Goal: Task Accomplishment & Management: Complete application form

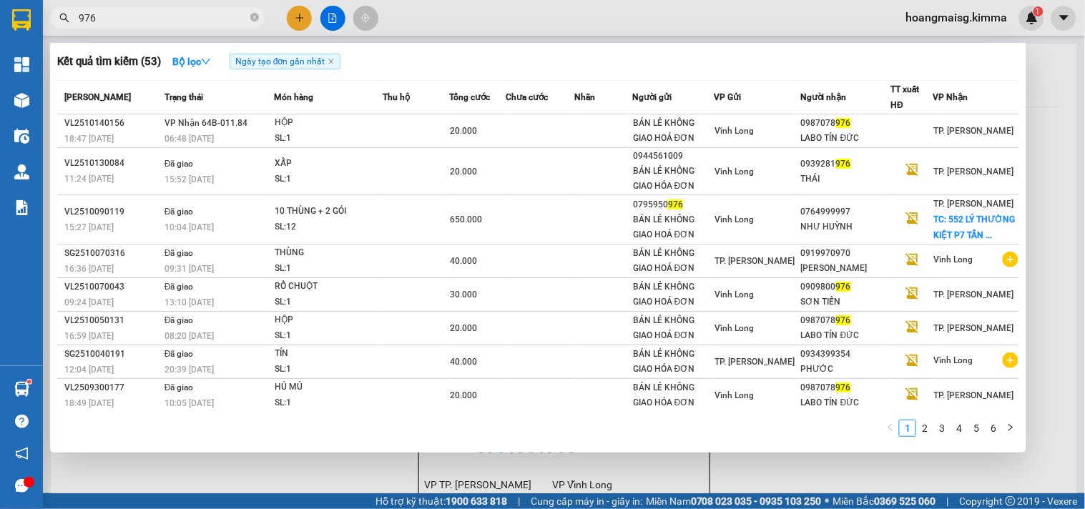
click at [248, 19] on span "976" at bounding box center [157, 17] width 215 height 21
click at [253, 19] on icon "close-circle" at bounding box center [254, 17] width 9 height 9
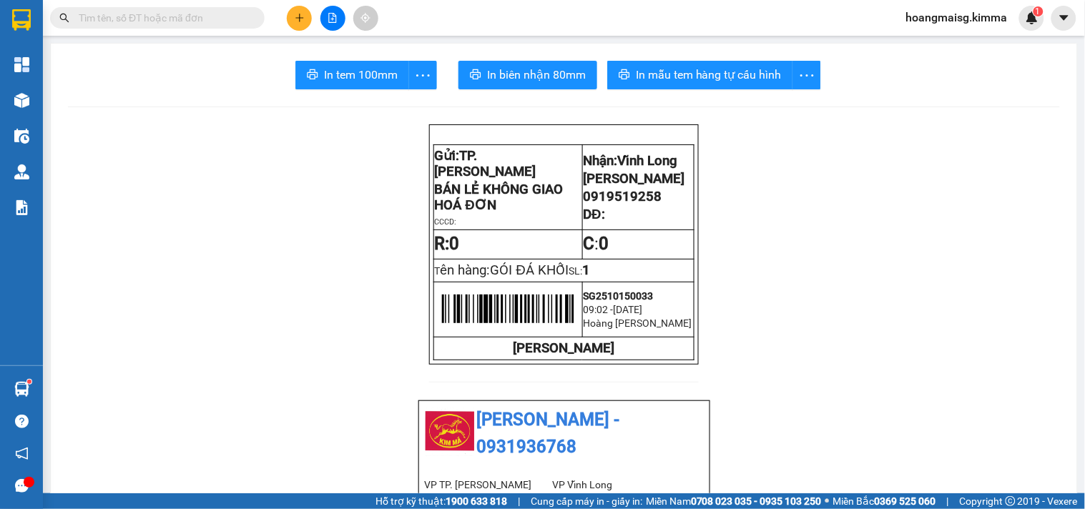
click at [295, 18] on icon "plus" at bounding box center [300, 18] width 10 height 10
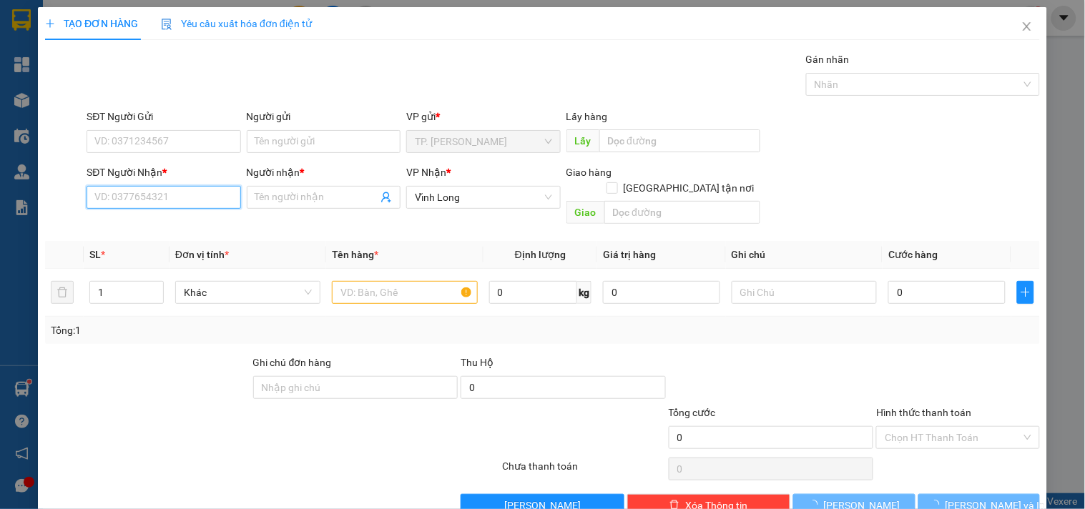
click at [165, 197] on input "SĐT Người Nhận *" at bounding box center [164, 197] width 154 height 23
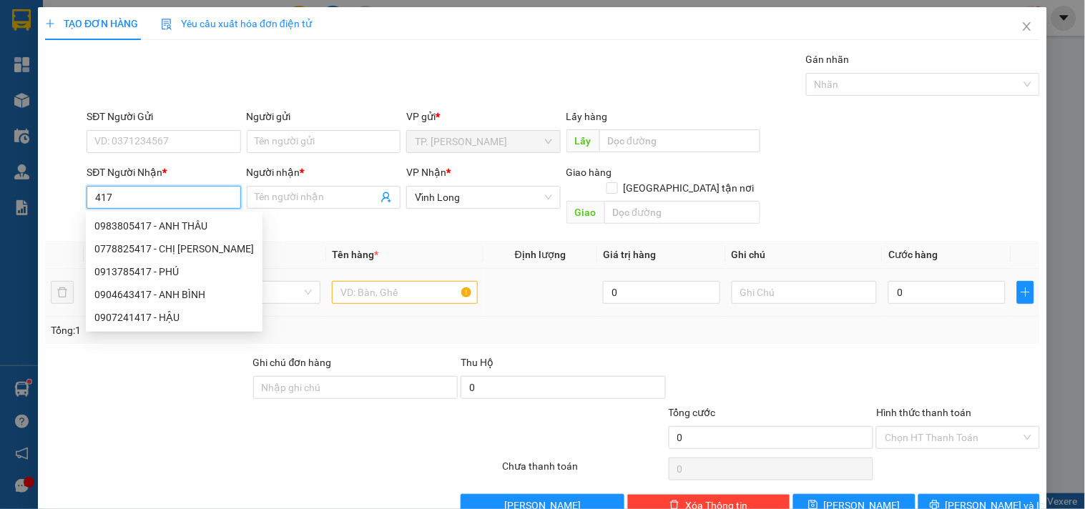
click at [155, 268] on div "0913785417 - PHÚ" at bounding box center [174, 272] width 160 height 16
type input "0913785417"
type input "PHÚ"
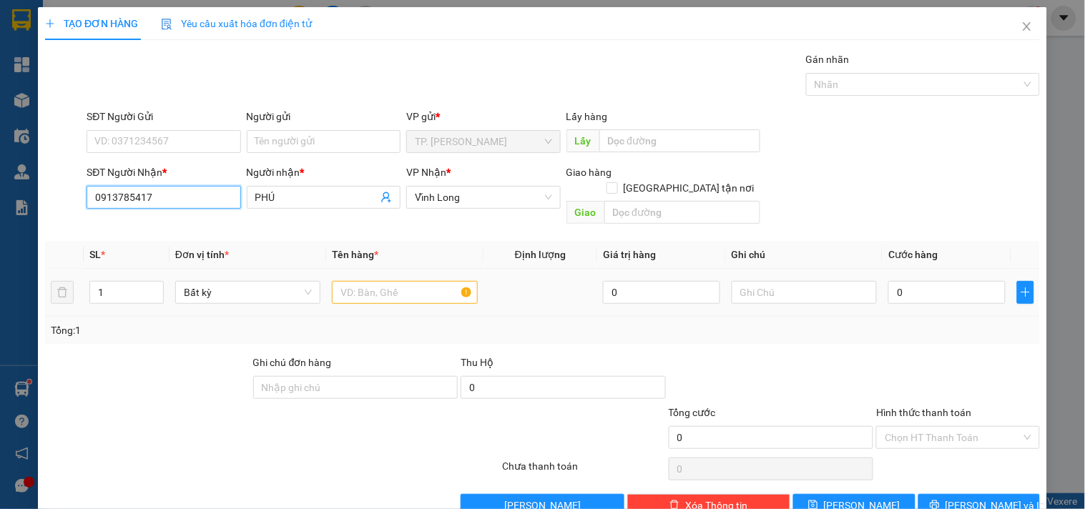
type input "0913785417"
click at [376, 283] on input "text" at bounding box center [404, 292] width 145 height 23
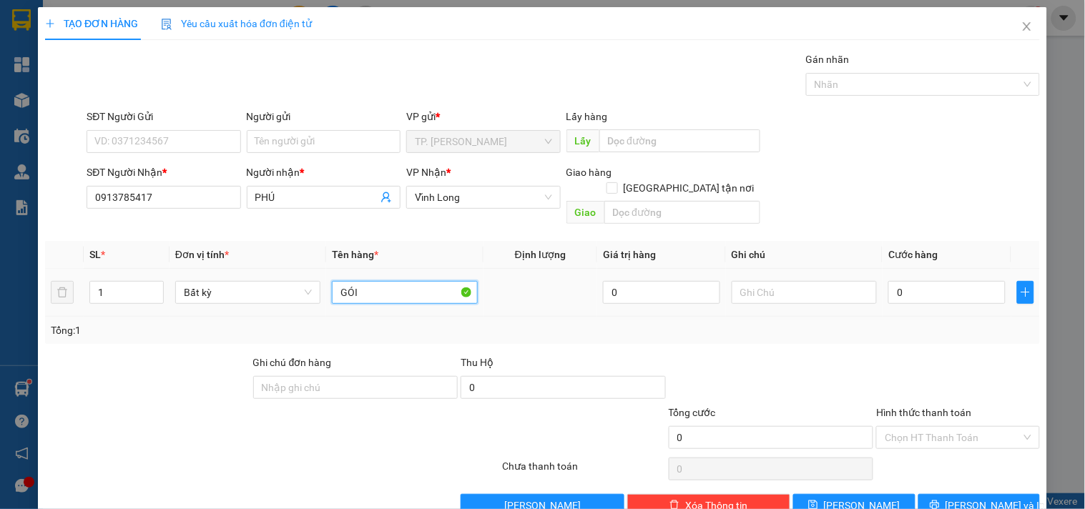
type input "GÓI"
click at [789, 288] on input "text" at bounding box center [804, 292] width 145 height 23
type input "VĂN"
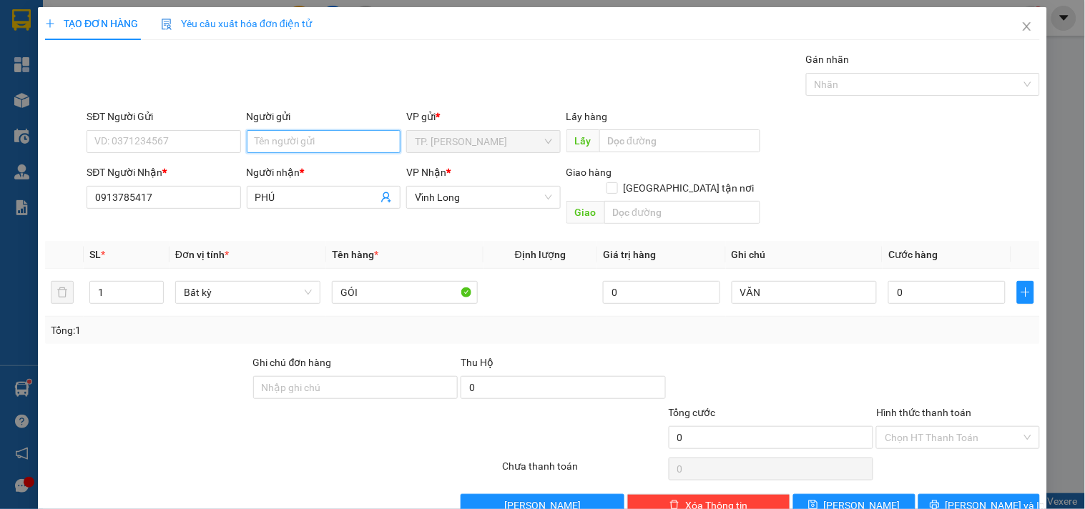
click at [362, 146] on input "Người gửi" at bounding box center [324, 141] width 154 height 23
type input "B"
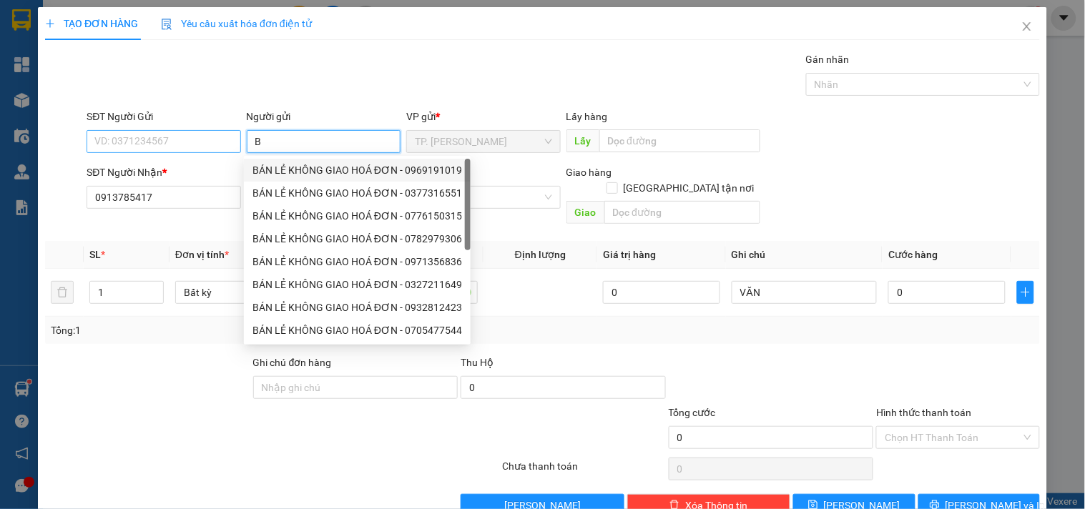
drag, startPoint x: 318, startPoint y: 165, endPoint x: 219, endPoint y: 149, distance: 100.8
click at [311, 165] on div "BÁN LẺ KHÔNG GIAO HOÁ ĐƠN - 0969191019" at bounding box center [358, 170] width 210 height 16
type input "0969191019"
type input "BÁN LẺ KHÔNG GIAO HOÁ ĐƠN"
click at [190, 149] on input "0969191019" at bounding box center [164, 141] width 154 height 23
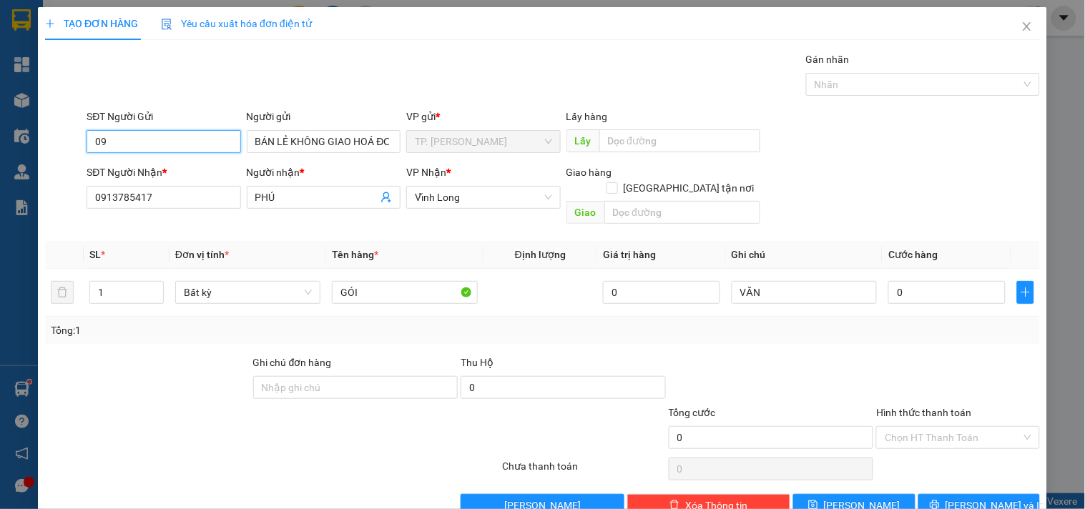
type input "0"
click at [909, 169] on div "SĐT Người Nhận * 0913785417 Người nhận * PHÚ VP Nhận * Vĩnh Long Giao hàng Gia…" at bounding box center [563, 198] width 959 height 66
click at [999, 477] on div "Transit Pickup Surcharge Ids Transit Deliver Surcharge Ids Transit Deliver Surc…" at bounding box center [542, 285] width 995 height 466
click at [997, 494] on button "[PERSON_NAME] và In" at bounding box center [980, 505] width 122 height 23
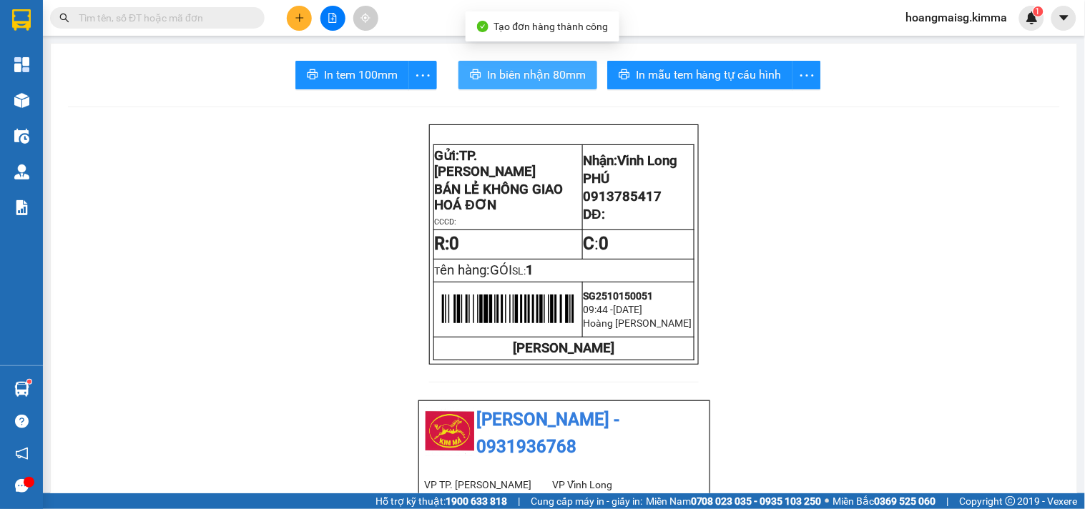
click at [516, 77] on span "In biên nhận 80mm" at bounding box center [536, 75] width 99 height 18
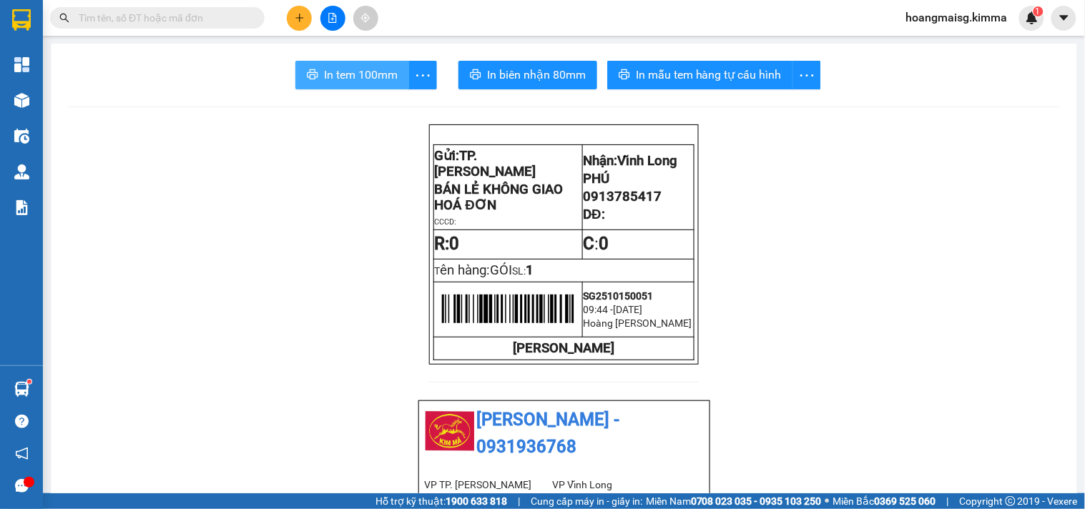
click at [302, 88] on button "In tem 100mm" at bounding box center [352, 75] width 114 height 29
click at [309, 82] on button "In tem 100mm" at bounding box center [352, 75] width 114 height 29
click at [199, 17] on input "text" at bounding box center [163, 18] width 169 height 16
click at [191, 15] on input "text" at bounding box center [163, 18] width 169 height 16
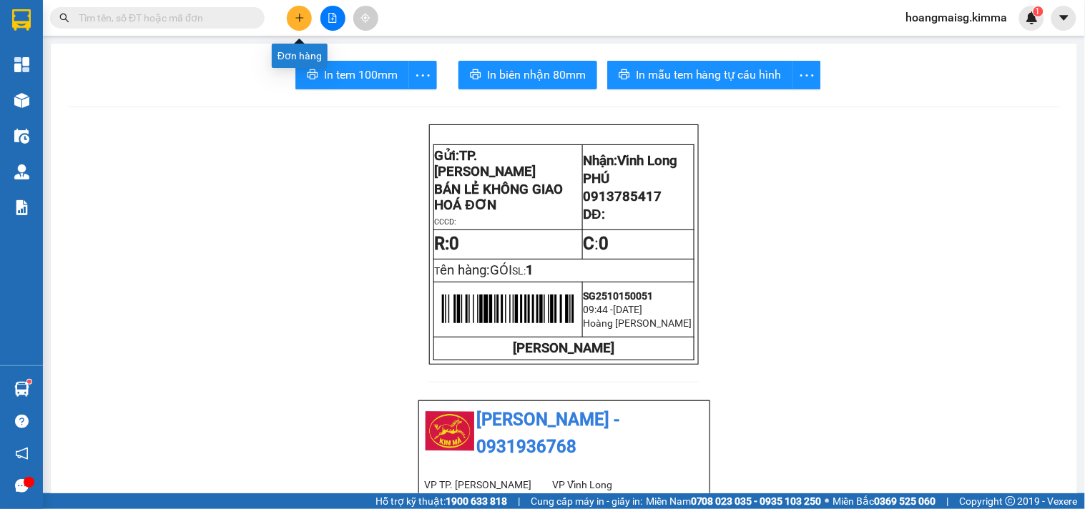
click at [298, 19] on icon "plus" at bounding box center [300, 18] width 10 height 10
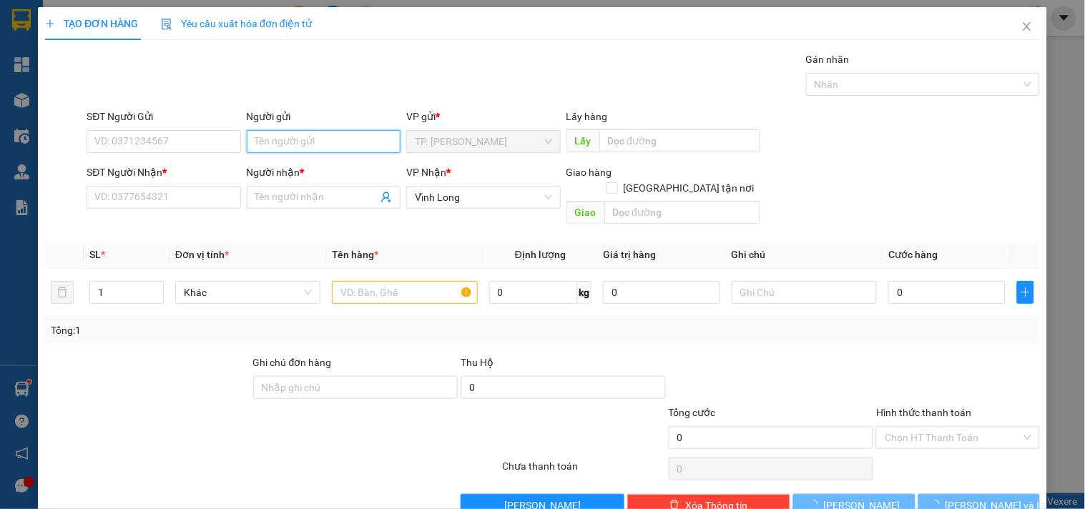
click at [287, 132] on input "Người gửi" at bounding box center [324, 141] width 154 height 23
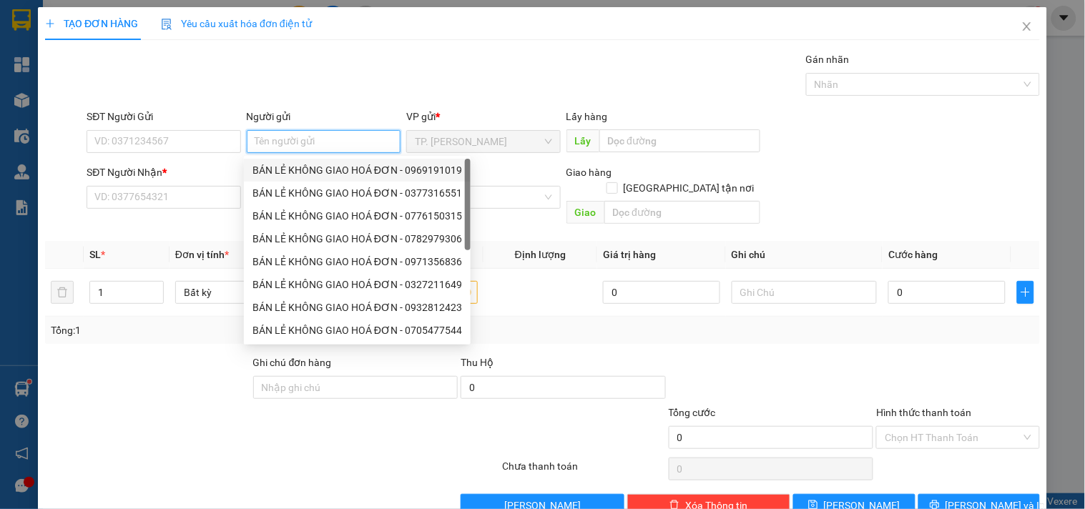
click at [288, 167] on div "BÁN LẺ KHÔNG GIAO HOÁ ĐƠN - 0969191019" at bounding box center [358, 170] width 210 height 16
type input "0969191019"
type input "BÁN LẺ KHÔNG GIAO HOÁ ĐƠN"
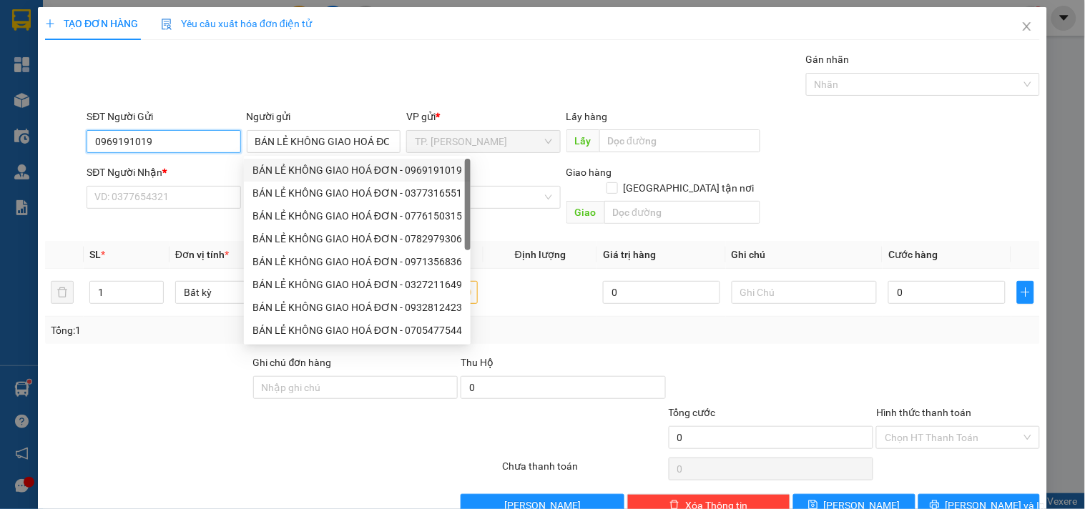
click at [200, 132] on input "0969191019" at bounding box center [164, 141] width 154 height 23
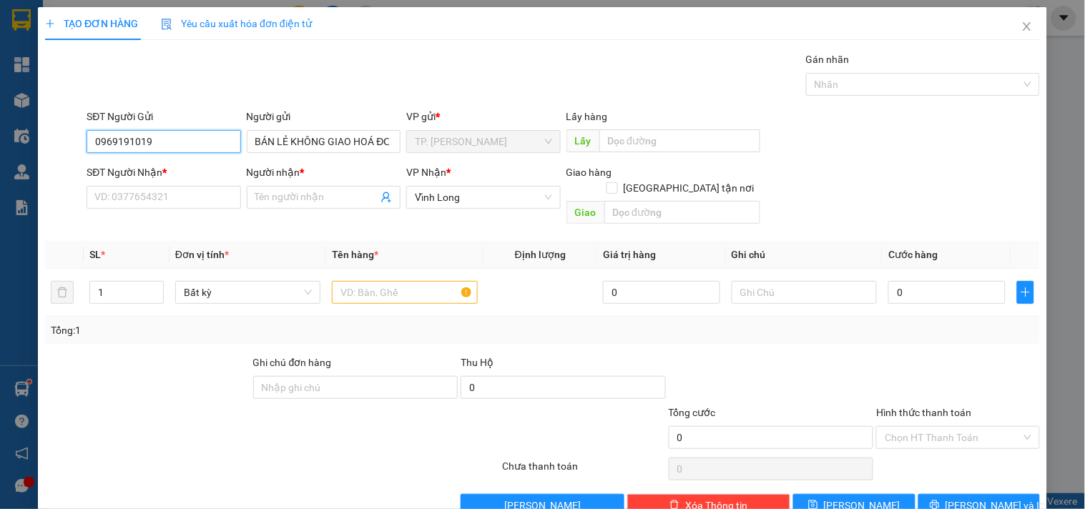
click at [200, 132] on input "0969191019" at bounding box center [164, 141] width 154 height 23
click at [361, 281] on input "text" at bounding box center [404, 292] width 145 height 23
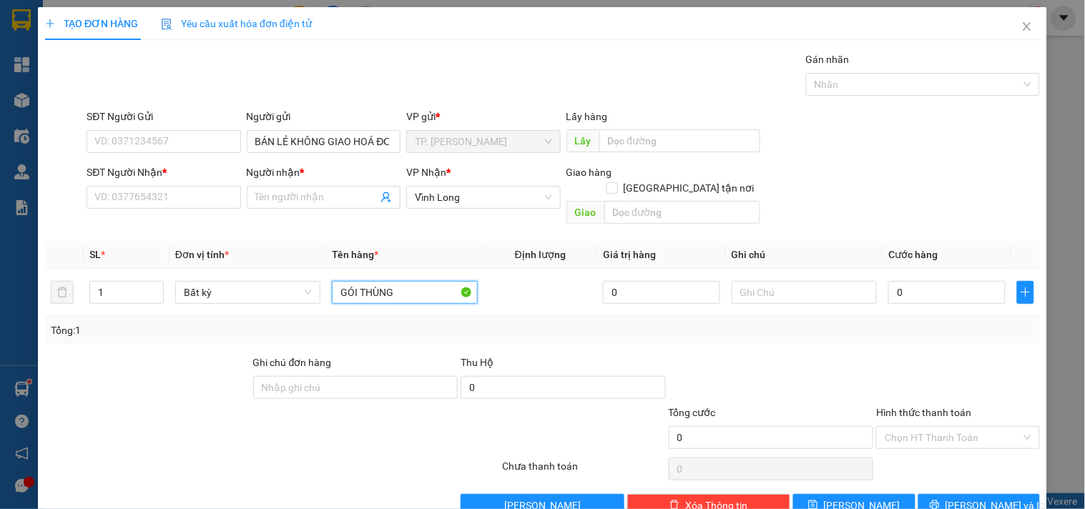
type input "GÓI THÙNG"
type input "TÍN"
click at [231, 205] on input "SĐT Người Nhận *" at bounding box center [164, 197] width 154 height 23
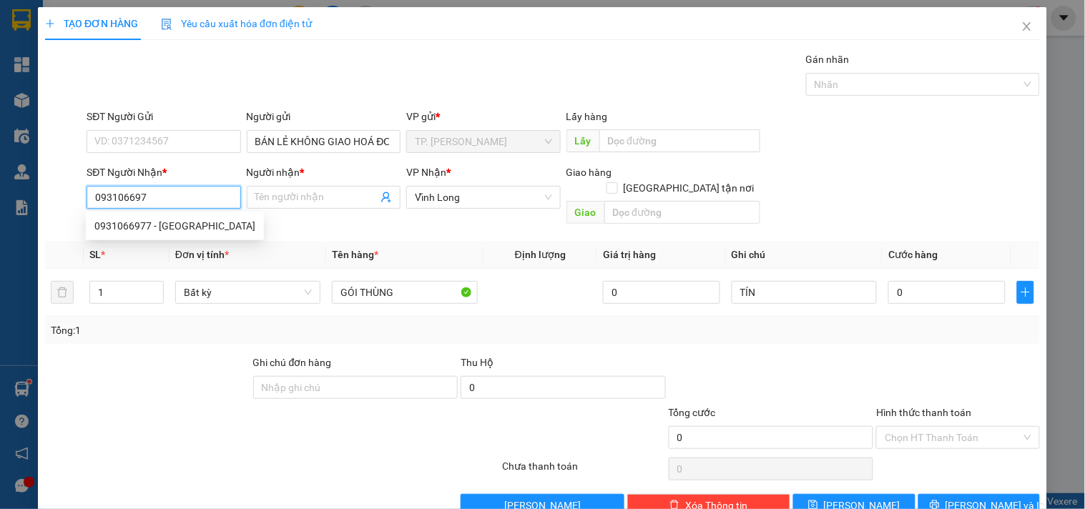
type input "0931066977"
click at [215, 227] on div "0931066977 - [GEOGRAPHIC_DATA]" at bounding box center [174, 226] width 161 height 16
type input "[PERSON_NAME]"
type input "0931066977"
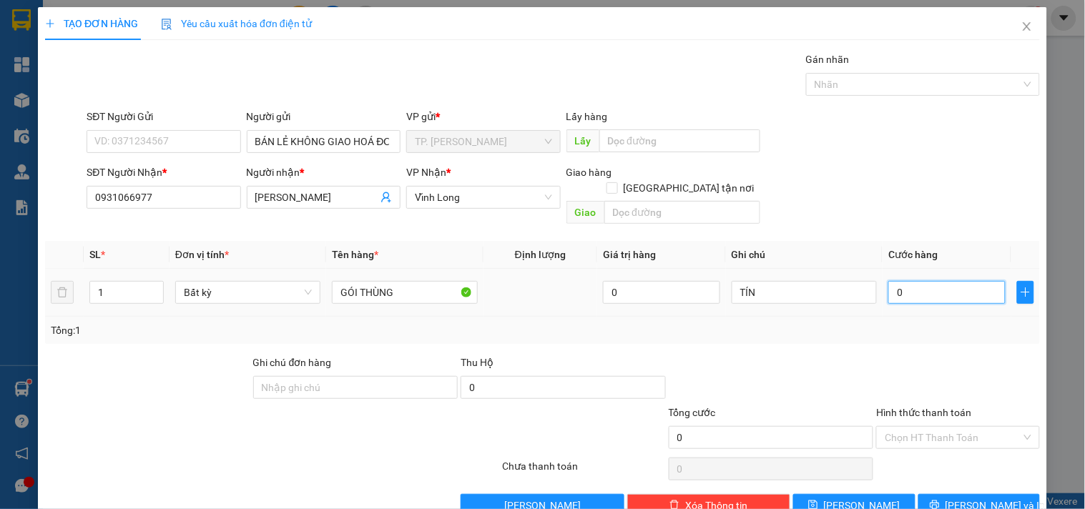
click at [945, 281] on input "0" at bounding box center [947, 292] width 117 height 23
click at [950, 494] on button "[PERSON_NAME] và In" at bounding box center [980, 505] width 122 height 23
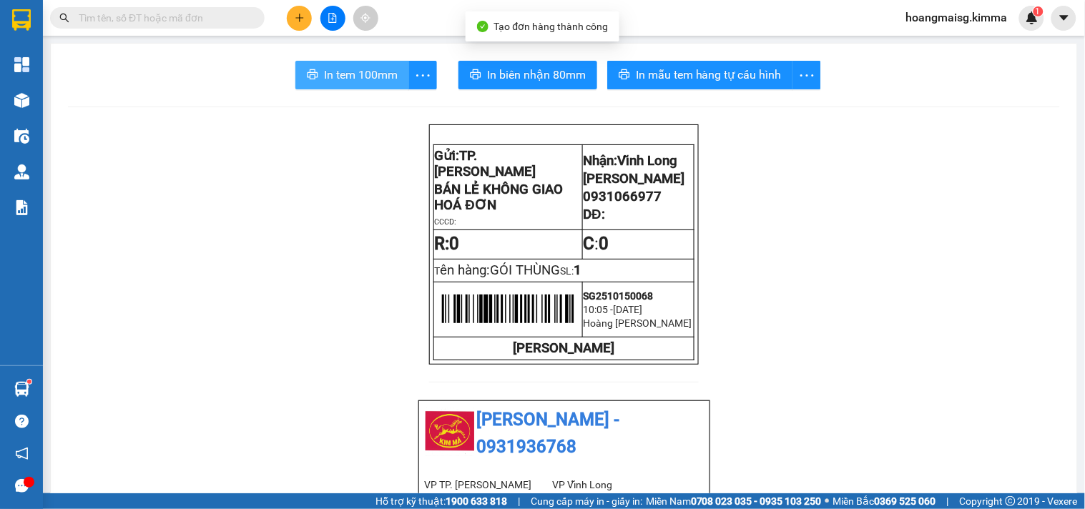
click at [367, 72] on span "In tem 100mm" at bounding box center [361, 75] width 74 height 18
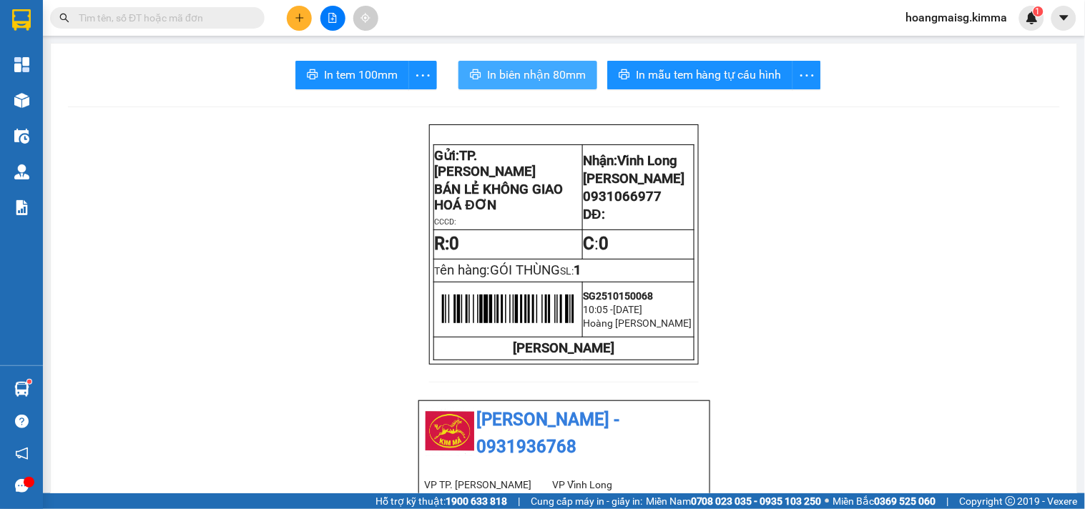
click at [523, 68] on span "In biên nhận 80mm" at bounding box center [536, 75] width 99 height 18
click at [297, 18] on icon "plus" at bounding box center [299, 17] width 8 height 1
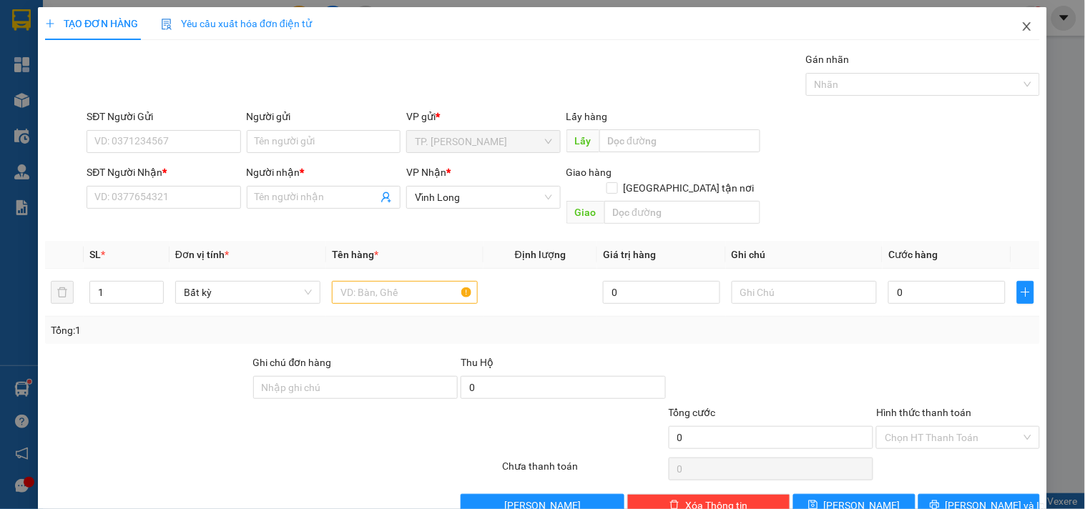
drag, startPoint x: 1026, startPoint y: 22, endPoint x: 843, endPoint y: 26, distance: 183.2
click at [1020, 22] on span "Close" at bounding box center [1027, 27] width 40 height 40
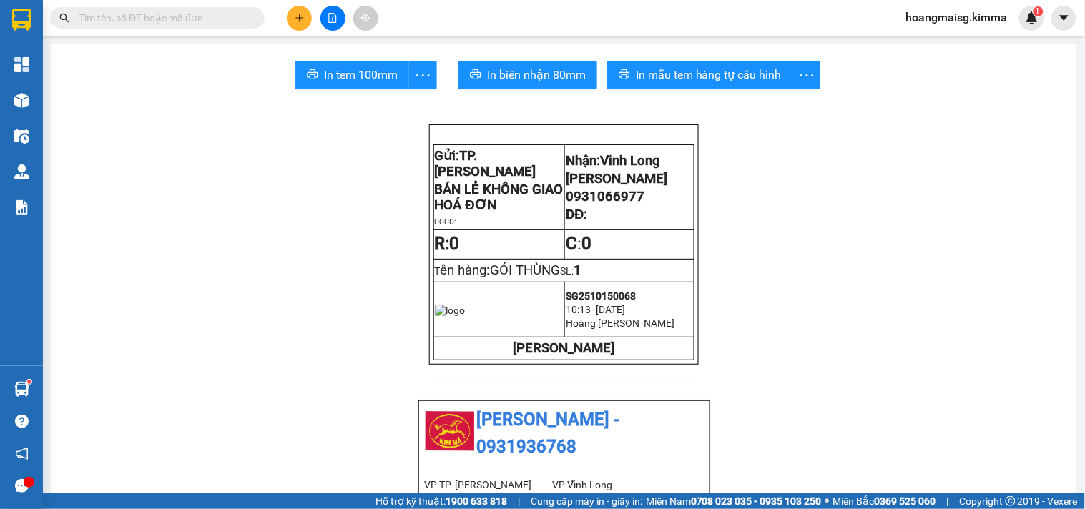
click at [245, 19] on input "text" at bounding box center [163, 18] width 169 height 16
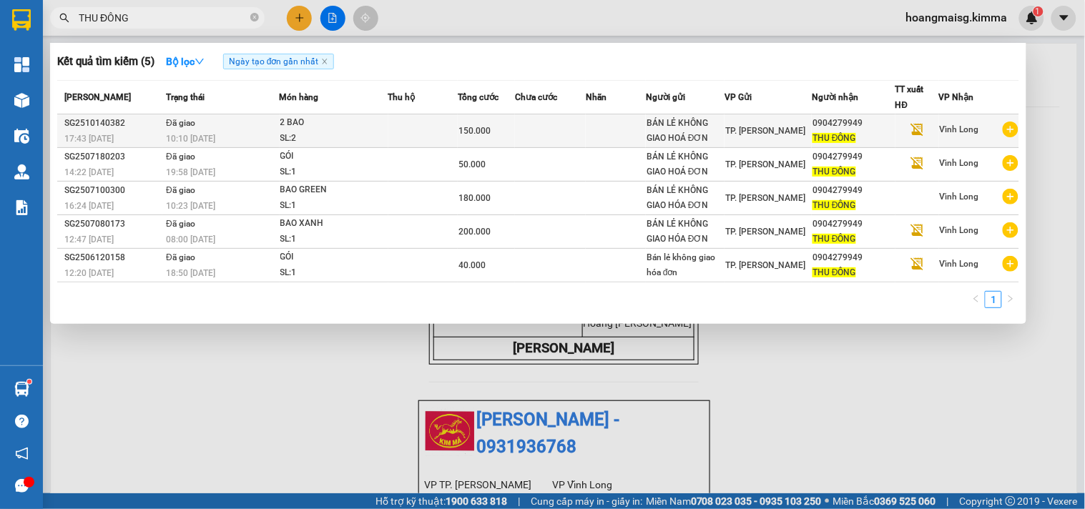
type input "THU ĐÔNG"
click at [365, 137] on div "SL: 2" at bounding box center [333, 139] width 107 height 16
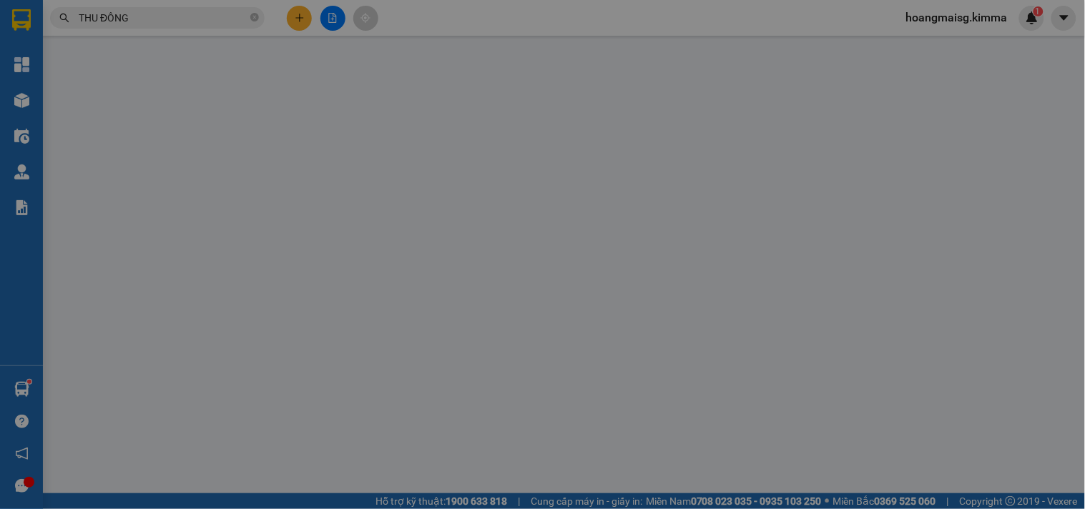
type input "BÁN LẺ KHÔNG GIAO HOÁ ĐƠN"
type input "0904279949"
type input "THU ĐÔNG"
type input "NHI G"
type input "150.000"
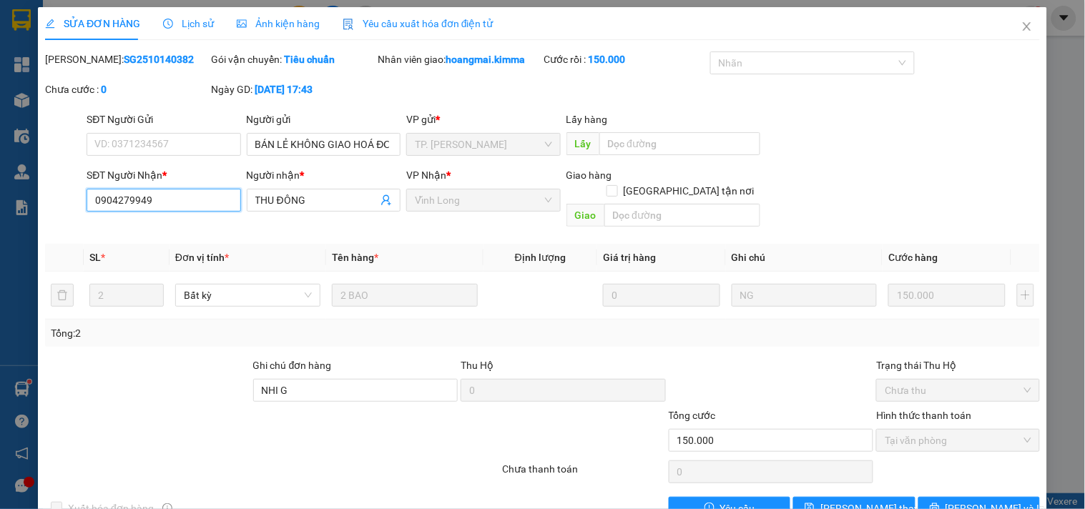
click at [217, 206] on input "0904279949" at bounding box center [164, 200] width 154 height 23
drag, startPoint x: 1024, startPoint y: 34, endPoint x: 835, endPoint y: 34, distance: 188.9
click at [1007, 34] on span "Close" at bounding box center [1027, 27] width 40 height 40
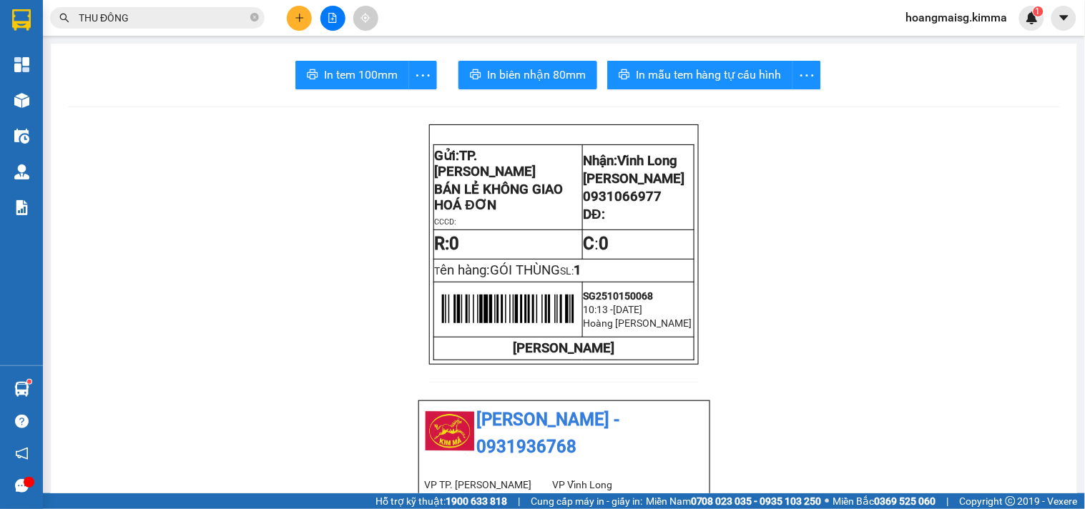
click at [302, 20] on icon "plus" at bounding box center [300, 18] width 10 height 10
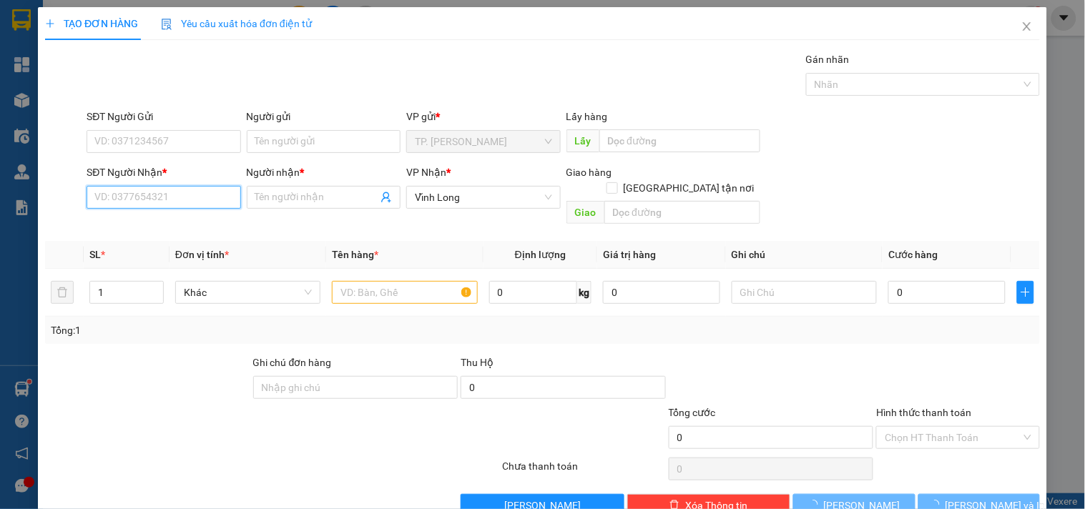
click at [187, 196] on input "SĐT Người Nhận *" at bounding box center [164, 197] width 154 height 23
paste input "0904279949"
type input "0904279949"
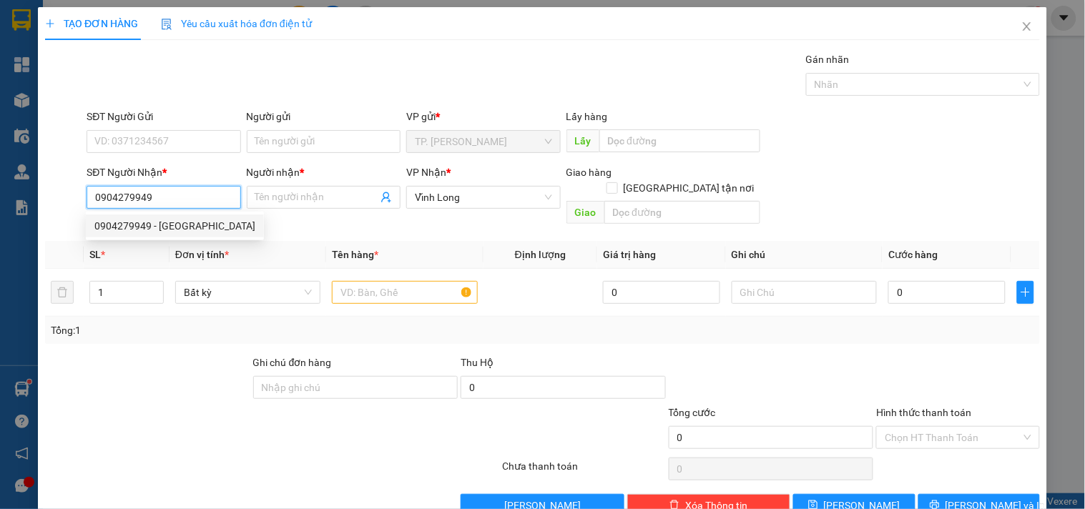
click at [194, 219] on div "0904279949 - THU ĐÔNG" at bounding box center [174, 226] width 161 height 16
type input "THU ĐÔNG"
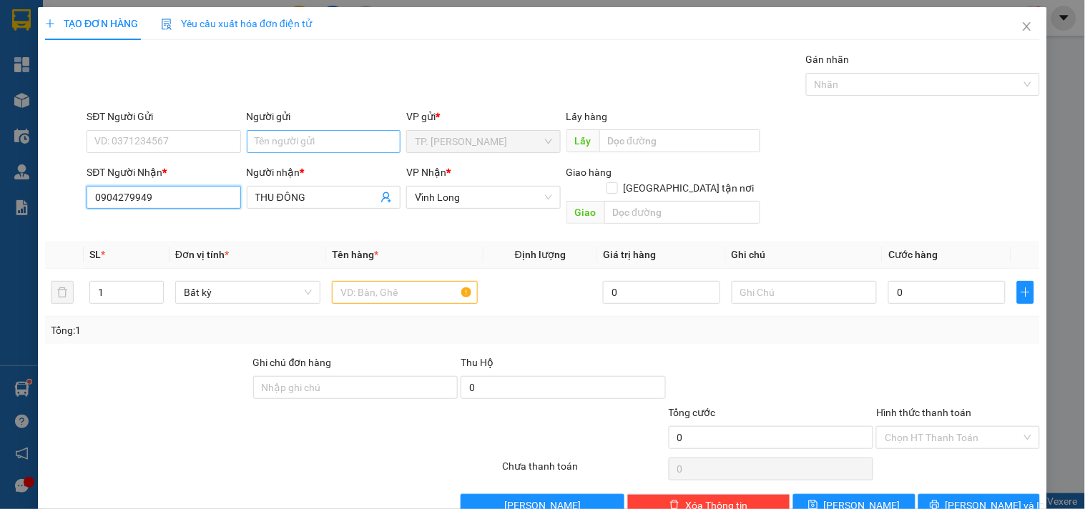
type input "0904279949"
click at [316, 147] on input "Người gửi" at bounding box center [324, 141] width 154 height 23
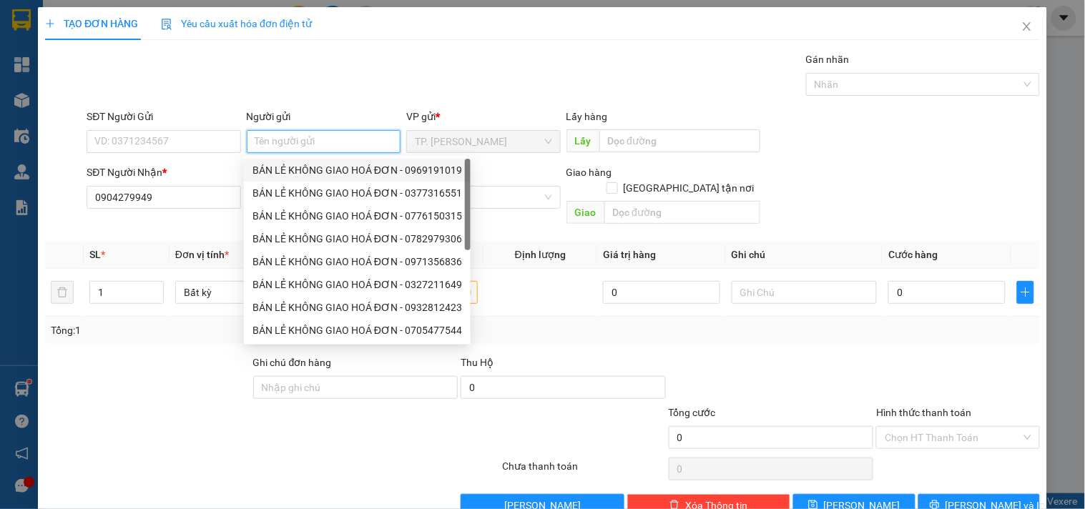
drag, startPoint x: 311, startPoint y: 165, endPoint x: 251, endPoint y: 150, distance: 61.3
click at [309, 165] on div "BÁN LẺ KHÔNG GIAO HOÁ ĐƠN - 0969191019" at bounding box center [358, 170] width 210 height 16
type input "0969191019"
type input "BÁN LẺ KHÔNG GIAO HOÁ ĐƠN"
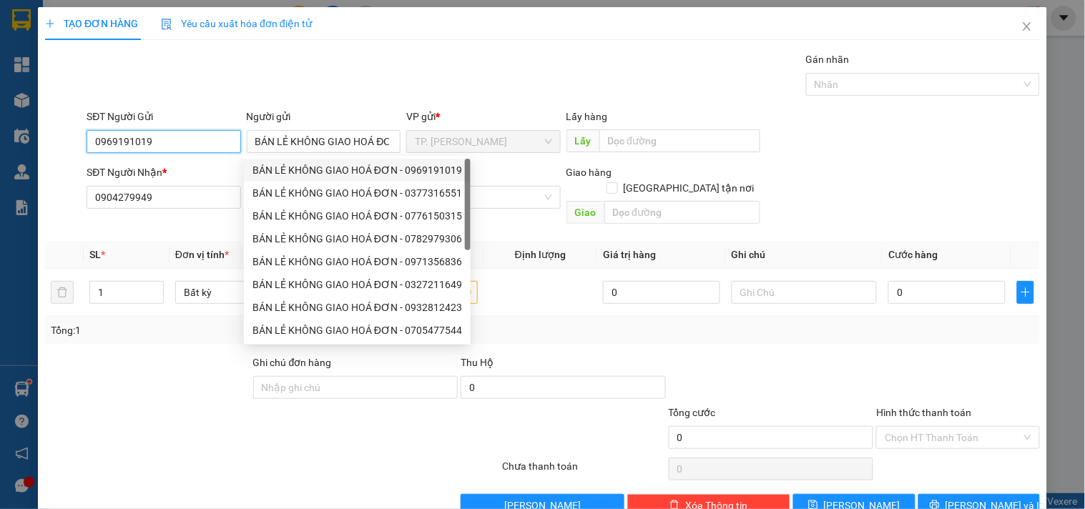
click at [219, 138] on input "0969191019" at bounding box center [164, 141] width 154 height 23
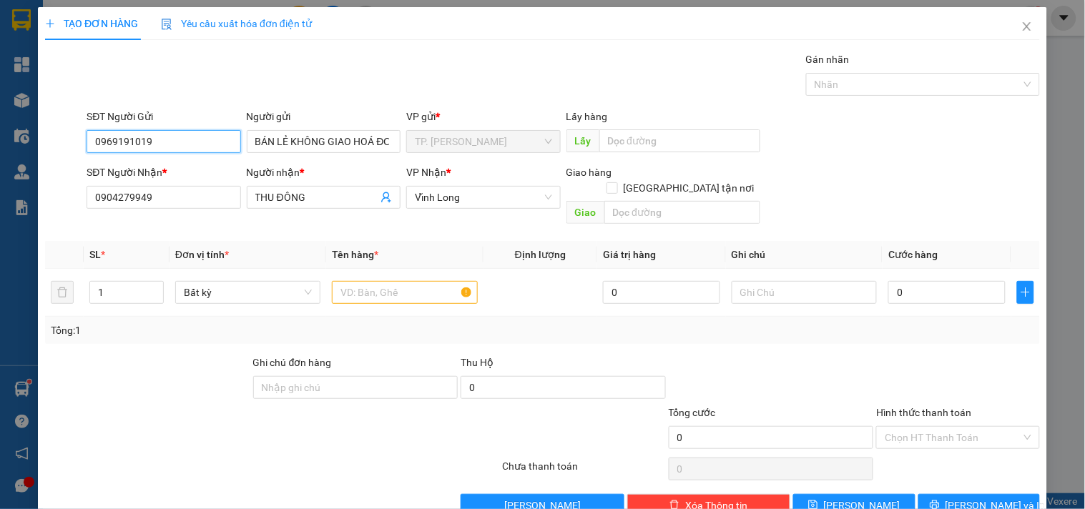
click at [219, 138] on input "0969191019" at bounding box center [164, 141] width 154 height 23
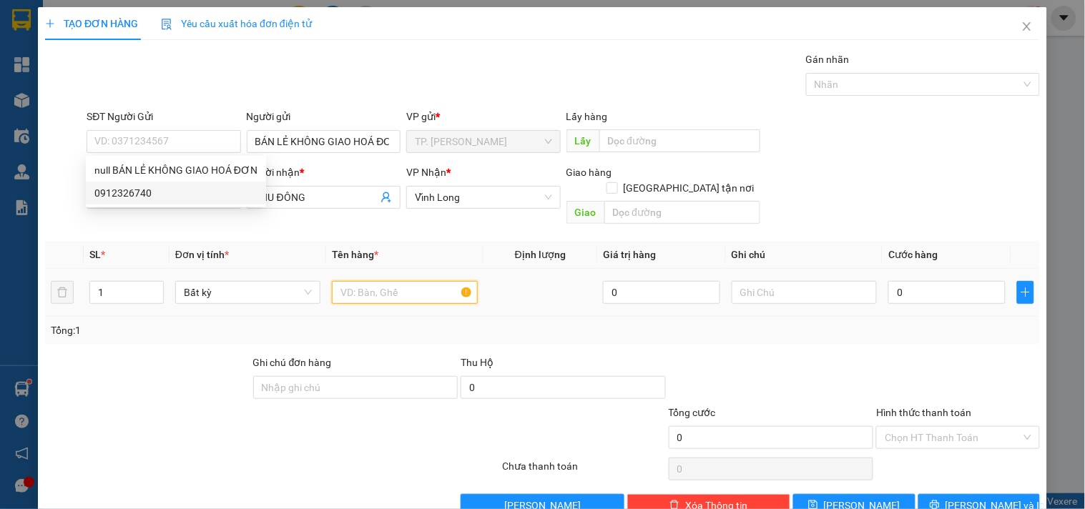
click at [366, 281] on input "text" at bounding box center [404, 292] width 145 height 23
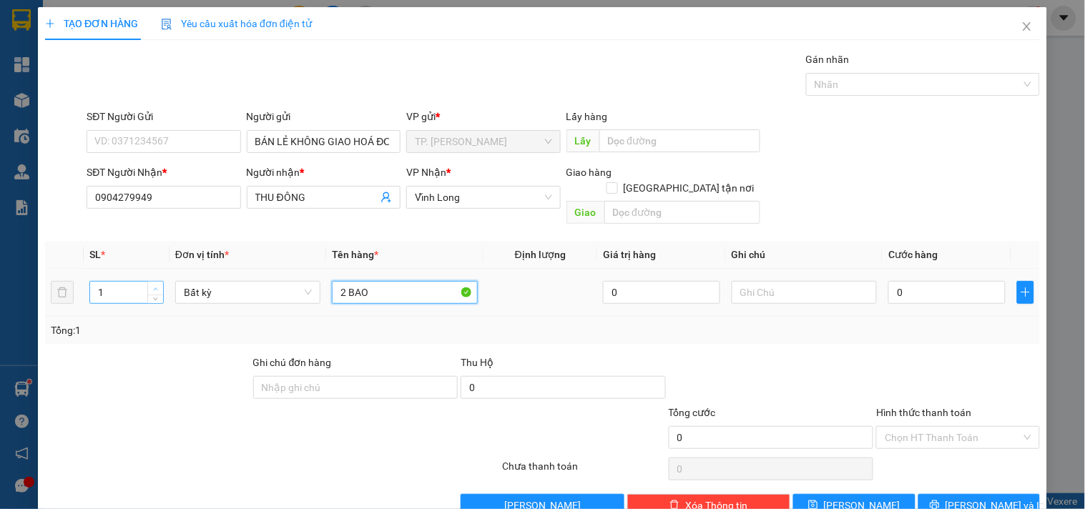
type input "2 BAO"
type input "2"
click at [152, 285] on span "up" at bounding box center [156, 289] width 9 height 9
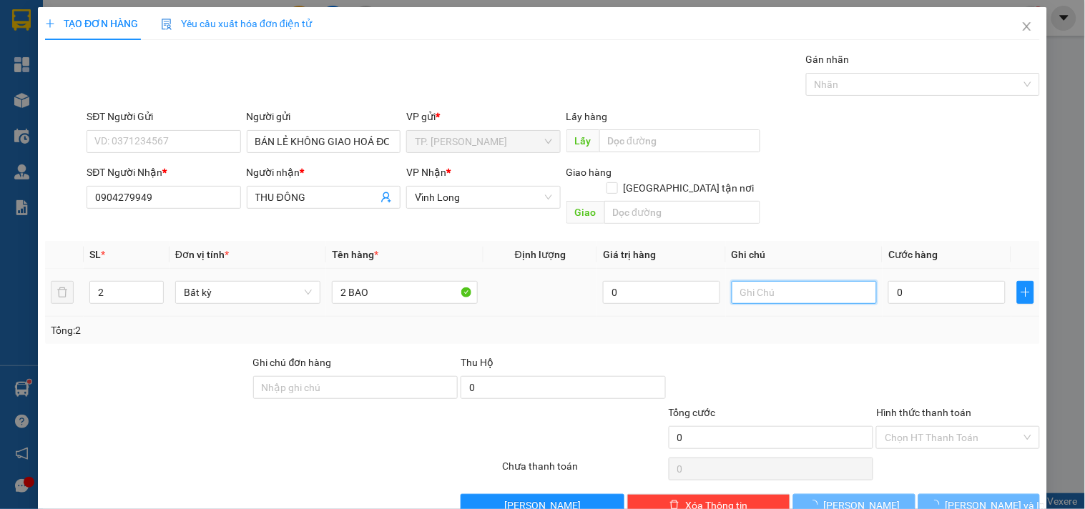
click at [796, 283] on input "text" at bounding box center [804, 292] width 145 height 23
type input "TÍN"
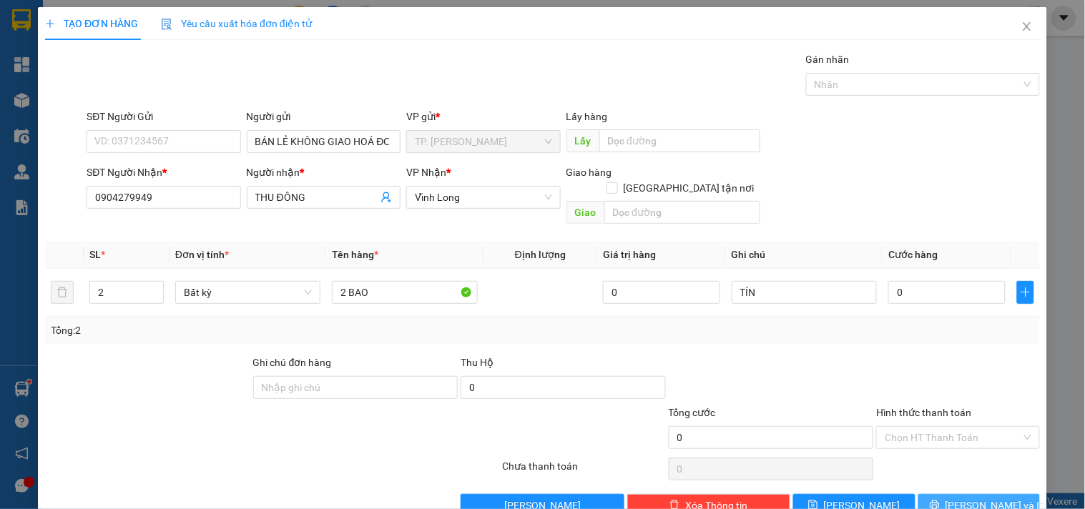
click at [949, 494] on button "[PERSON_NAME] và In" at bounding box center [980, 505] width 122 height 23
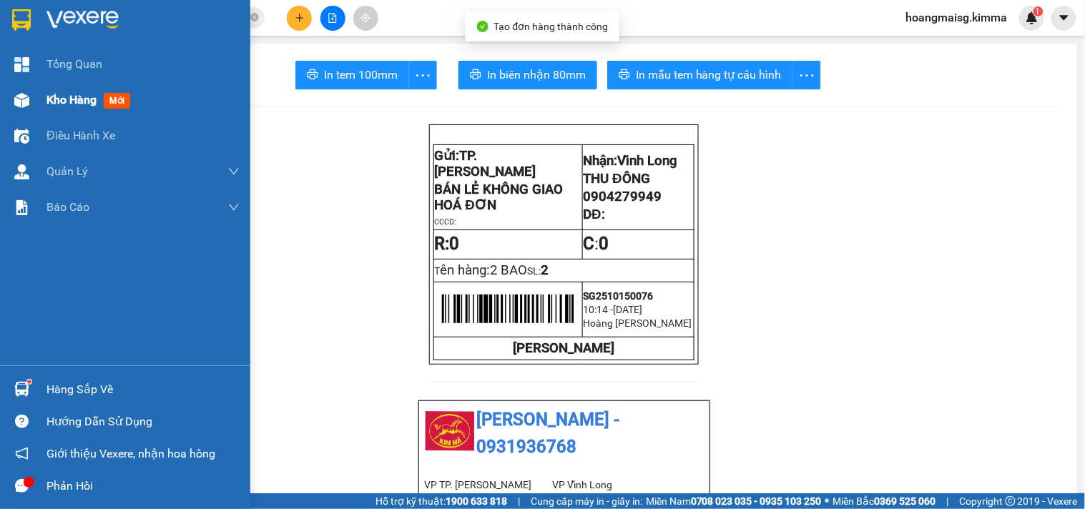
click at [30, 99] on div at bounding box center [21, 100] width 25 height 25
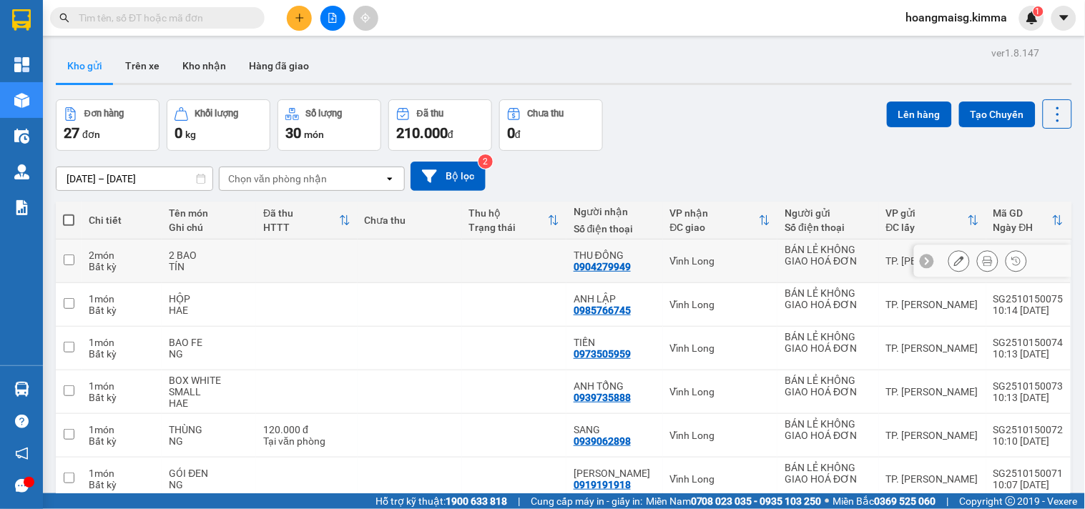
click at [69, 259] on input "checkbox" at bounding box center [69, 260] width 11 height 11
checkbox input "true"
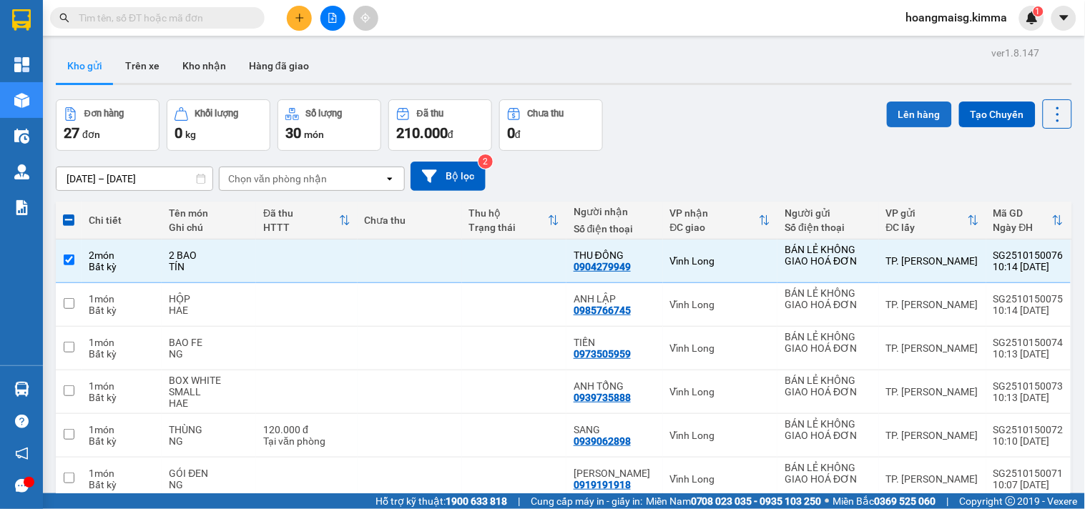
click at [887, 119] on button "Lên hàng" at bounding box center [919, 115] width 65 height 26
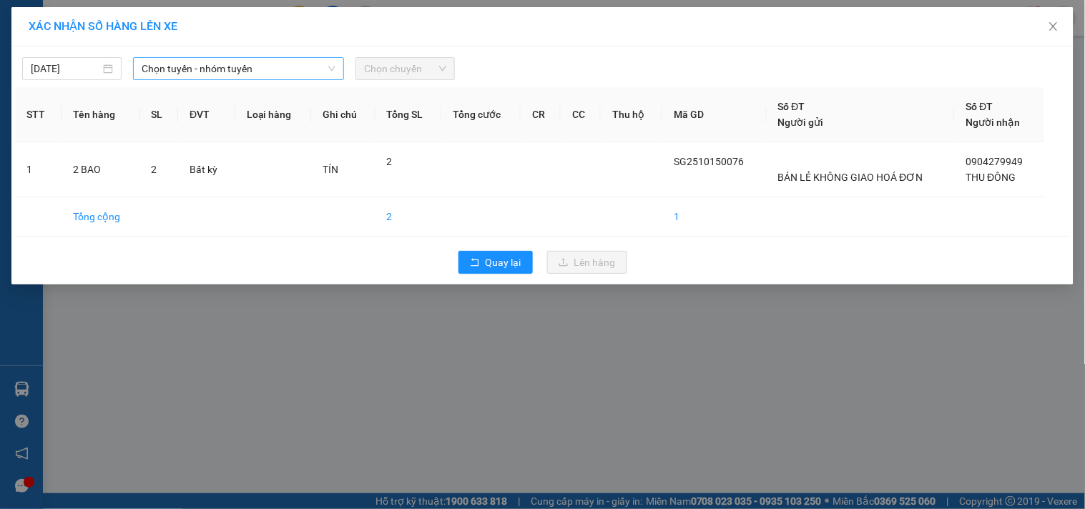
click at [212, 57] on div "Chọn tuyến - nhóm tuyến" at bounding box center [238, 68] width 211 height 23
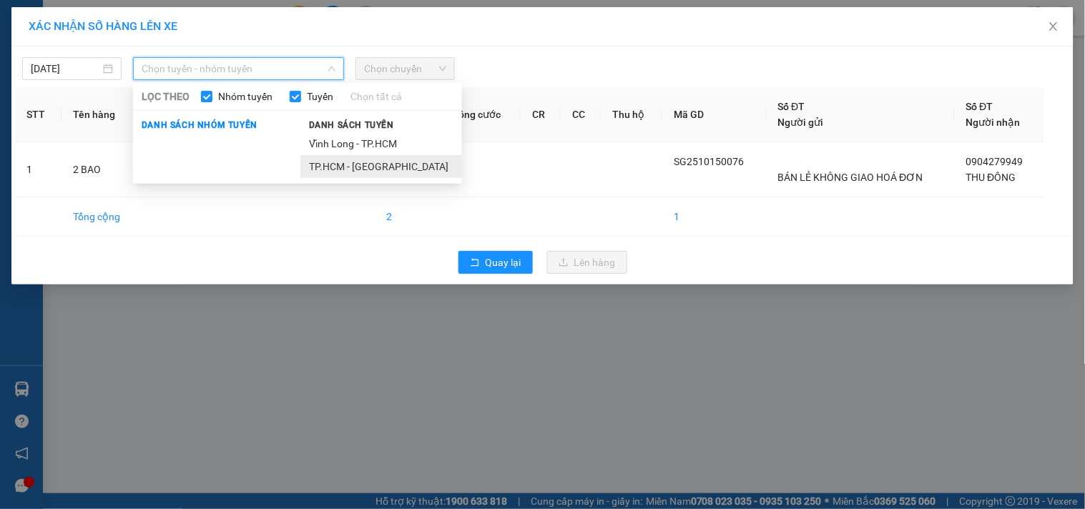
click at [317, 157] on li "TP.HCM - [GEOGRAPHIC_DATA]" at bounding box center [381, 166] width 162 height 23
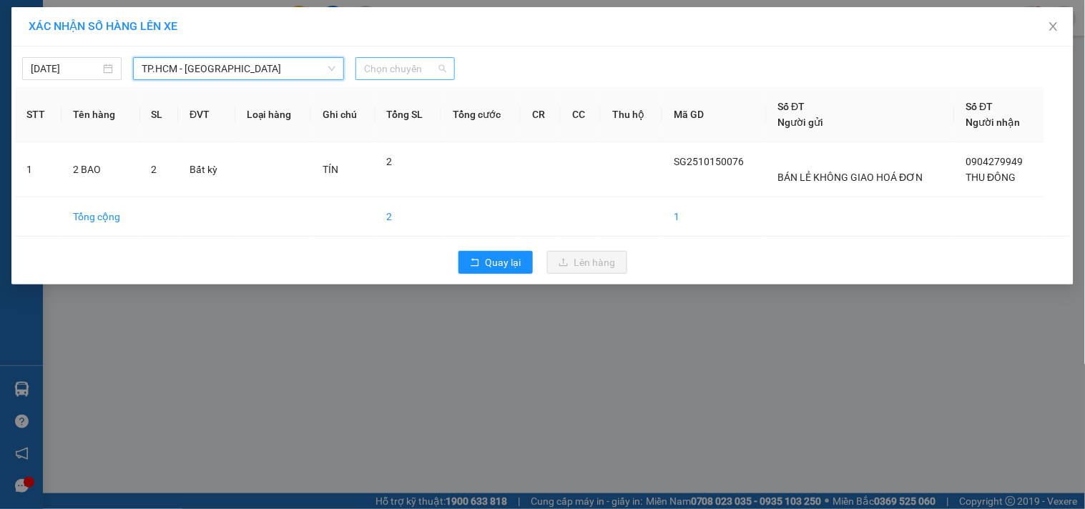
click at [409, 70] on span "Chọn chuyến" at bounding box center [405, 68] width 82 height 21
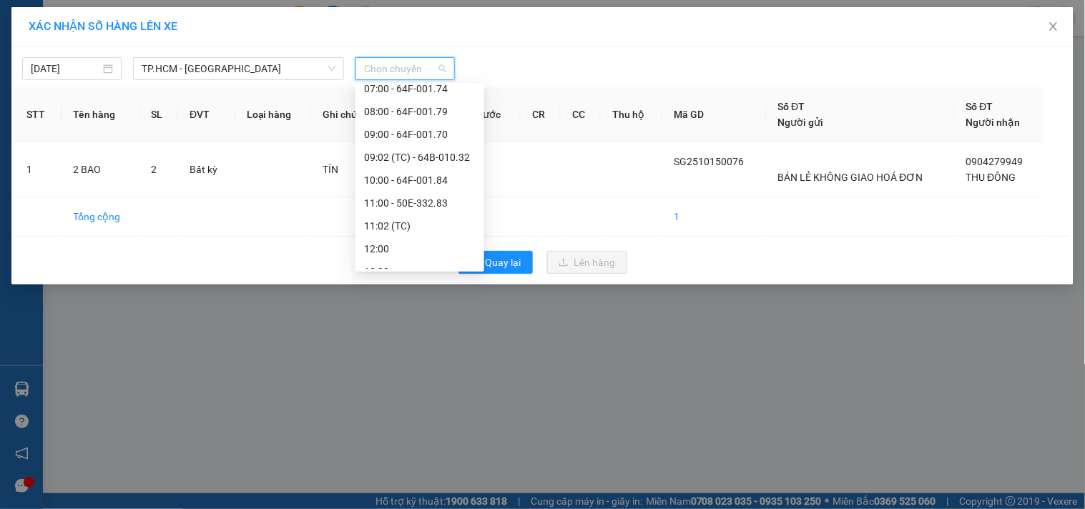
scroll to position [79, 0]
click at [439, 182] on div "10:00 - 64F-001.84" at bounding box center [420, 178] width 112 height 16
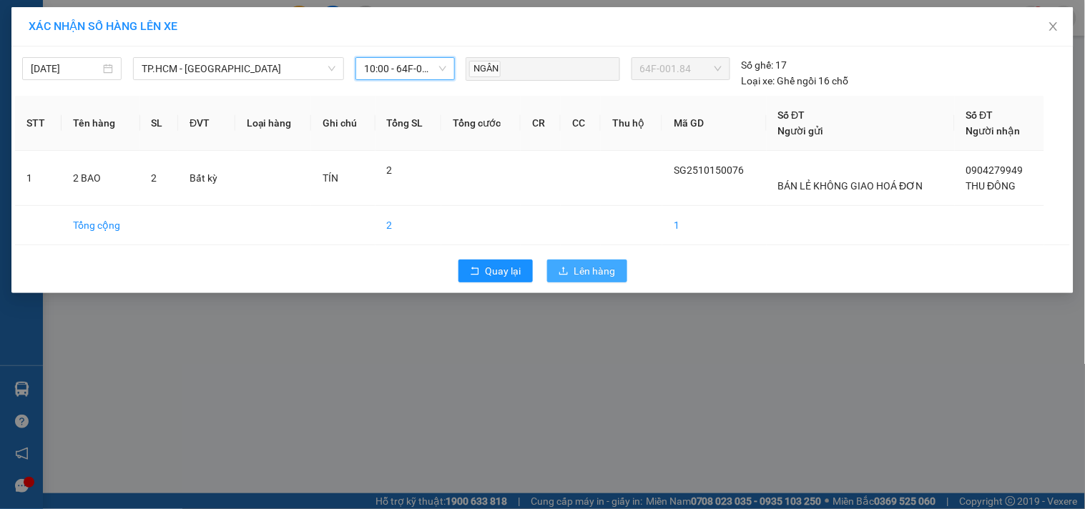
click at [562, 265] on button "Lên hàng" at bounding box center [587, 271] width 80 height 23
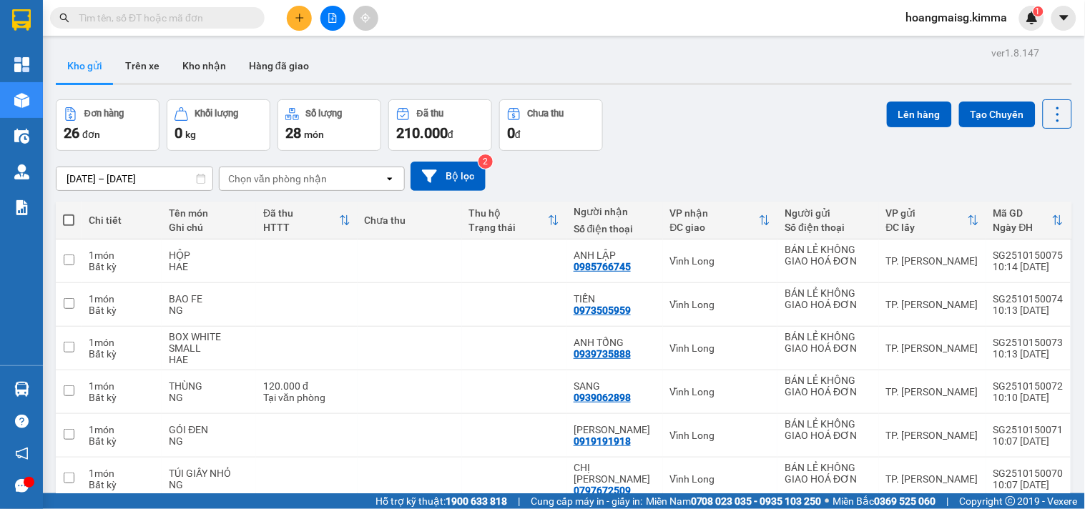
click at [718, 119] on div "Đơn hàng 26 đơn Khối lượng 0 kg Số lượng 28 món Đã thu 210.000 đ Chưa thu 0 đ L…" at bounding box center [564, 125] width 1017 height 52
click at [288, 14] on button at bounding box center [299, 18] width 25 height 25
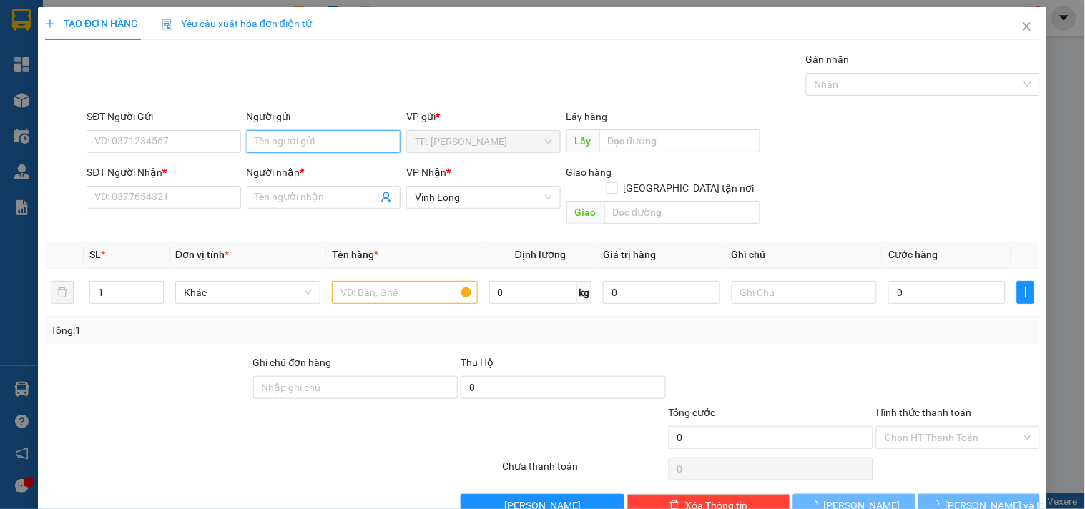
click at [299, 143] on input "Người gửi" at bounding box center [324, 141] width 154 height 23
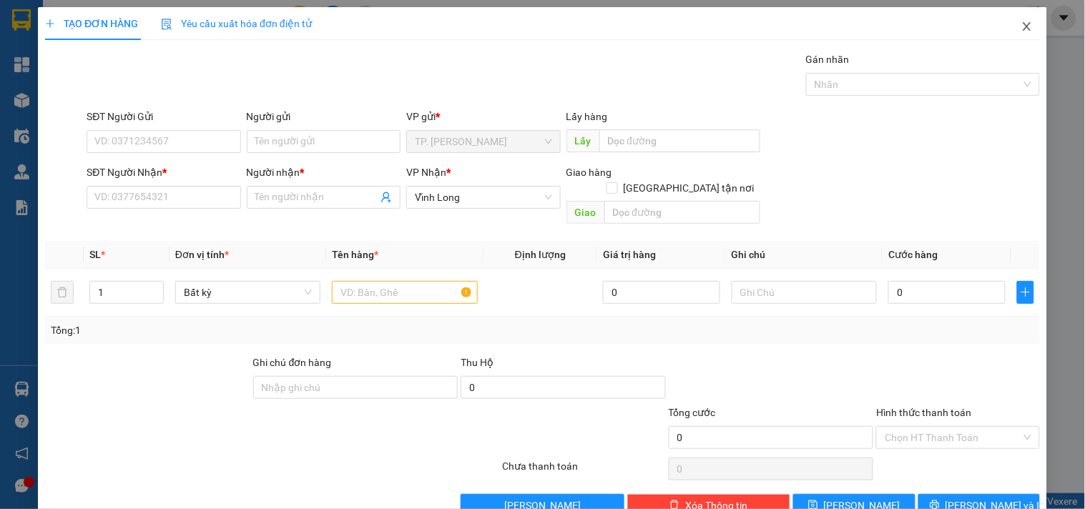
click at [1011, 24] on span "Close" at bounding box center [1027, 27] width 40 height 40
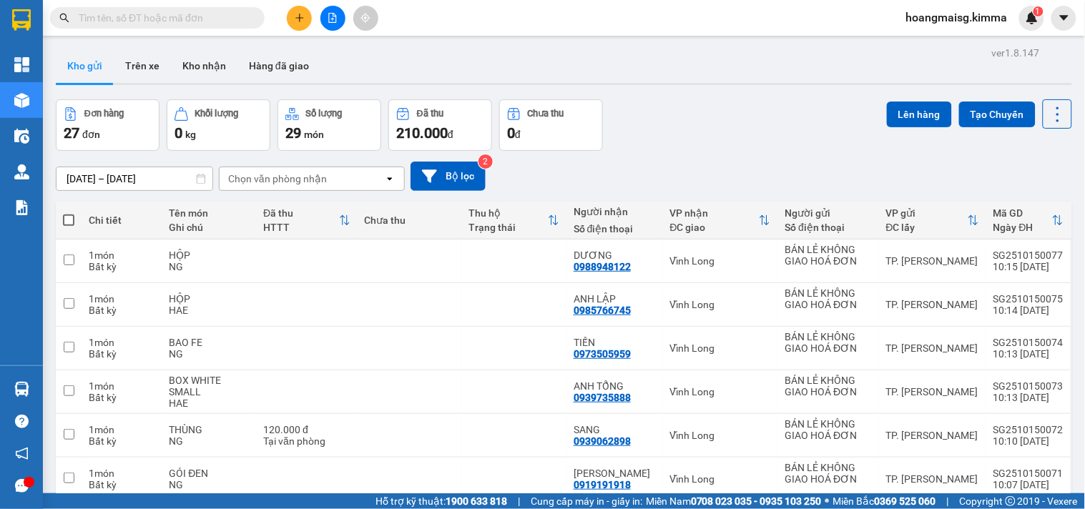
click at [219, 21] on input "text" at bounding box center [163, 18] width 169 height 16
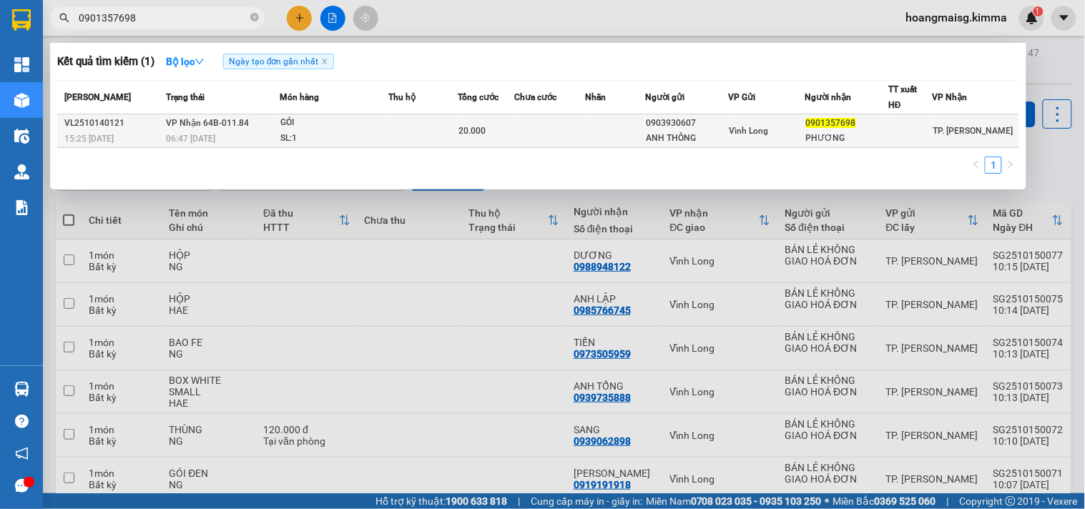
type input "0901357698"
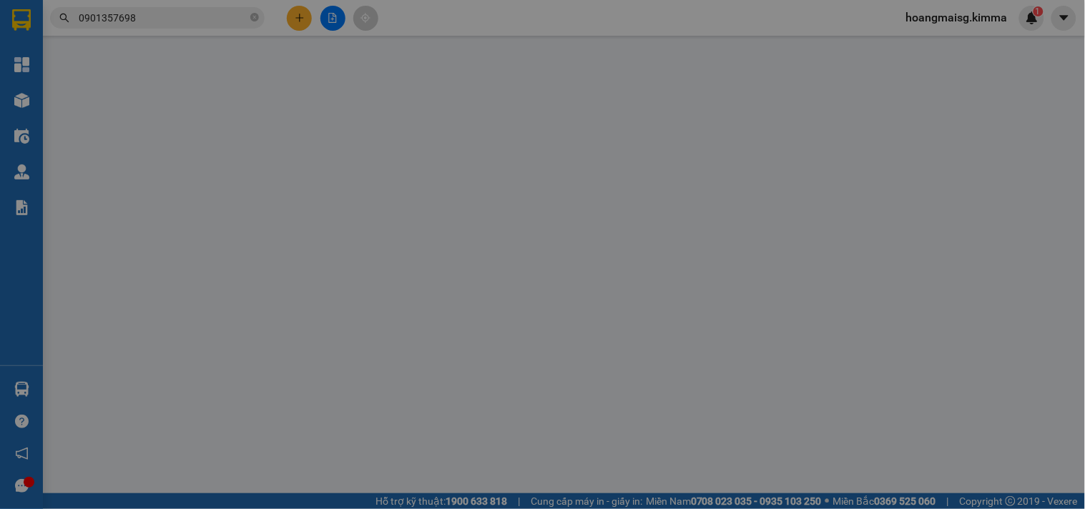
type input "0903930607"
type input "ANH THÔNG"
type input "0901357698"
type input "PHƯƠNG"
type input "20.000"
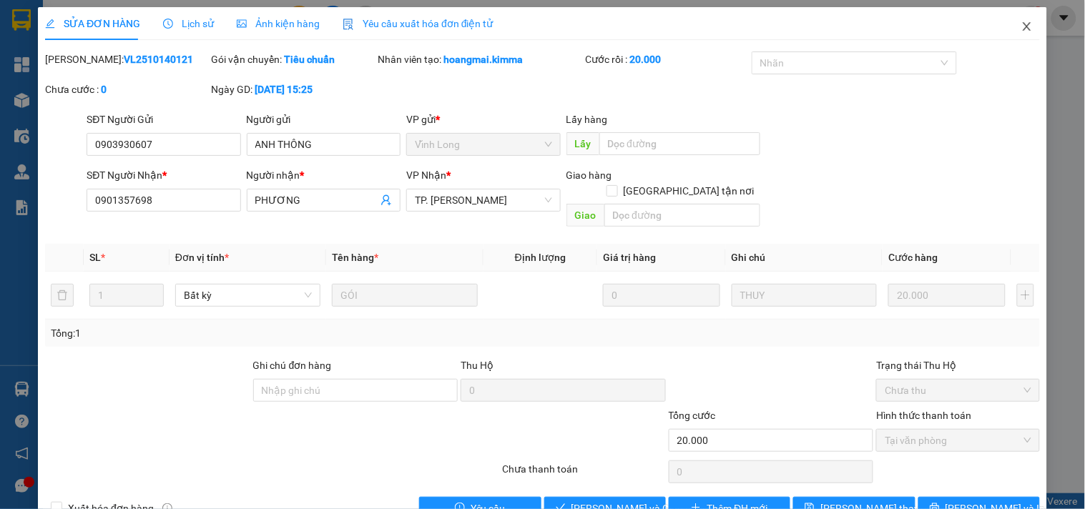
click at [1015, 20] on span "Close" at bounding box center [1027, 27] width 40 height 40
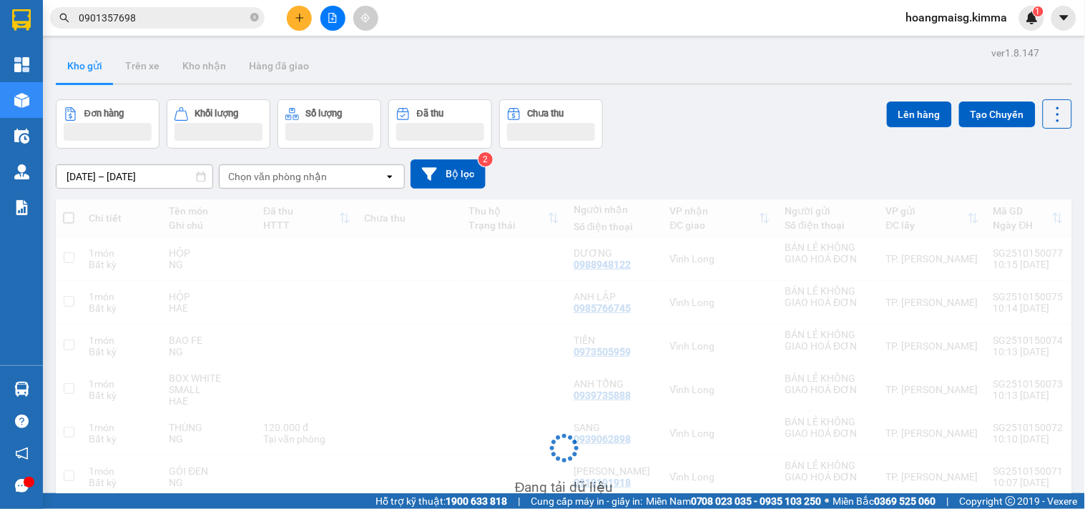
click at [184, 10] on input "0901357698" at bounding box center [163, 18] width 169 height 16
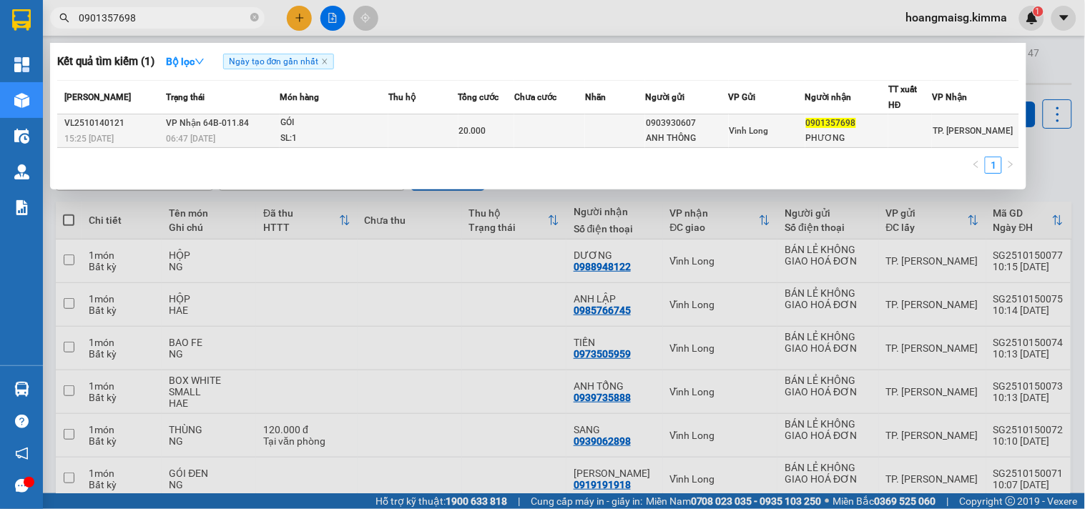
click at [374, 130] on div "GÓI" at bounding box center [333, 123] width 107 height 16
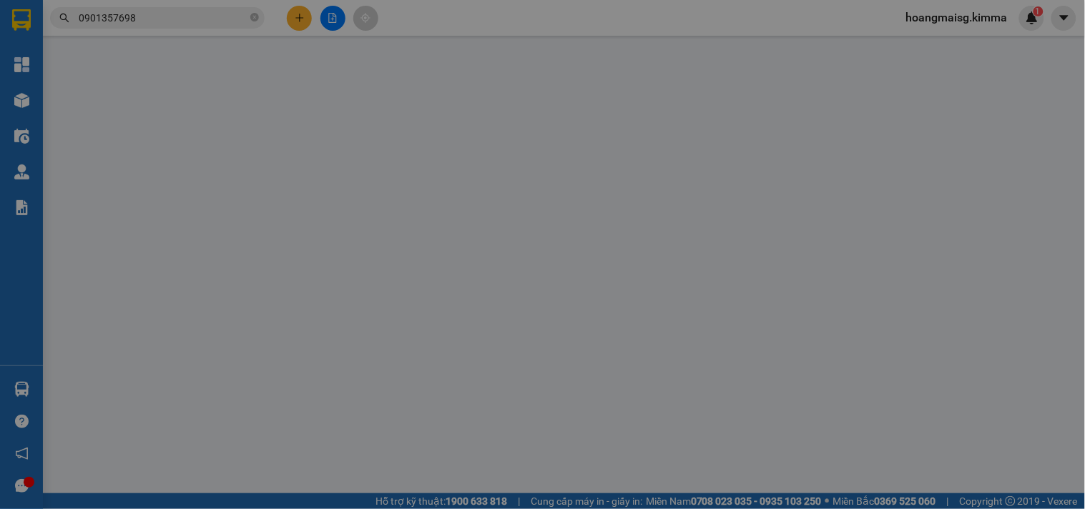
type input "0903930607"
type input "ANH THÔNG"
type input "0901357698"
type input "PHƯƠNG"
type input "20.000"
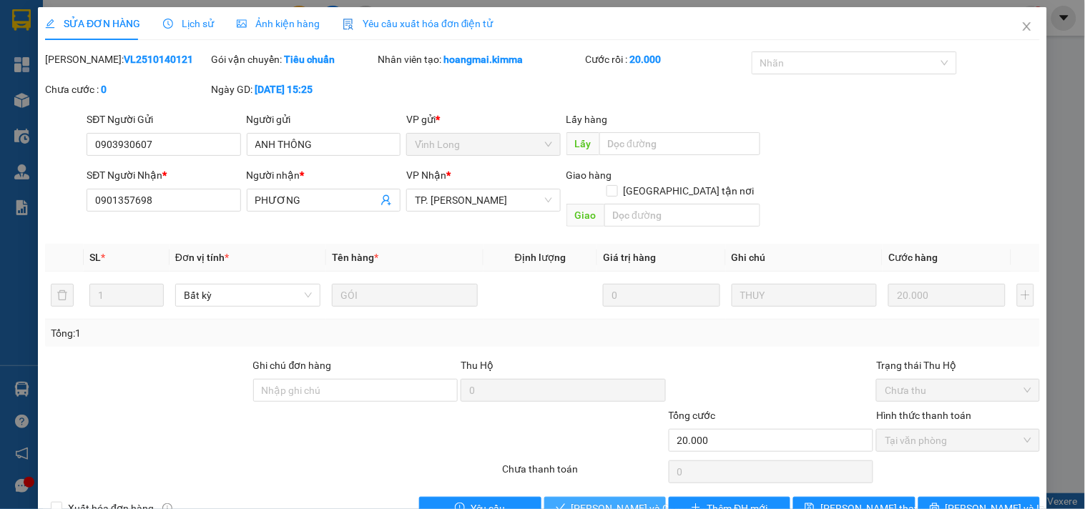
click at [578, 501] on span "[PERSON_NAME] và Giao hàng" at bounding box center [640, 509] width 137 height 16
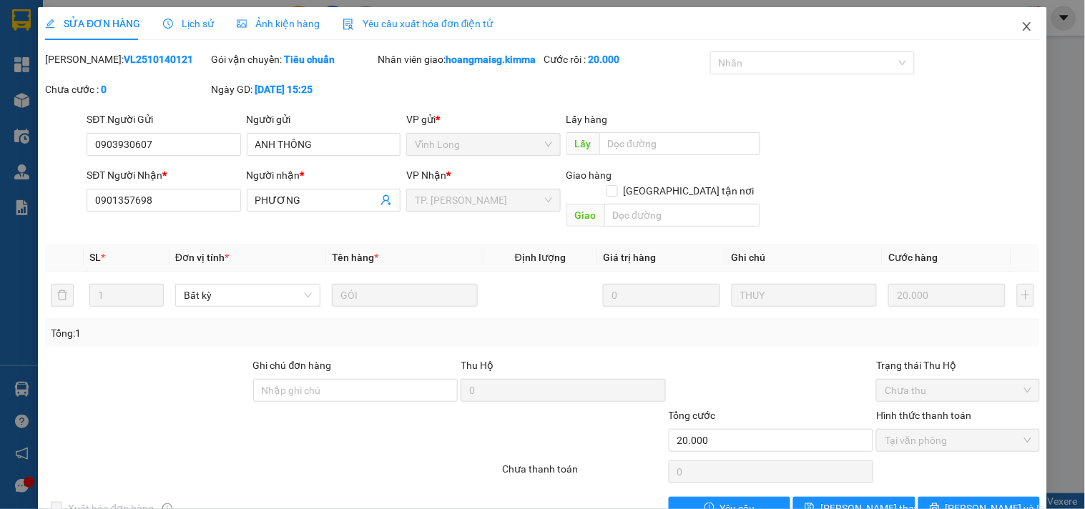
click at [1027, 26] on span "Close" at bounding box center [1027, 27] width 40 height 40
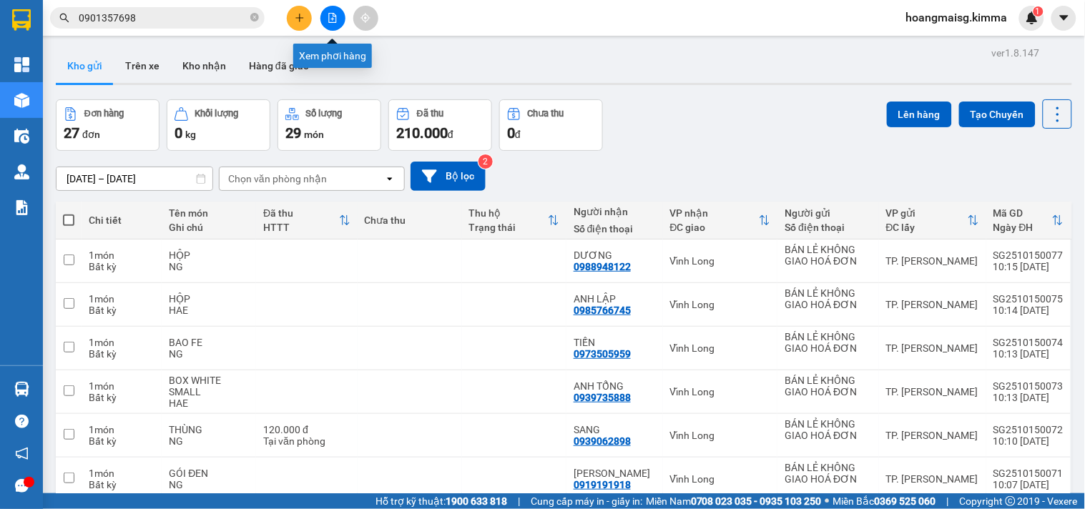
click at [346, 22] on div at bounding box center [332, 18] width 107 height 25
click at [333, 26] on button at bounding box center [333, 18] width 25 height 25
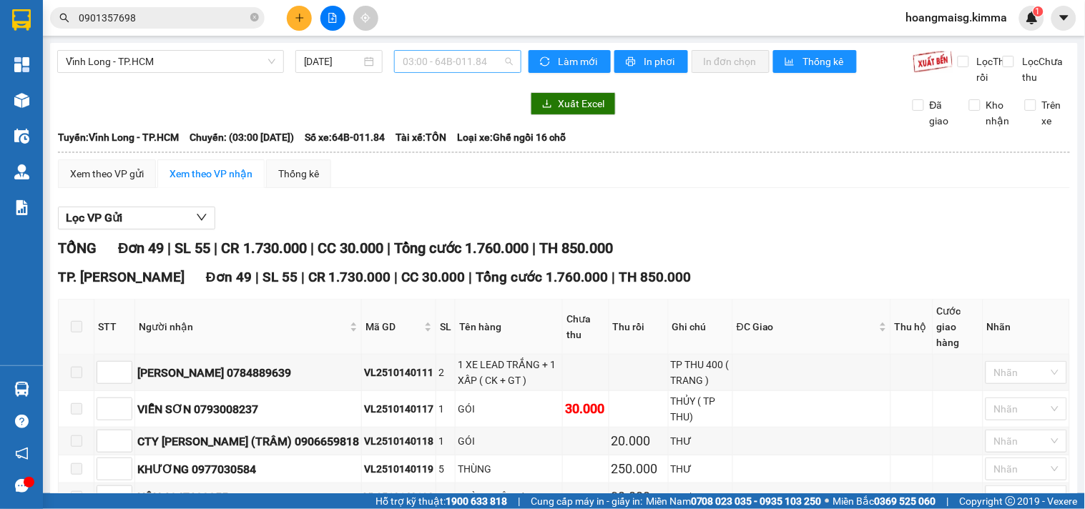
click at [419, 58] on span "03:00 - 64B-011.84" at bounding box center [458, 61] width 110 height 21
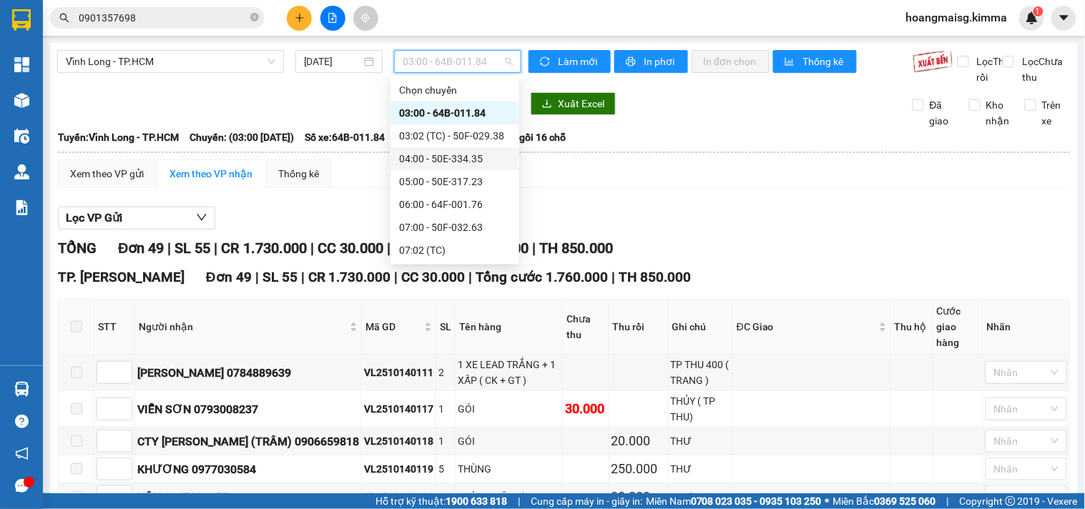
click at [220, 85] on div "Vĩnh Long - TP.HCM [DATE] 03:00 - 64B-011.84" at bounding box center [289, 67] width 464 height 35
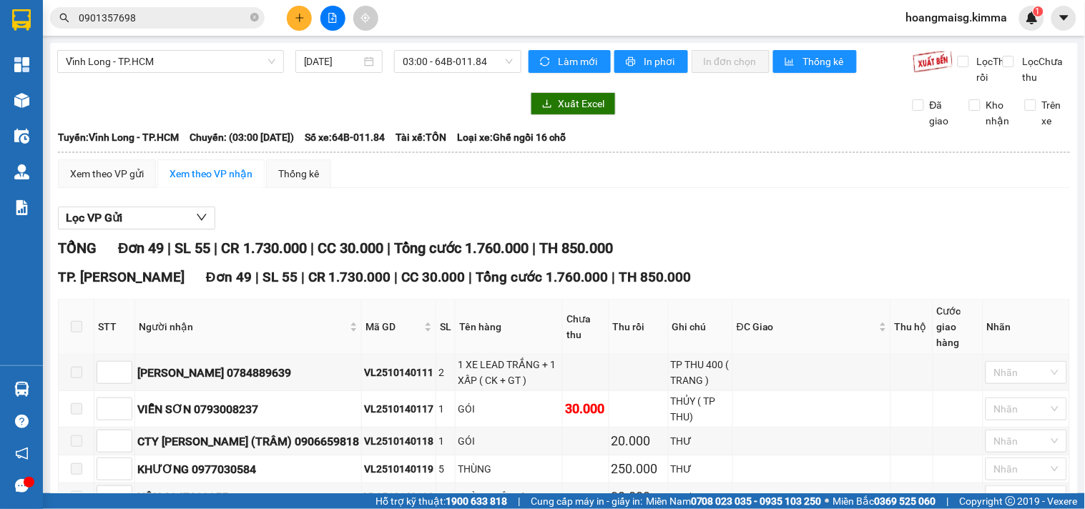
click at [197, 74] on div "Vĩnh Long - TP.HCM [DATE] 03:00 - 64B-011.84" at bounding box center [289, 67] width 464 height 35
click at [110, 68] on span "Vĩnh Long - TP.HCM" at bounding box center [171, 61] width 210 height 21
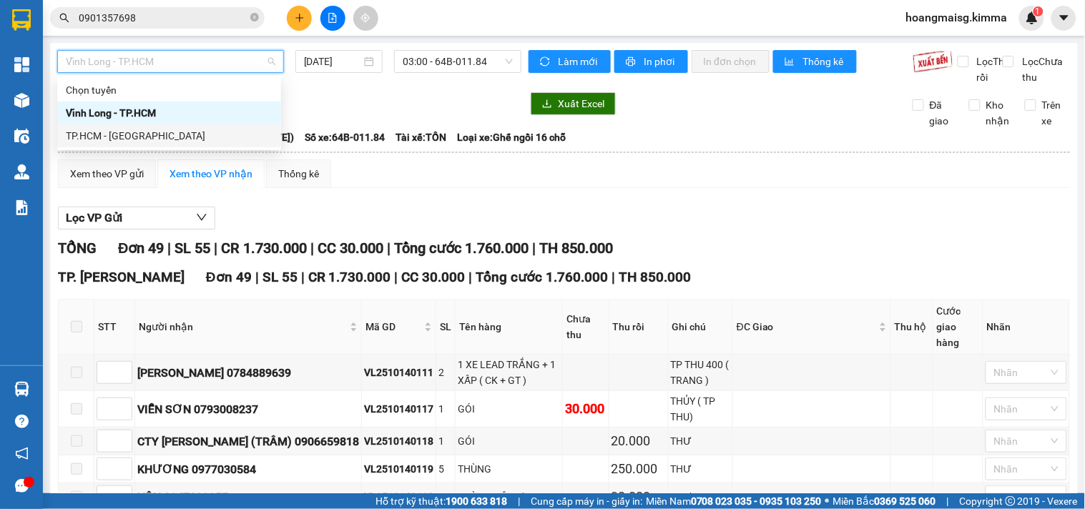
click at [91, 135] on div "TP.HCM - [GEOGRAPHIC_DATA]" at bounding box center [169, 136] width 207 height 16
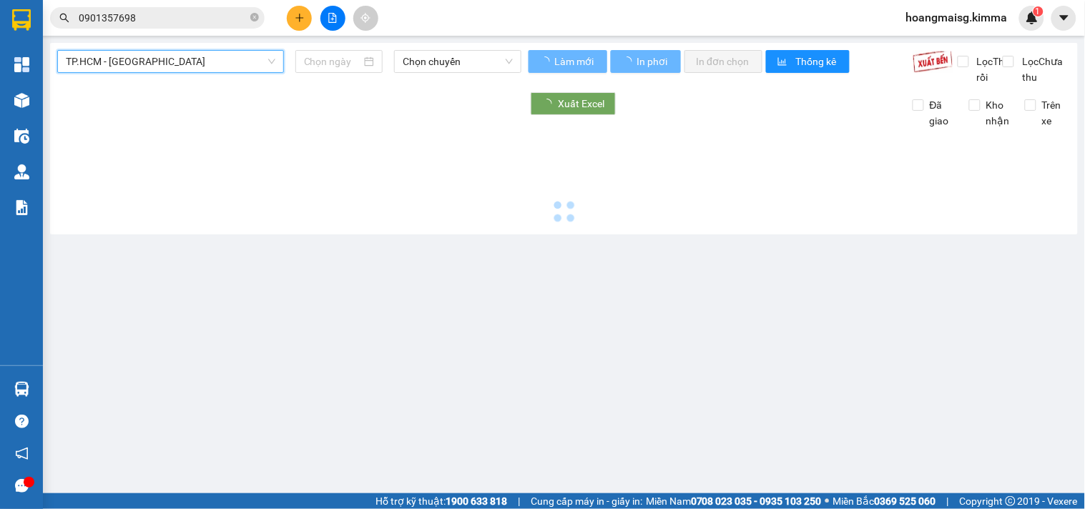
type input "[DATE]"
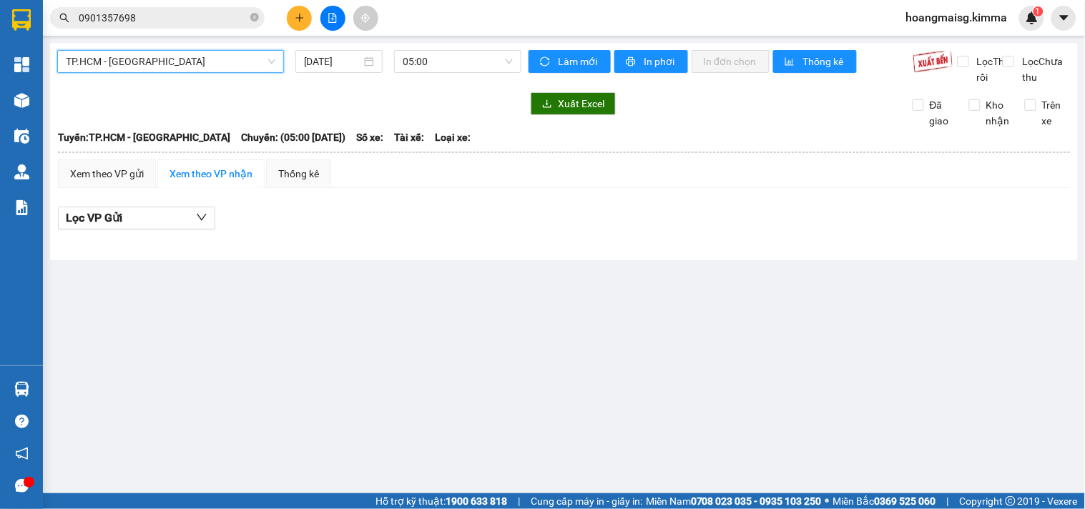
click at [447, 73] on div "TP.HCM - Vĩnh Long TP.HCM - Vĩnh Long [DATE] 05:00" at bounding box center [289, 67] width 464 height 35
click at [447, 72] on span "05:00" at bounding box center [458, 61] width 110 height 21
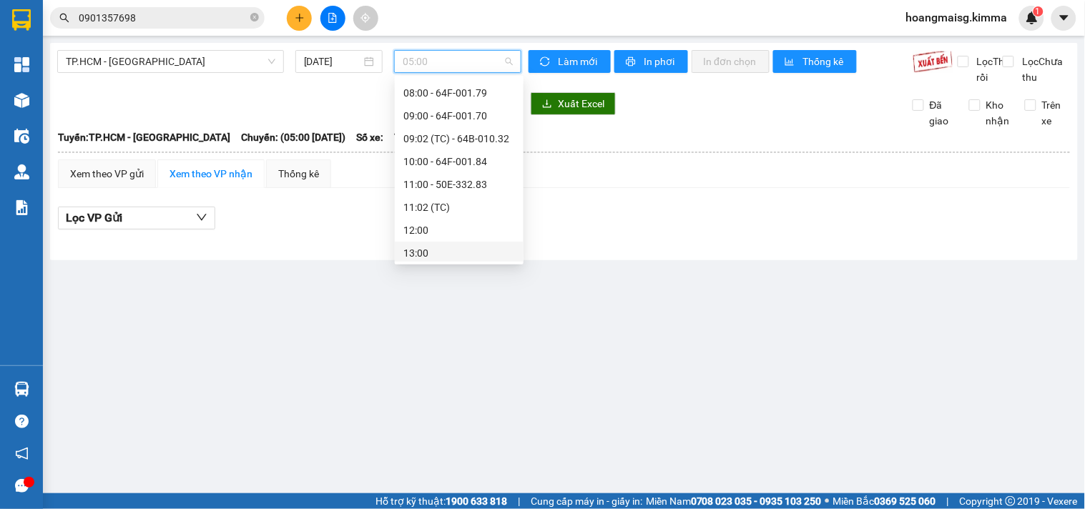
scroll to position [69, 0]
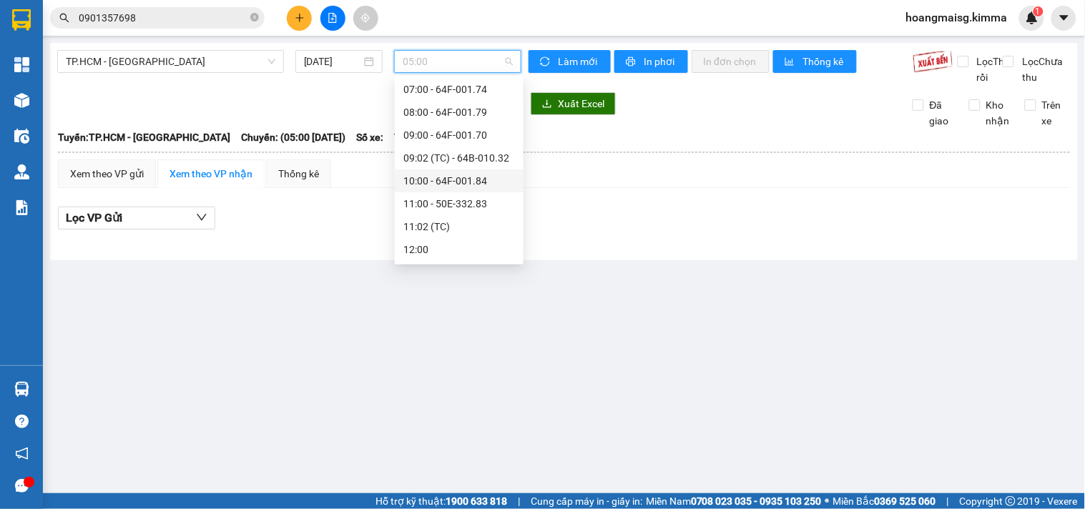
click at [462, 177] on div "10:00 - 64F-001.84" at bounding box center [460, 181] width 112 height 16
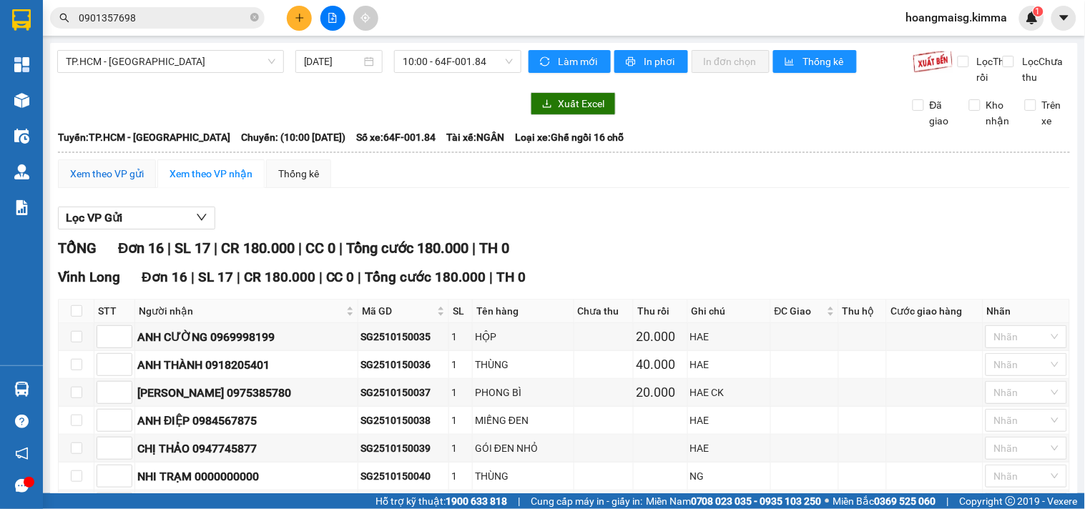
click at [111, 182] on div "Xem theo VP gửi" at bounding box center [107, 174] width 74 height 16
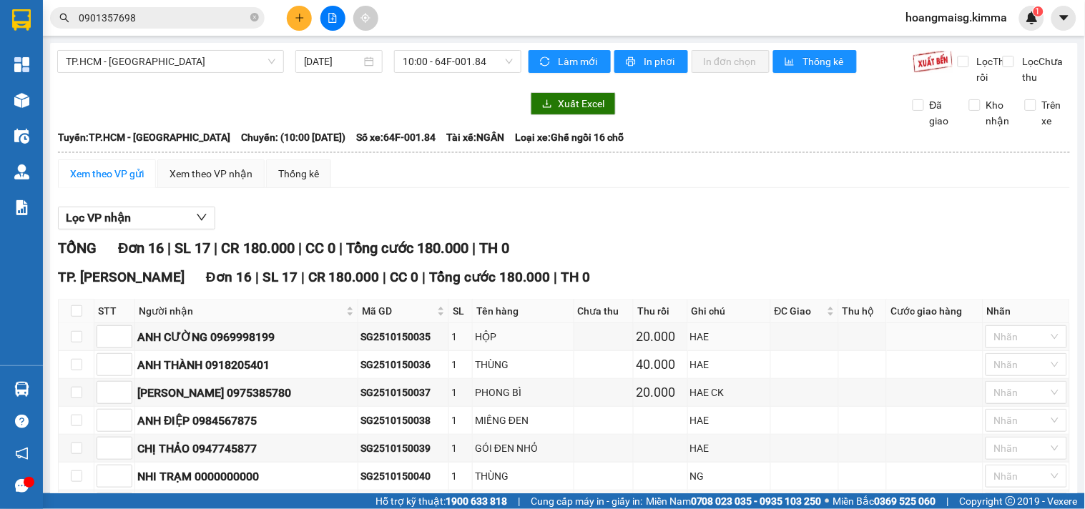
scroll to position [369, 0]
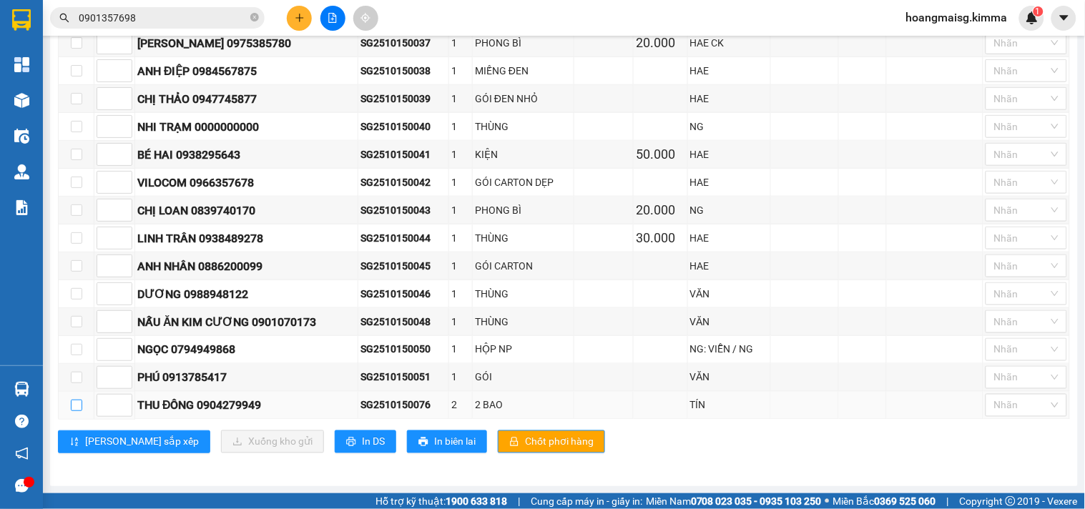
click at [73, 399] on label at bounding box center [76, 406] width 11 height 16
click at [73, 400] on input "checkbox" at bounding box center [76, 405] width 11 height 11
checkbox input "true"
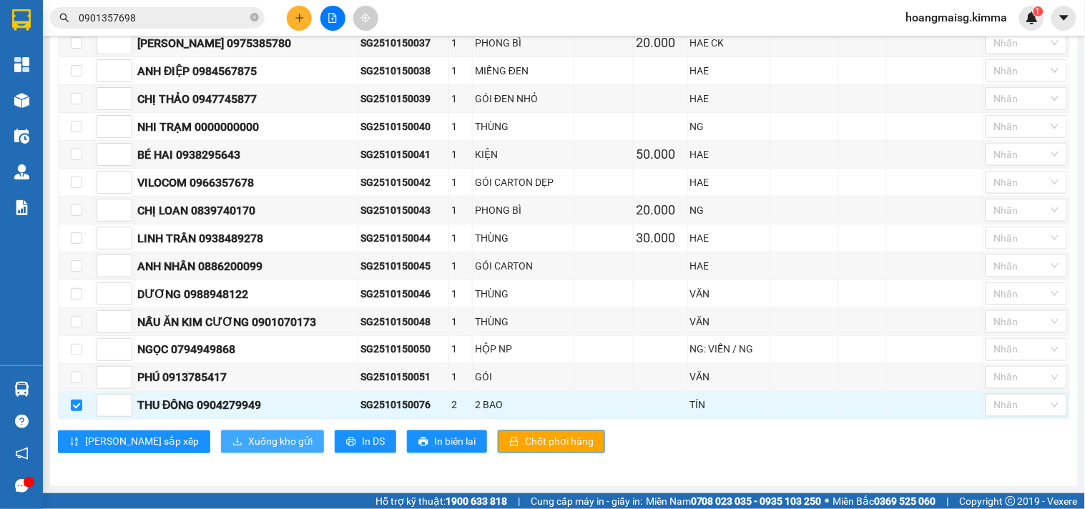
click at [248, 444] on span "Xuống kho gửi" at bounding box center [280, 442] width 64 height 16
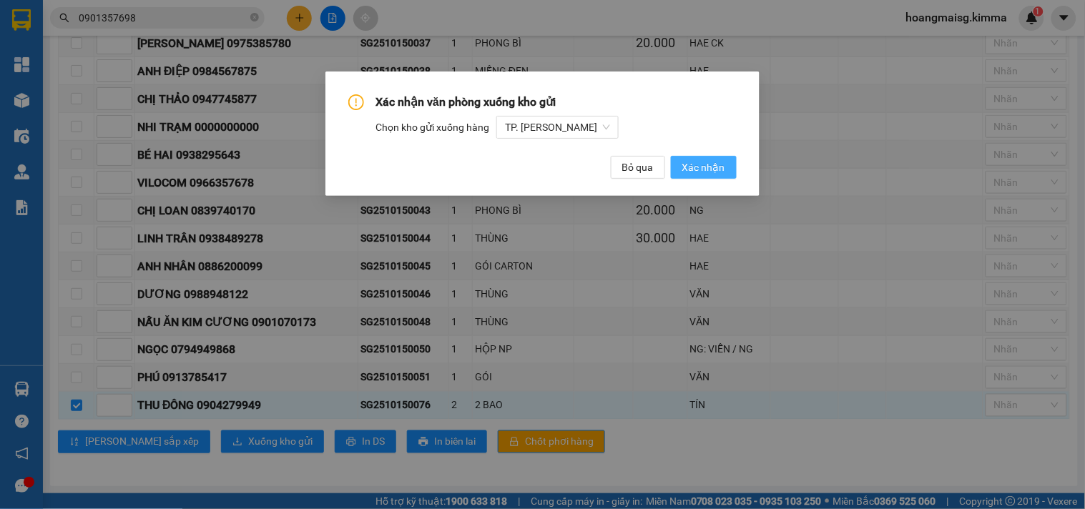
click at [692, 172] on span "Xác nhận" at bounding box center [704, 168] width 43 height 16
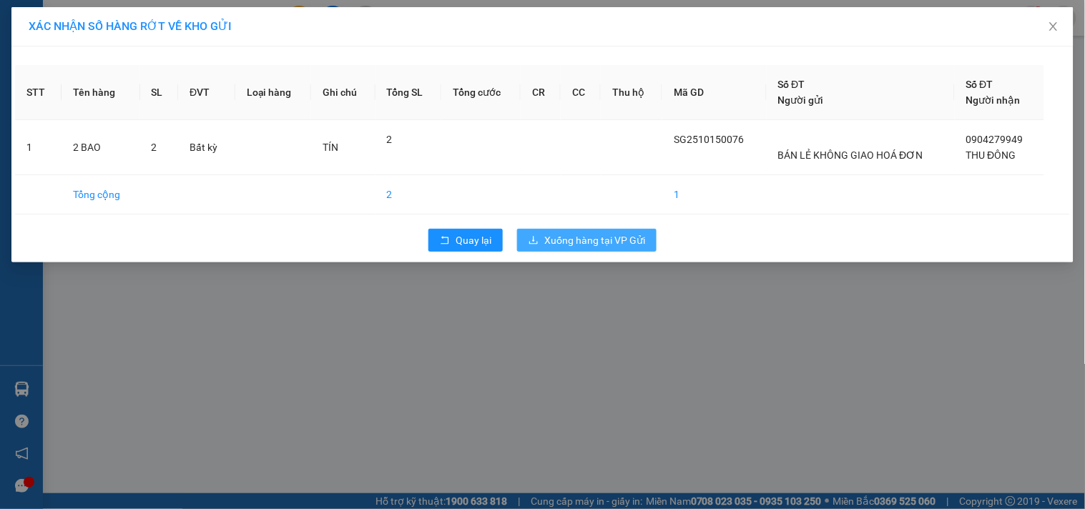
click at [612, 243] on span "Xuống hàng tại VP Gửi" at bounding box center [594, 241] width 101 height 16
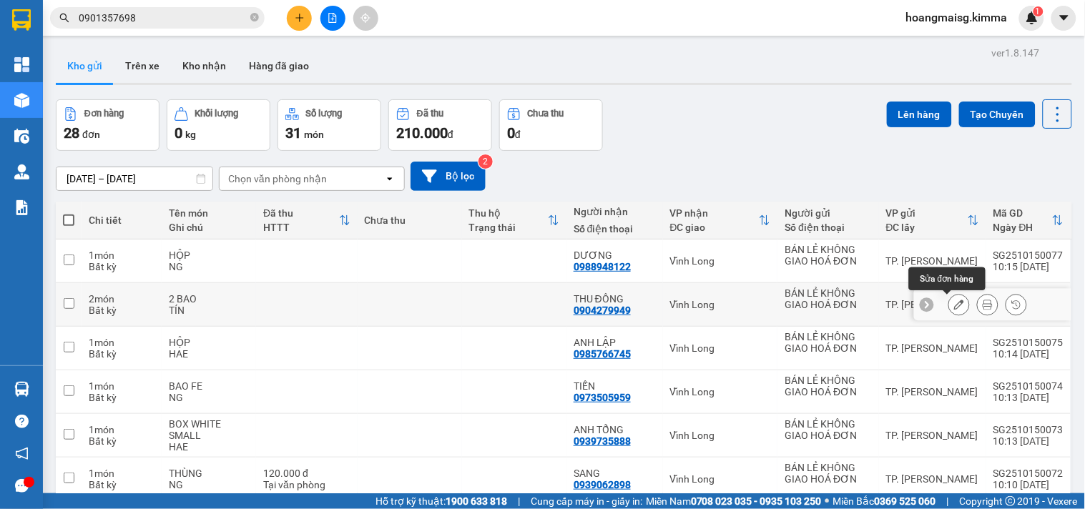
click at [954, 309] on icon at bounding box center [959, 305] width 10 height 10
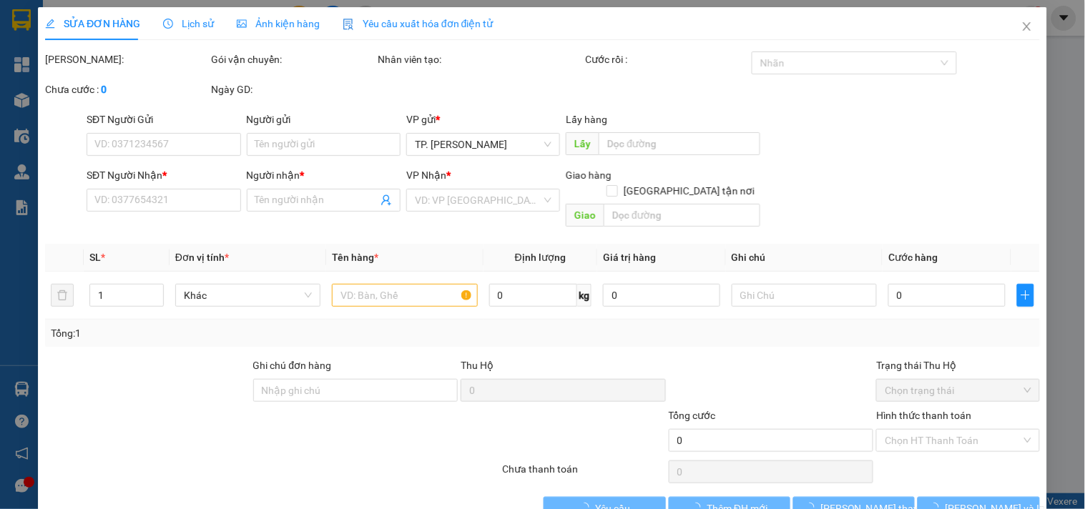
type input "BÁN LẺ KHÔNG GIAO HOÁ ĐƠN"
type input "0904279949"
type input "THU ĐÔNG"
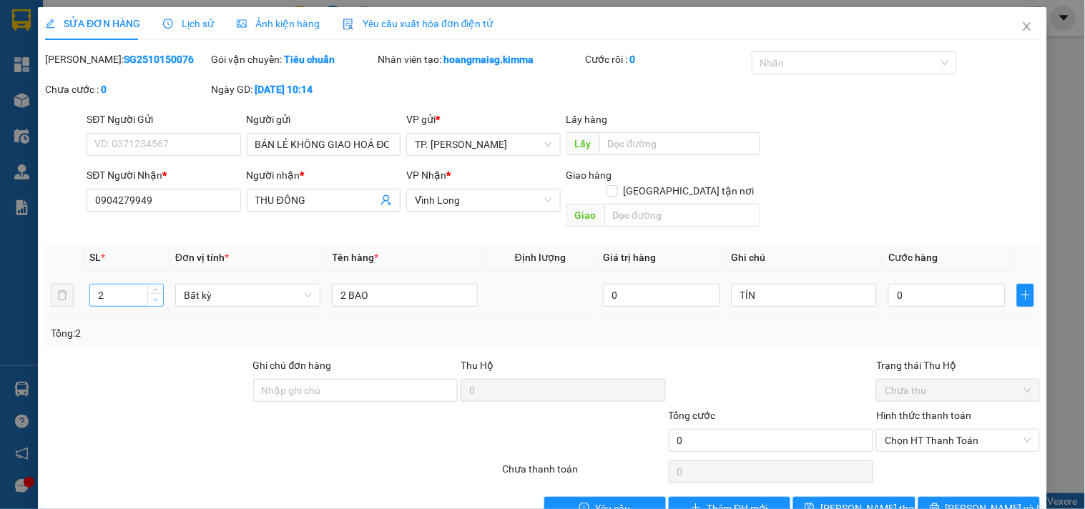
type input "1"
click at [153, 298] on icon "down" at bounding box center [155, 300] width 5 height 5
click at [341, 284] on input "2 BAO" at bounding box center [404, 295] width 145 height 23
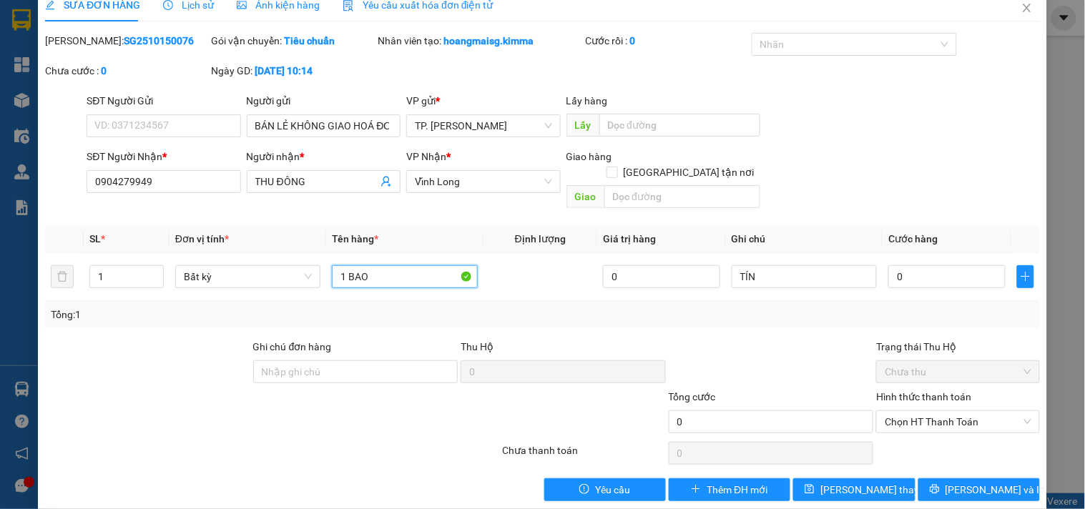
scroll to position [23, 0]
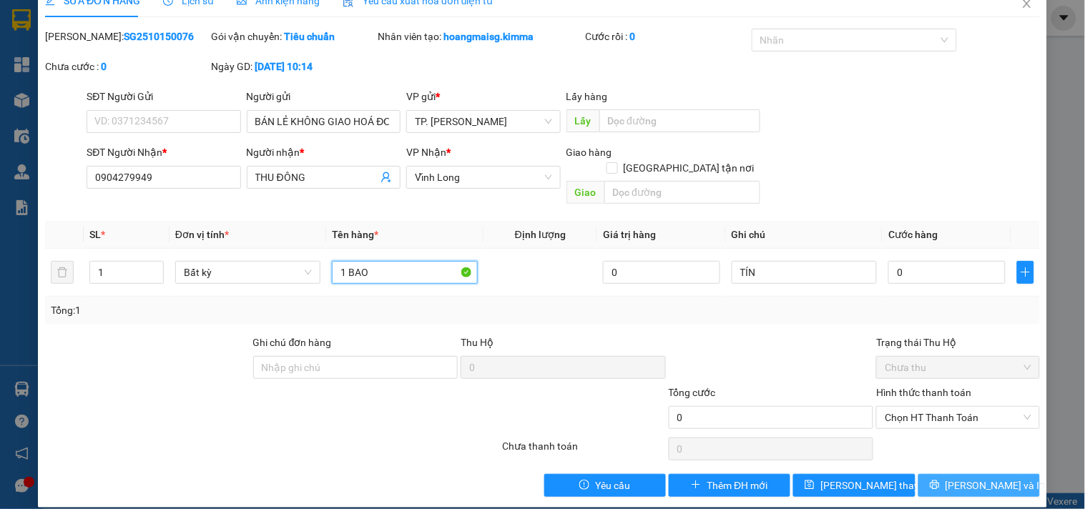
type input "1 BAO"
click at [962, 478] on span "[PERSON_NAME] và In" at bounding box center [996, 486] width 100 height 16
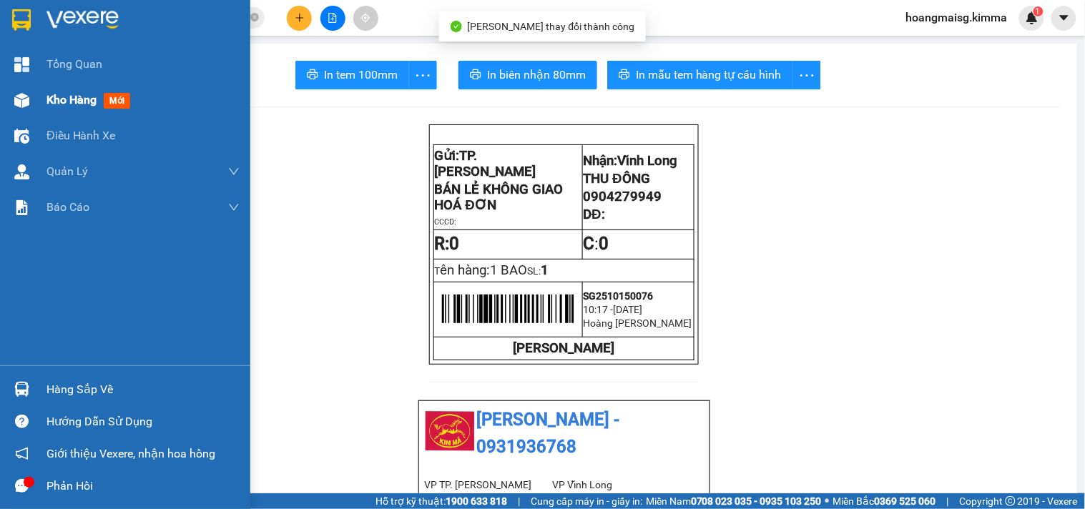
click at [32, 96] on div at bounding box center [21, 100] width 25 height 25
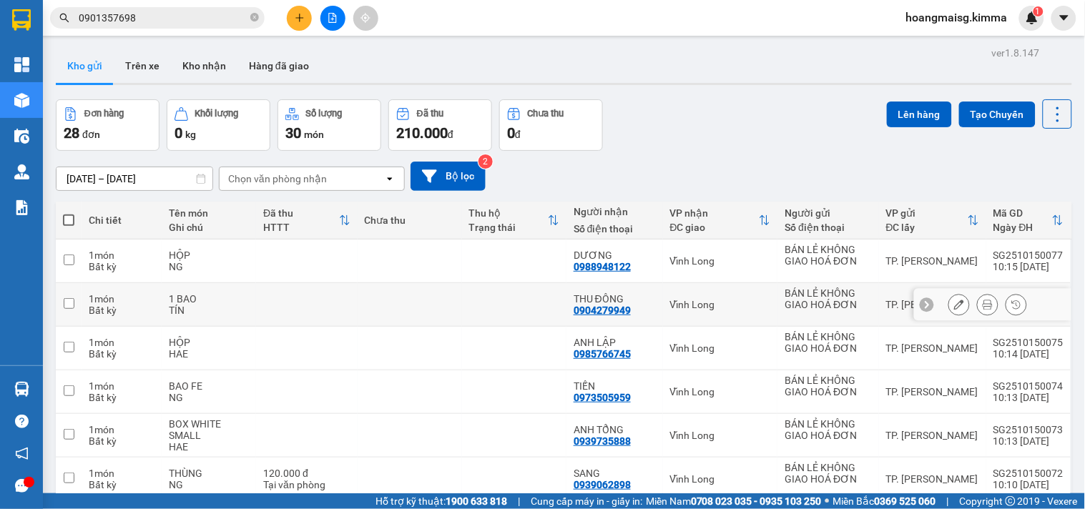
click at [73, 304] on input "checkbox" at bounding box center [69, 303] width 11 height 11
checkbox input "true"
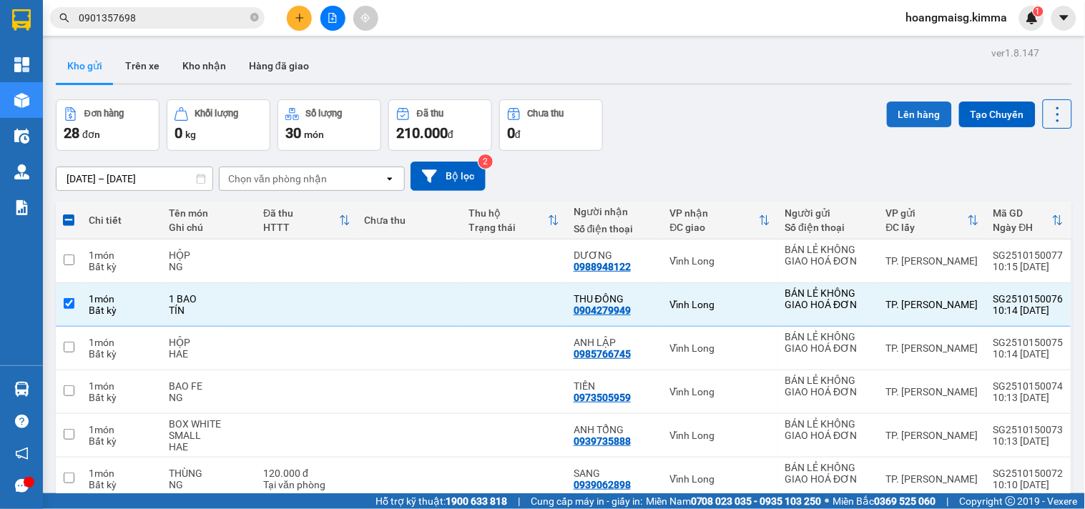
click at [920, 122] on button "Lên hàng" at bounding box center [919, 115] width 65 height 26
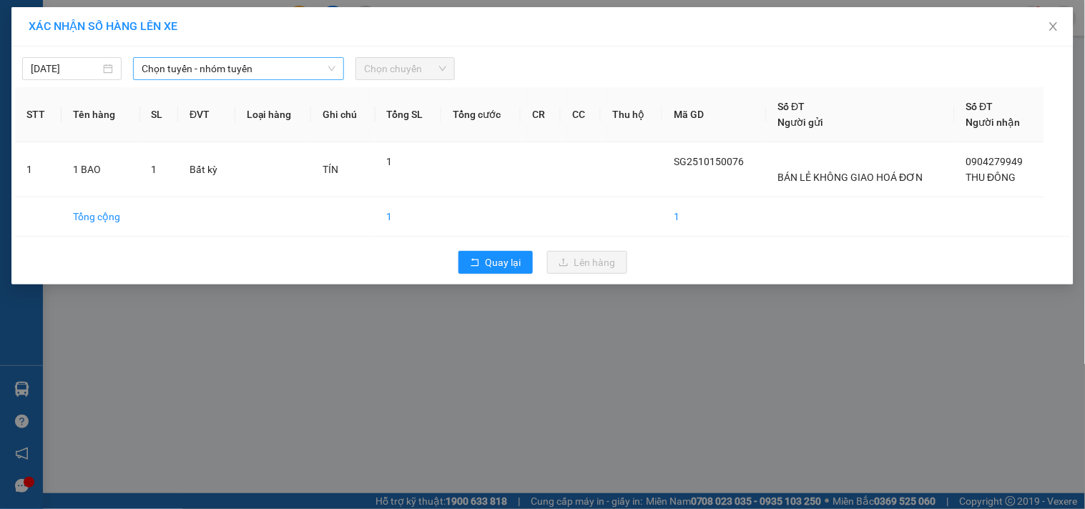
click at [150, 69] on span "Chọn tuyến - nhóm tuyến" at bounding box center [239, 68] width 194 height 21
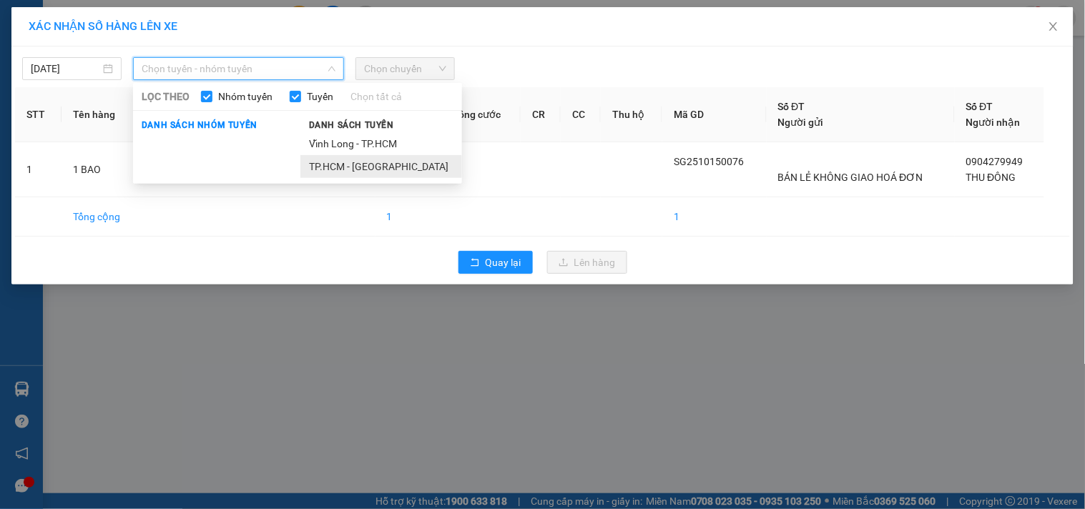
click at [351, 167] on li "TP.HCM - [GEOGRAPHIC_DATA]" at bounding box center [381, 166] width 162 height 23
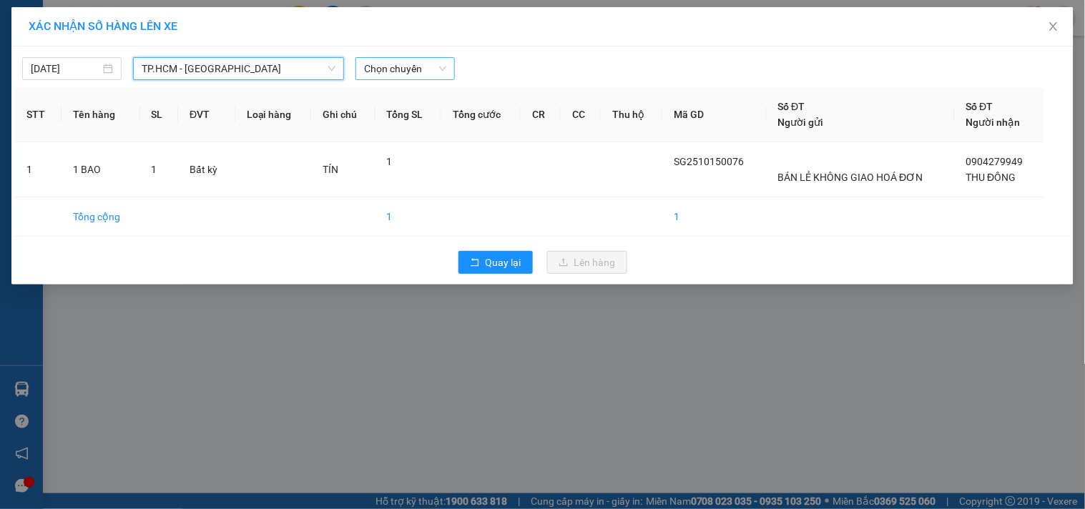
click at [375, 74] on span "Chọn chuyến" at bounding box center [405, 68] width 82 height 21
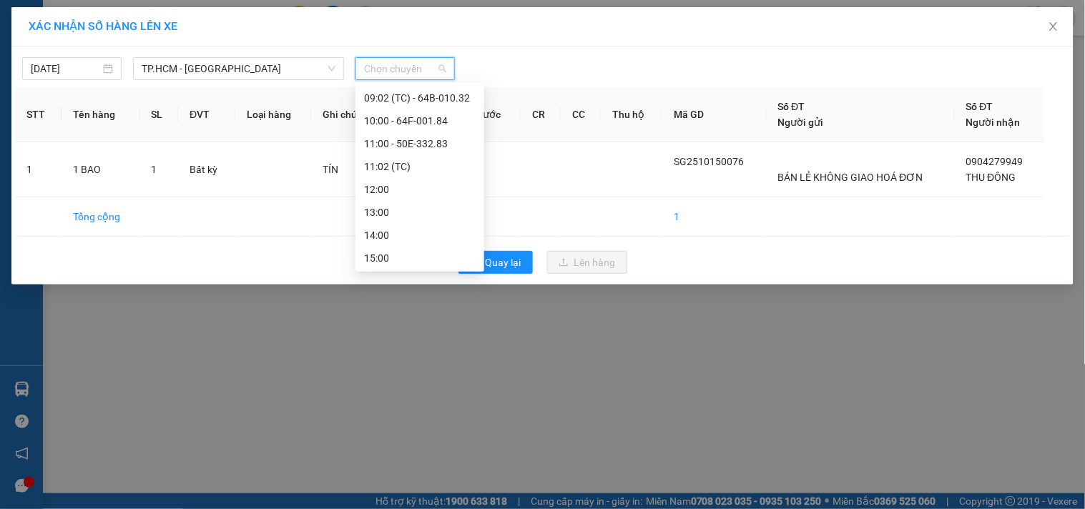
scroll to position [69, 0]
click at [419, 187] on div "10:00 - 64F-001.84" at bounding box center [420, 188] width 112 height 16
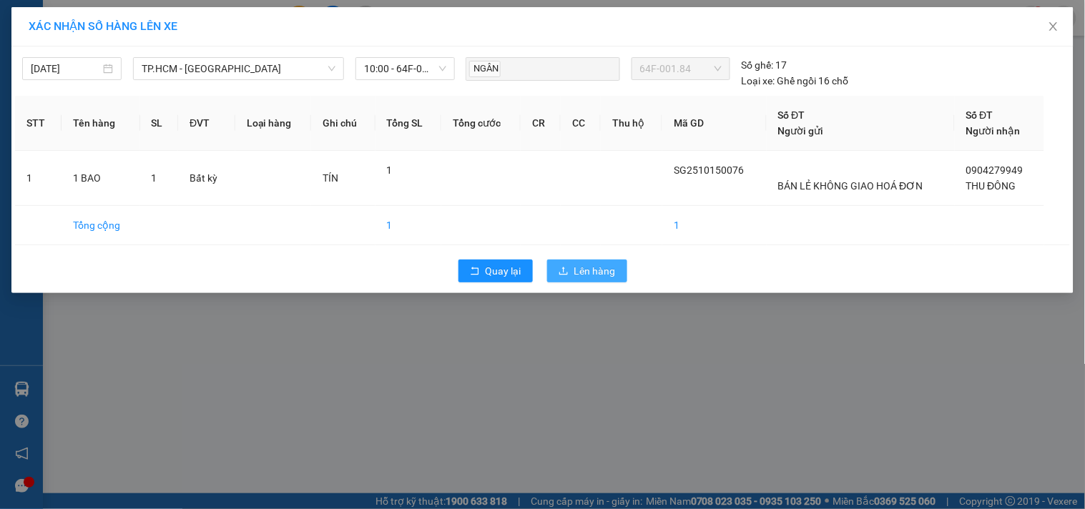
click at [595, 275] on span "Lên hàng" at bounding box center [595, 271] width 41 height 16
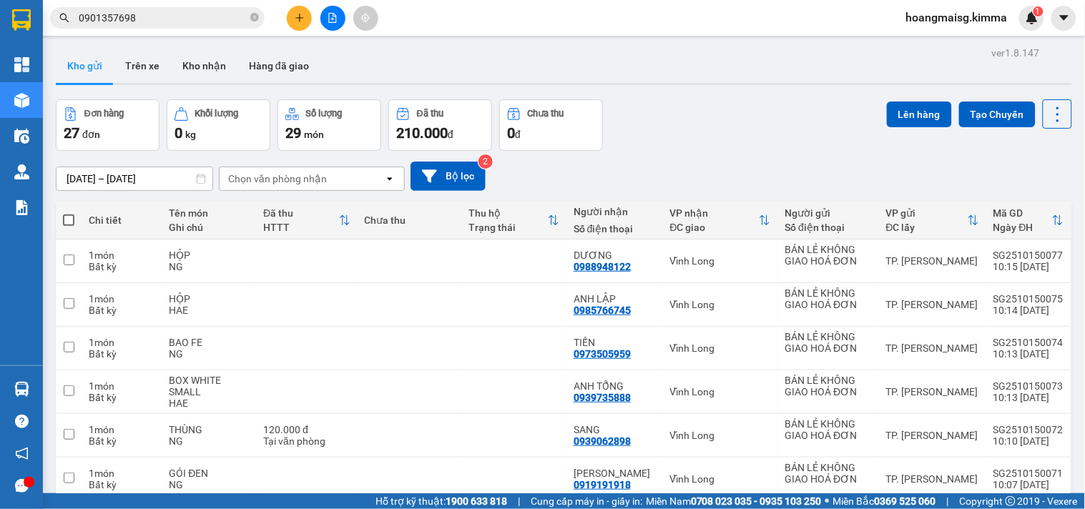
click at [298, 8] on button at bounding box center [299, 18] width 25 height 25
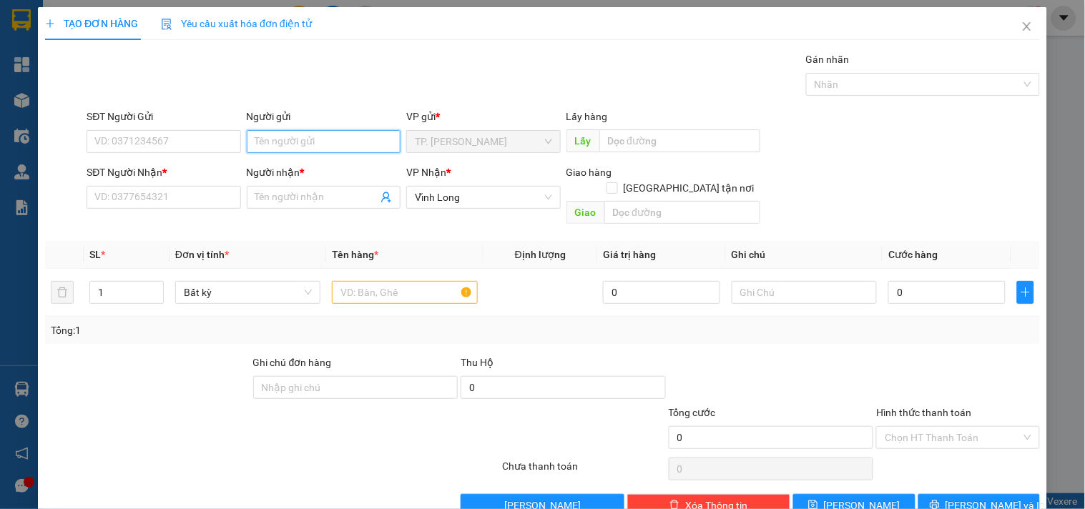
drag, startPoint x: 302, startPoint y: 135, endPoint x: 288, endPoint y: 137, distance: 13.8
click at [303, 137] on input "Người gửi" at bounding box center [324, 141] width 154 height 23
click at [300, 143] on input "Người gửi" at bounding box center [324, 141] width 154 height 23
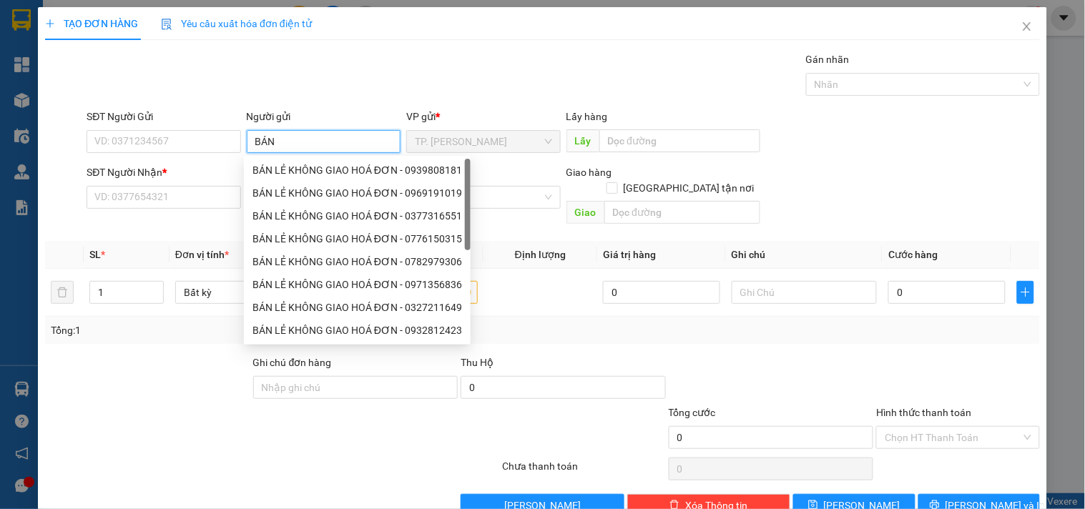
type input "BÁN"
click at [292, 160] on div "8794829 BÁN LẺ KHÔNG GIAO HOÁ ĐƠN - 0939808181 BÁN LẺ KHÔNG GIAO HOÁ ĐƠN - 0969…" at bounding box center [357, 250] width 227 height 189
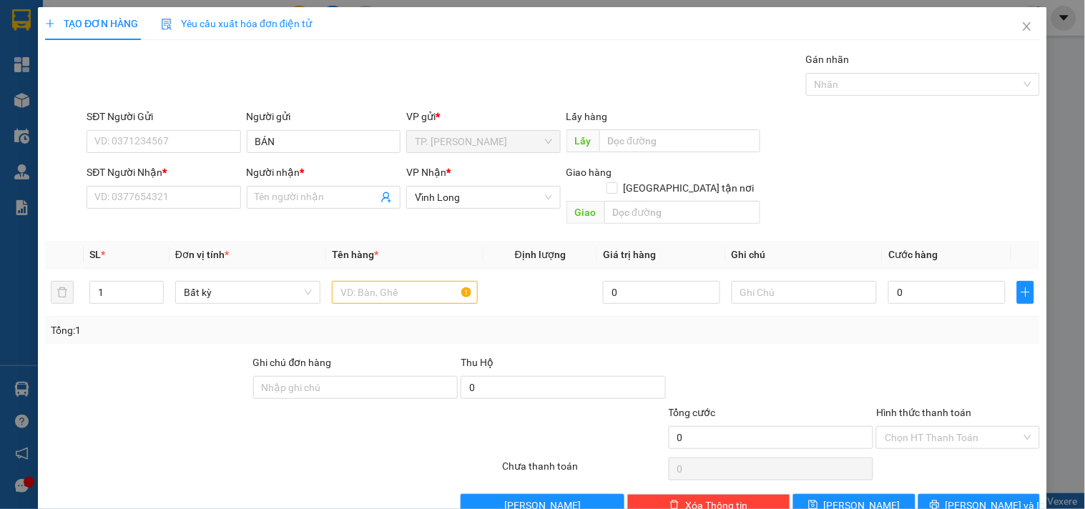
click at [290, 163] on form "SĐT Người Gửi VD: 0371234567 Người gửi BÁN VP gửi * TP. [PERSON_NAME] Lấy hàng …" at bounding box center [542, 170] width 995 height 122
click at [272, 140] on input "BÁN" at bounding box center [324, 141] width 154 height 23
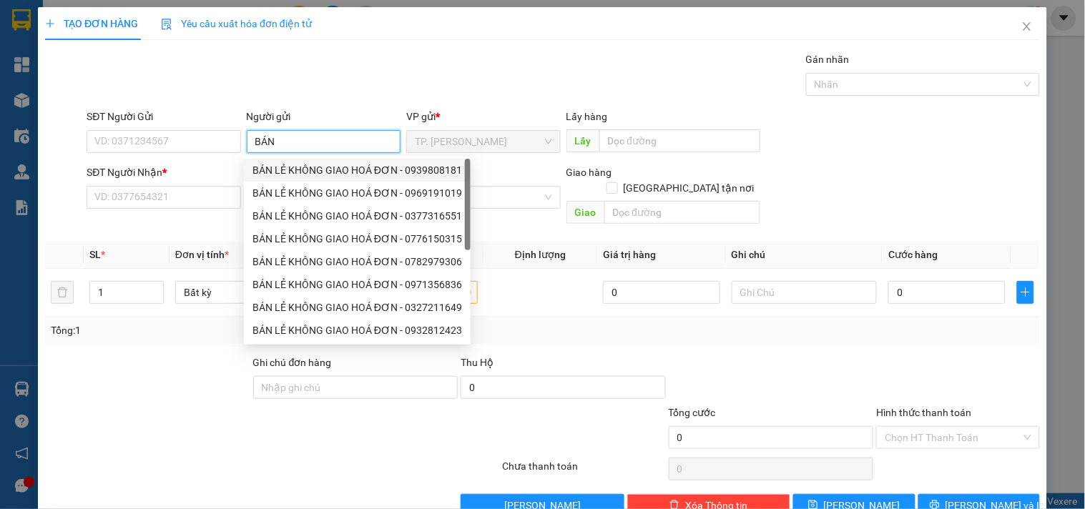
click at [312, 170] on div "BÁN LẺ KHÔNG GIAO HOÁ ĐƠN - 0939808181" at bounding box center [358, 170] width 210 height 16
type input "0939808181"
type input "BÁN LẺ KHÔNG GIAO HOÁ ĐƠN"
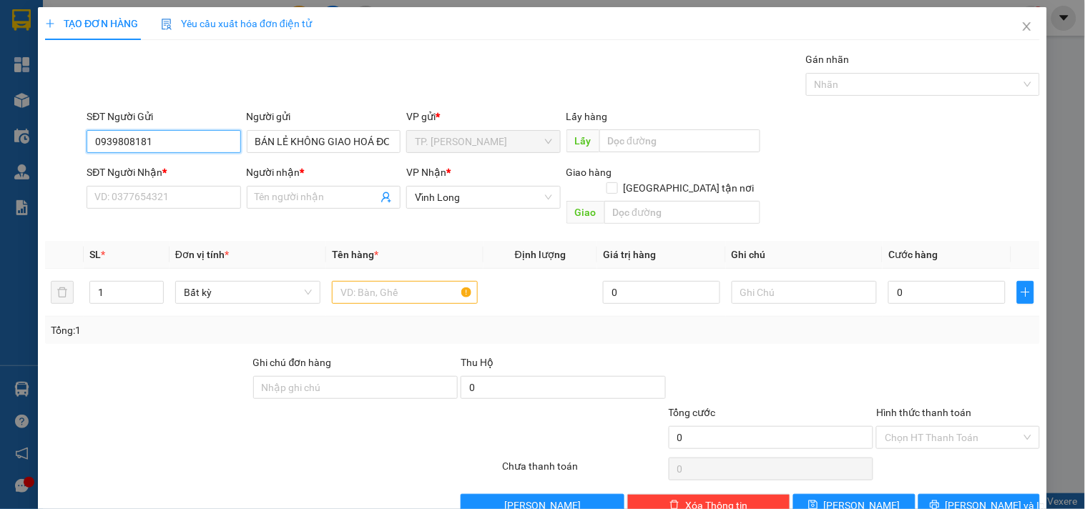
click at [190, 148] on input "0939808181" at bounding box center [164, 141] width 154 height 23
click at [374, 281] on input "text" at bounding box center [404, 292] width 145 height 23
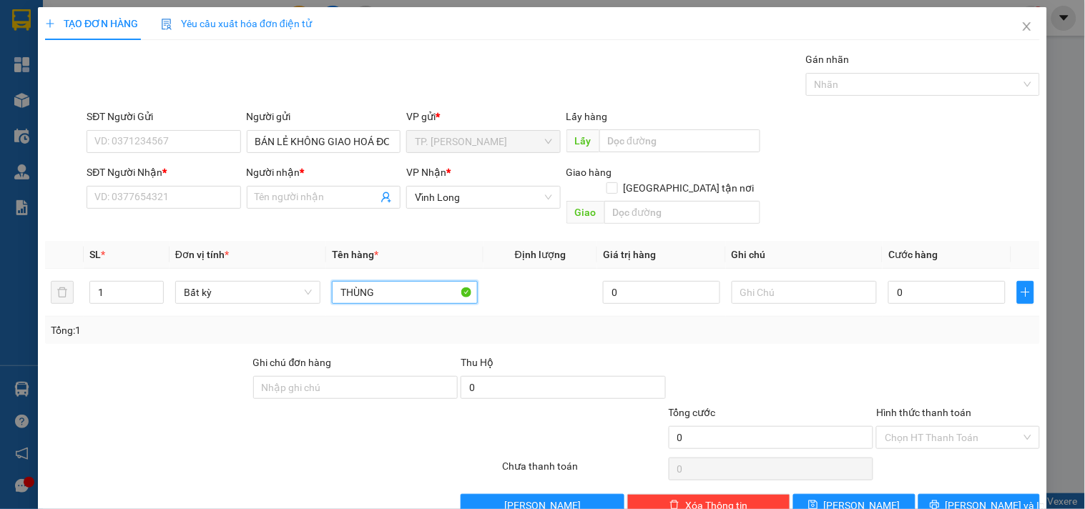
type input "THÙNG"
click at [768, 281] on input "TYINS" at bounding box center [804, 292] width 145 height 23
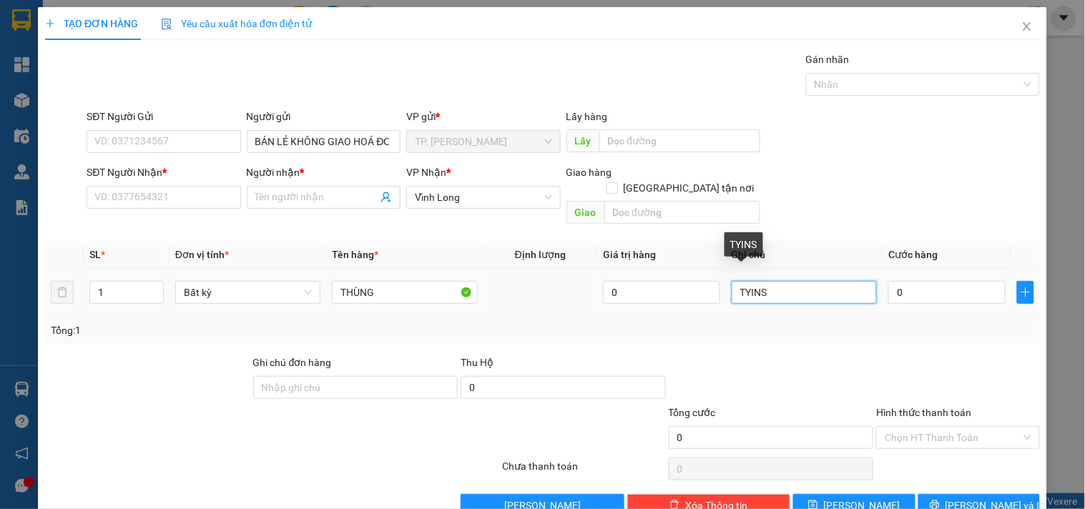
click at [768, 281] on input "TYINS" at bounding box center [804, 292] width 145 height 23
type input "TÍN"
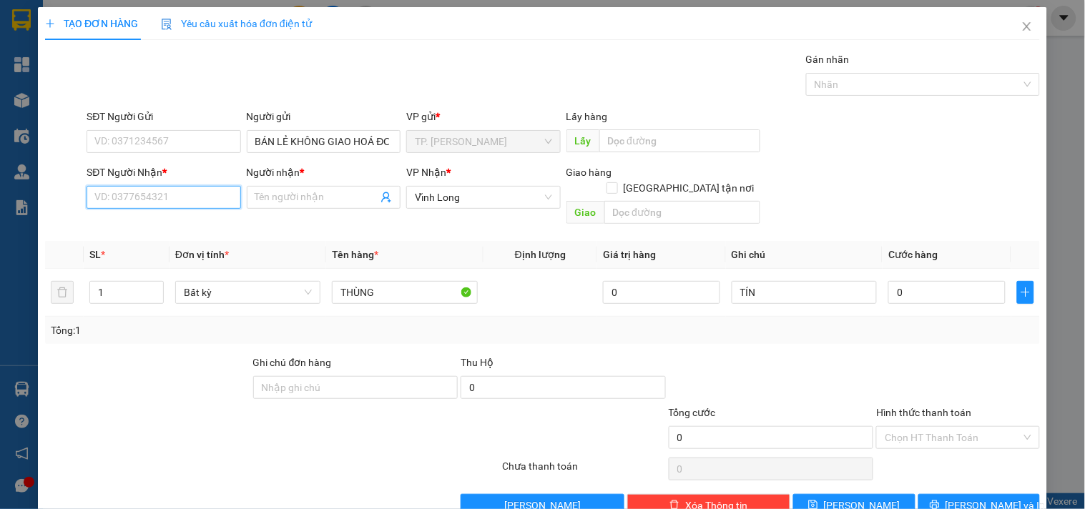
click at [155, 199] on input "SĐT Người Nhận *" at bounding box center [164, 197] width 154 height 23
type input "0907762494"
click at [195, 227] on div "0907762494 - ANH SÁU" at bounding box center [161, 226] width 135 height 16
type input "ANH SÁU"
type input "0907762494"
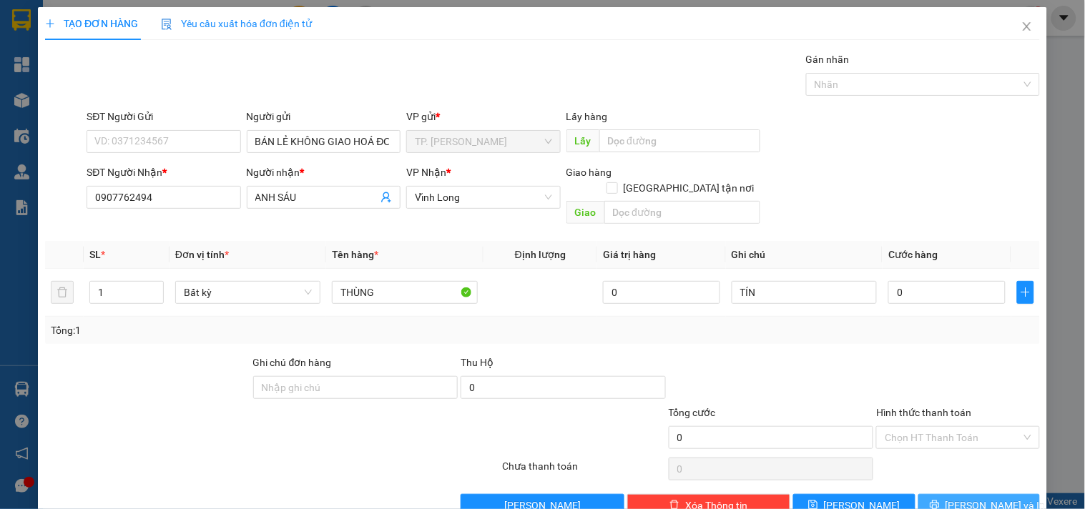
click at [932, 494] on button "[PERSON_NAME] và In" at bounding box center [980, 505] width 122 height 23
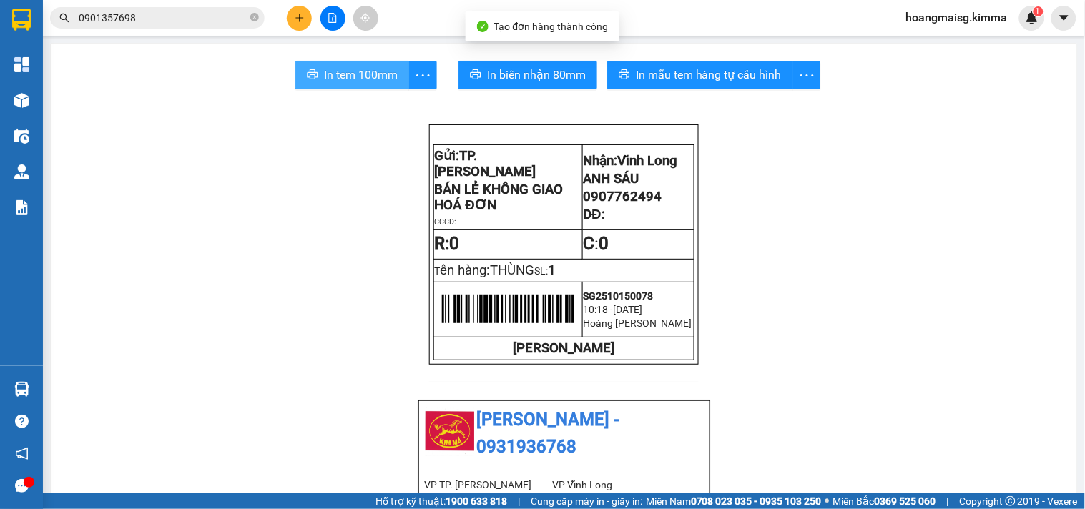
click at [346, 82] on span "In tem 100mm" at bounding box center [361, 75] width 74 height 18
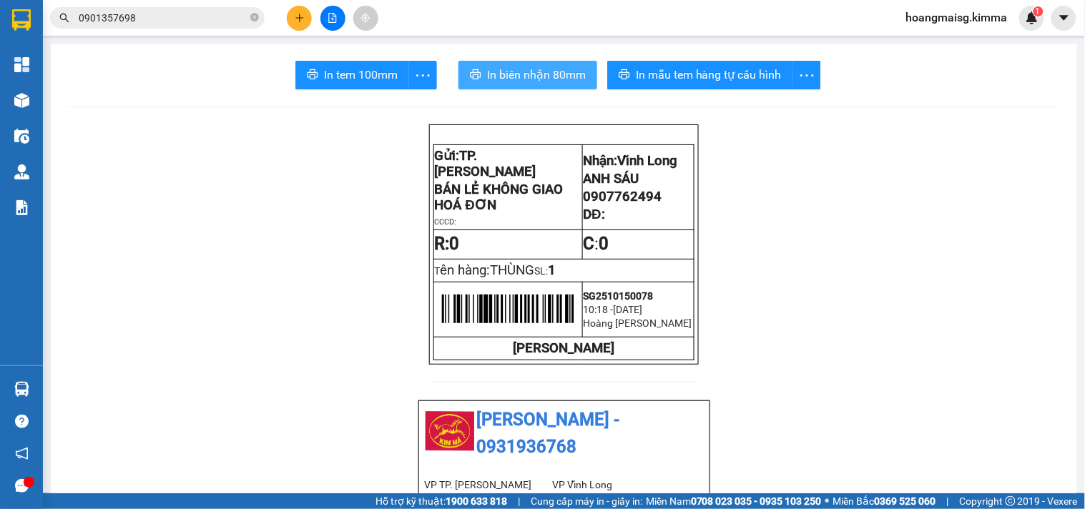
click at [535, 86] on button "In biên nhận 80mm" at bounding box center [528, 75] width 139 height 29
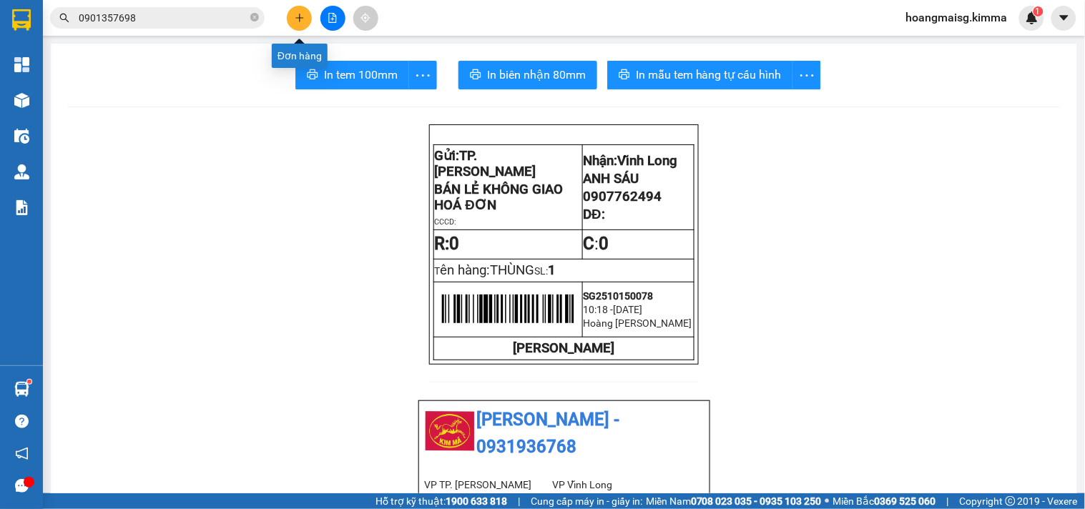
click at [301, 20] on icon "plus" at bounding box center [300, 18] width 10 height 10
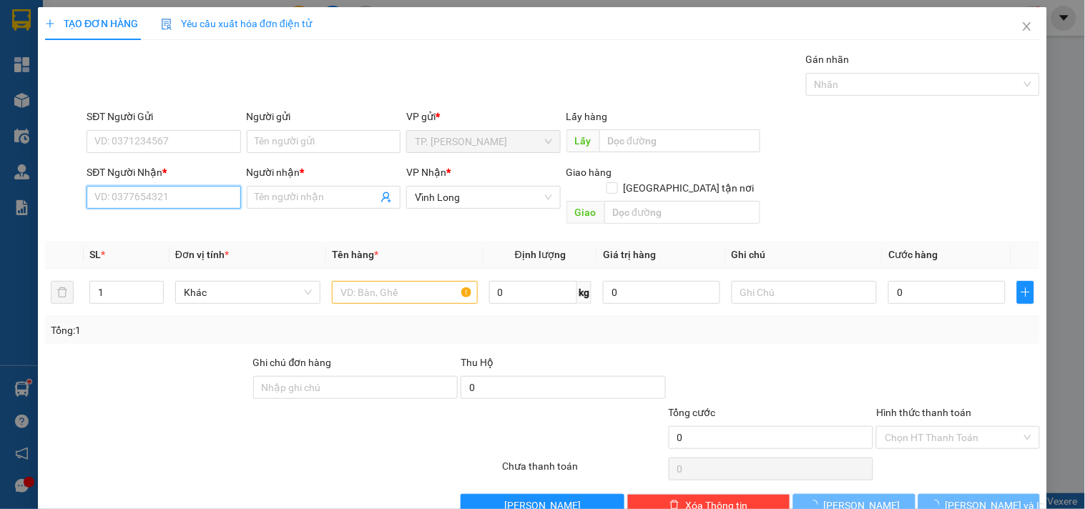
click at [160, 197] on input "SĐT Người Nhận *" at bounding box center [164, 197] width 154 height 23
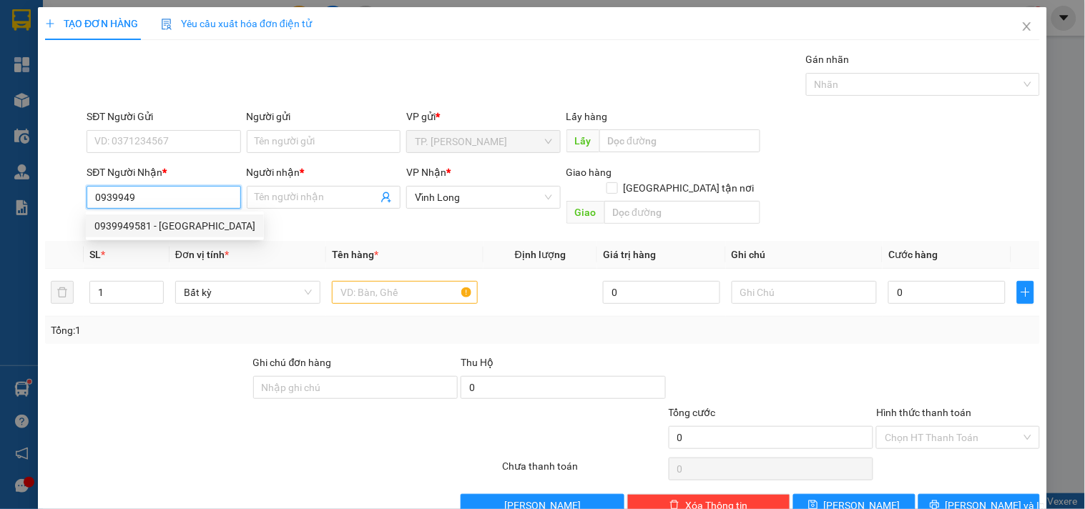
click at [142, 223] on div "0939949581 - [GEOGRAPHIC_DATA]" at bounding box center [174, 226] width 161 height 16
type input "0939949581"
type input "CH [PERSON_NAME]"
type input "0939949581"
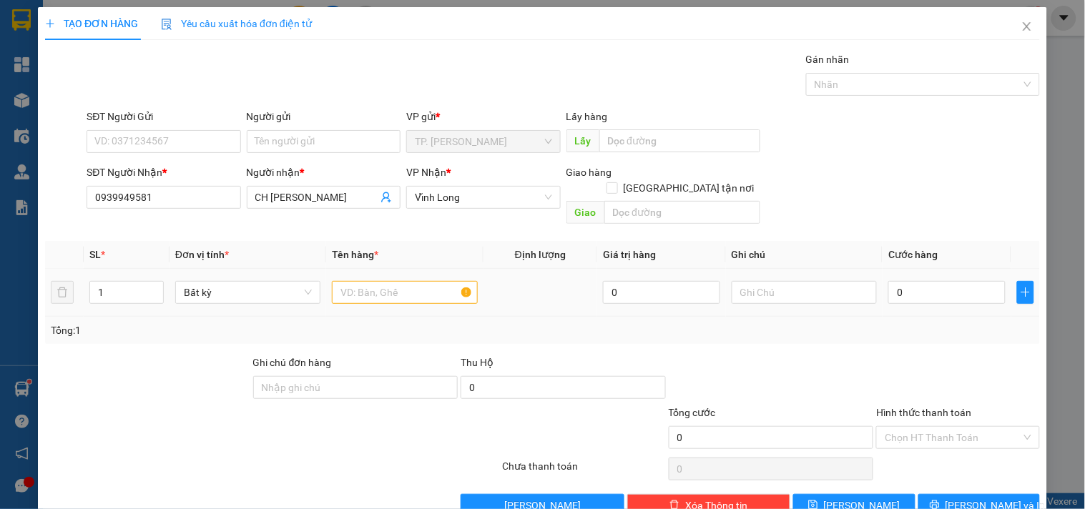
click at [391, 278] on div at bounding box center [404, 292] width 145 height 29
click at [395, 288] on input "text" at bounding box center [404, 292] width 145 height 23
type input "GÓI"
type input "VĂN"
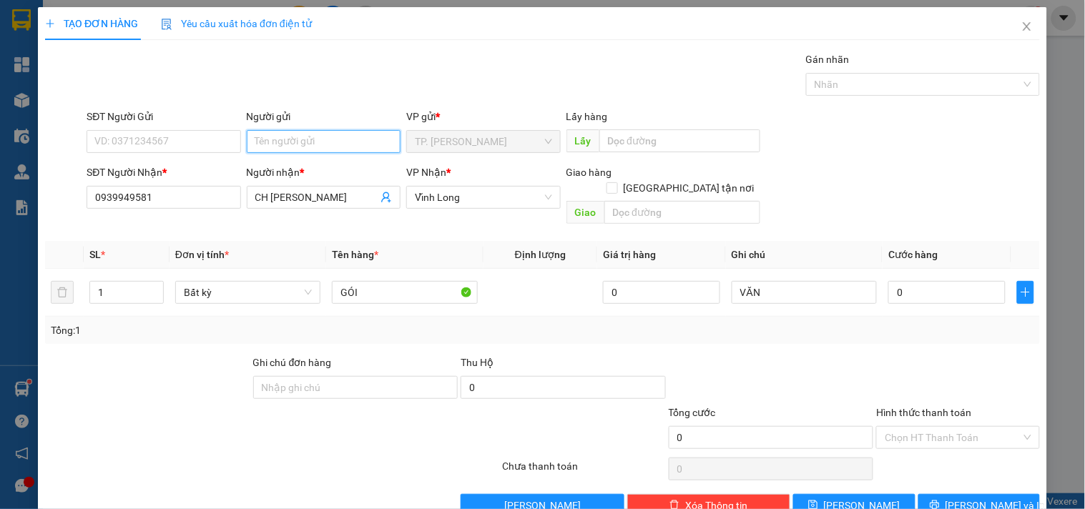
click at [324, 134] on input "Người gửi" at bounding box center [324, 141] width 154 height 23
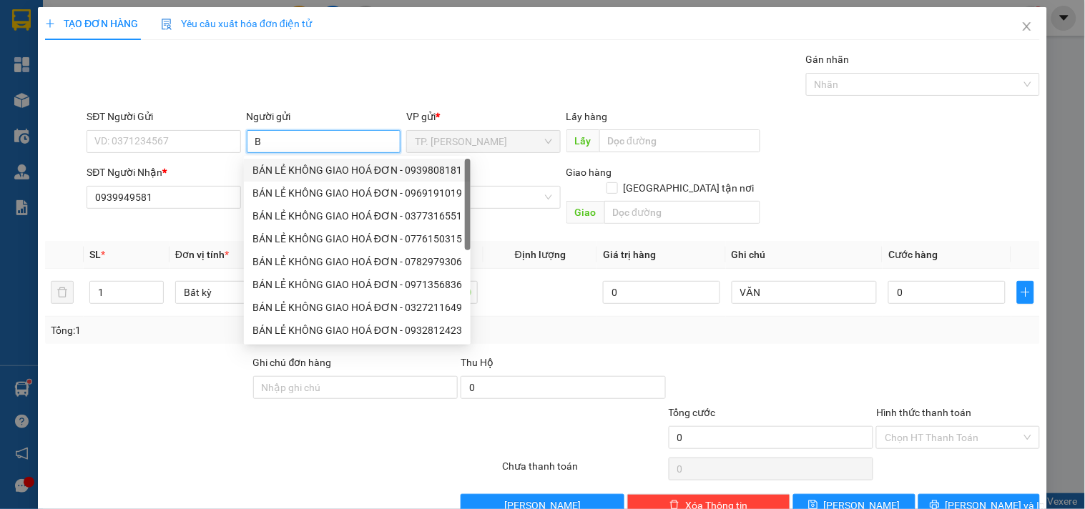
drag, startPoint x: 289, startPoint y: 166, endPoint x: 212, endPoint y: 148, distance: 79.3
click at [288, 166] on div "BÁN LẺ KHÔNG GIAO HOÁ ĐƠN - 0939808181" at bounding box center [358, 170] width 210 height 16
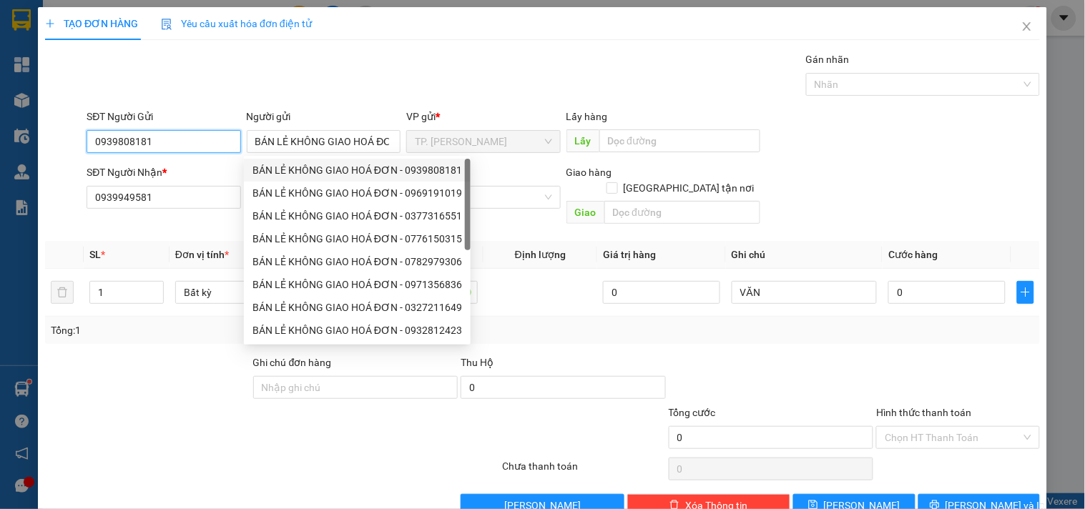
click at [209, 147] on input "0939808181" at bounding box center [164, 141] width 154 height 23
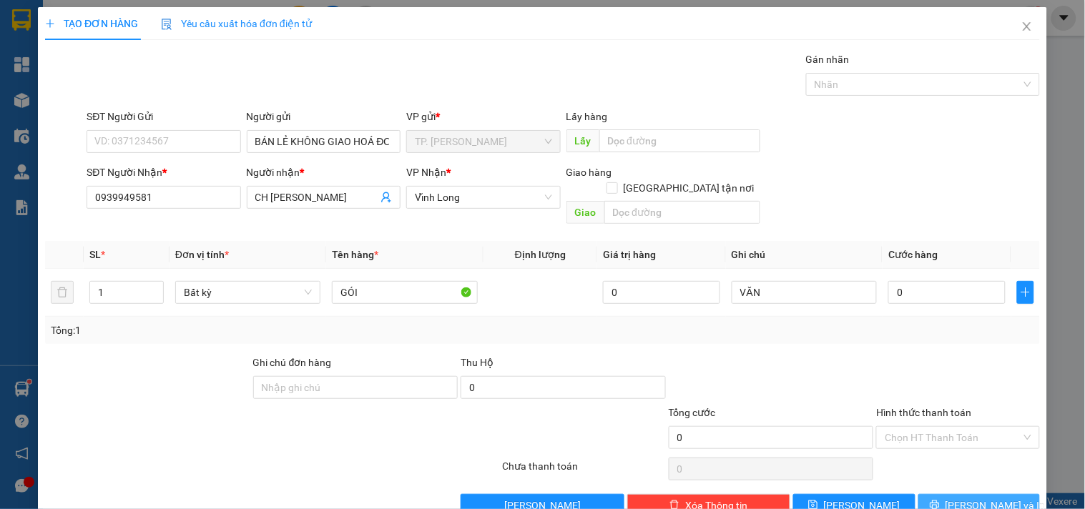
click at [939, 494] on button "[PERSON_NAME] và In" at bounding box center [980, 505] width 122 height 23
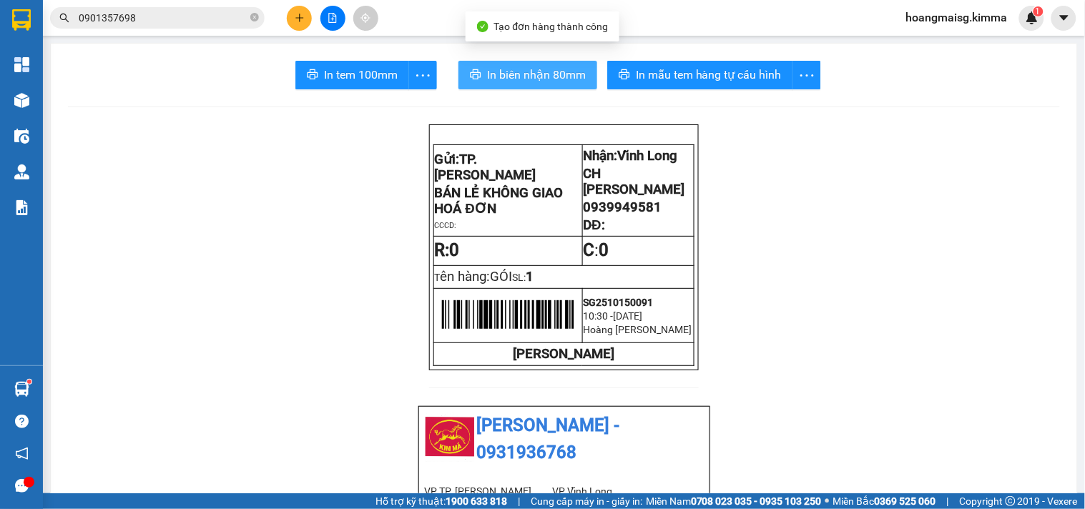
click at [539, 66] on span "In biên nhận 80mm" at bounding box center [536, 75] width 99 height 18
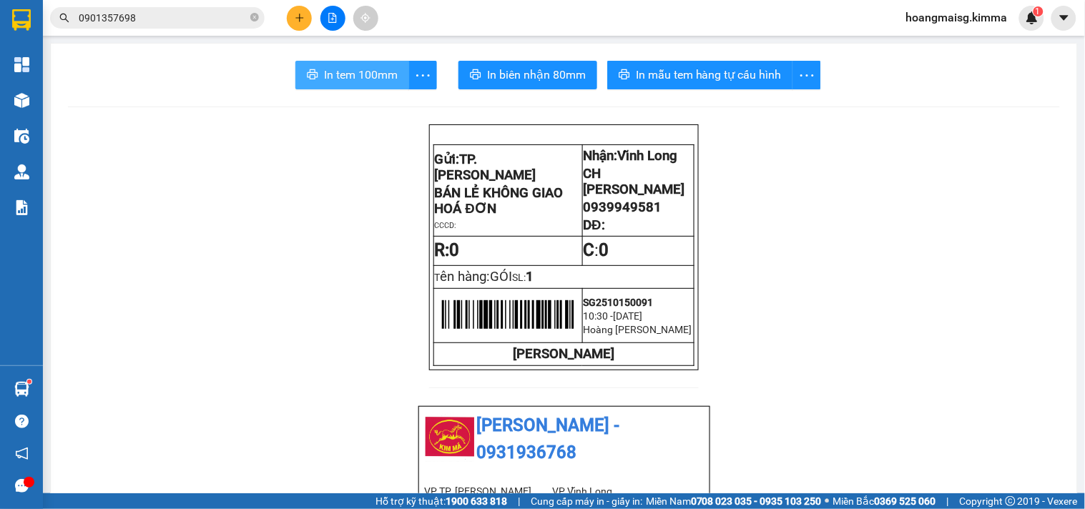
click at [363, 77] on span "In tem 100mm" at bounding box center [361, 75] width 74 height 18
click at [303, 20] on icon "plus" at bounding box center [300, 18] width 10 height 10
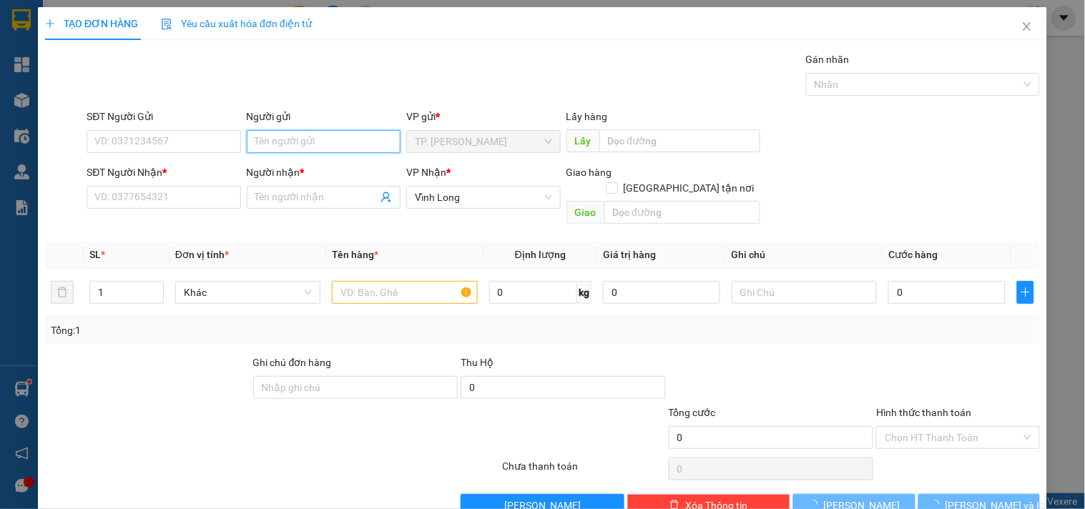
click at [278, 148] on input "Người gửi" at bounding box center [324, 141] width 154 height 23
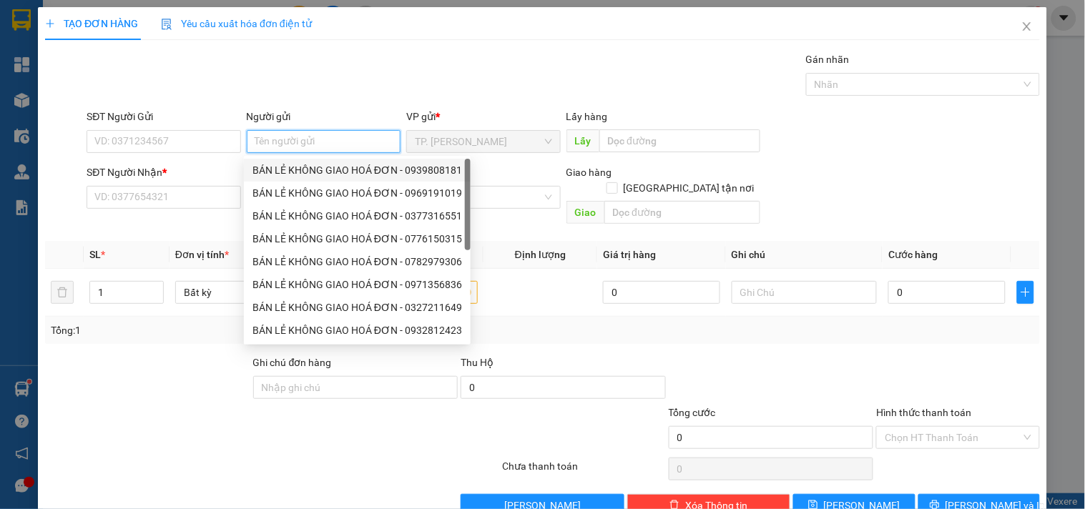
click at [291, 167] on div "BÁN LẺ KHÔNG GIAO HOÁ ĐƠN - 0939808181" at bounding box center [358, 170] width 210 height 16
type input "0939808181"
type input "BÁN LẺ KHÔNG GIAO HOÁ ĐƠN"
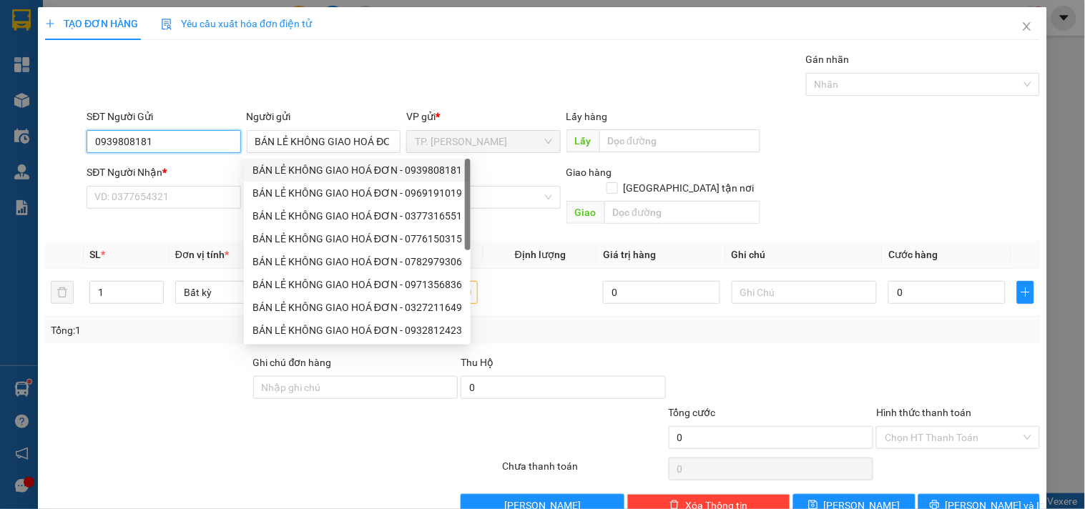
click at [220, 150] on input "0939808181" at bounding box center [164, 141] width 154 height 23
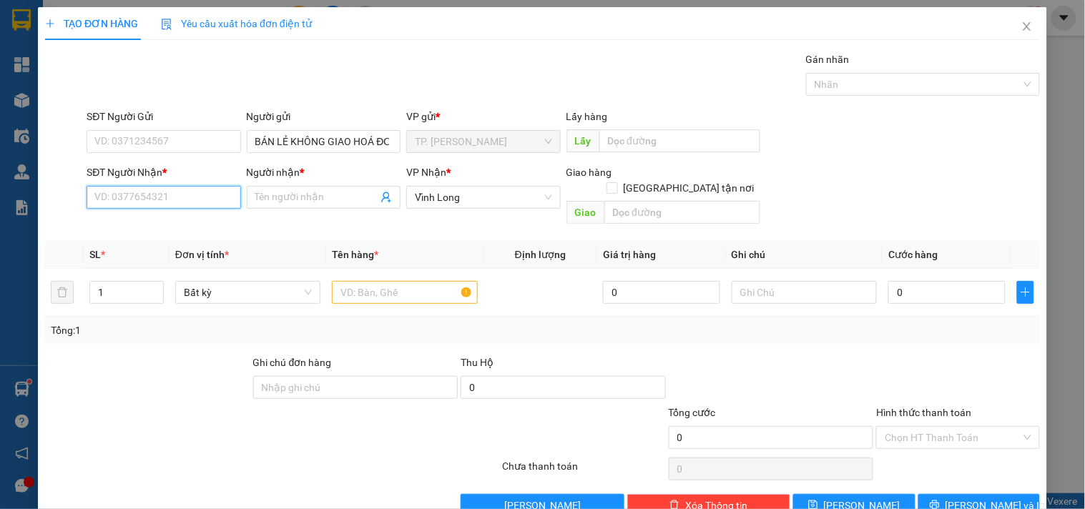
click at [200, 197] on input "SĐT Người Nhận *" at bounding box center [164, 197] width 154 height 23
type input "0984491929"
click at [201, 220] on div "0984491929 - THẢO" at bounding box center [161, 226] width 135 height 16
type input "THẢO"
type input "0984491929"
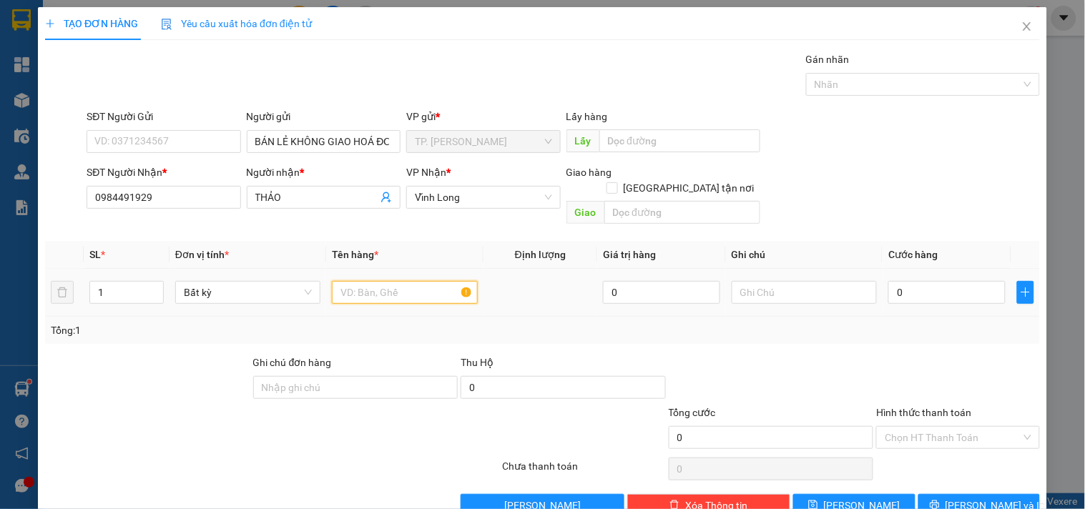
click at [354, 281] on input "text" at bounding box center [404, 292] width 145 height 23
type input "GÓI TRẮNG"
type input "TÍN"
click at [932, 281] on input "0" at bounding box center [947, 292] width 117 height 23
type input "003"
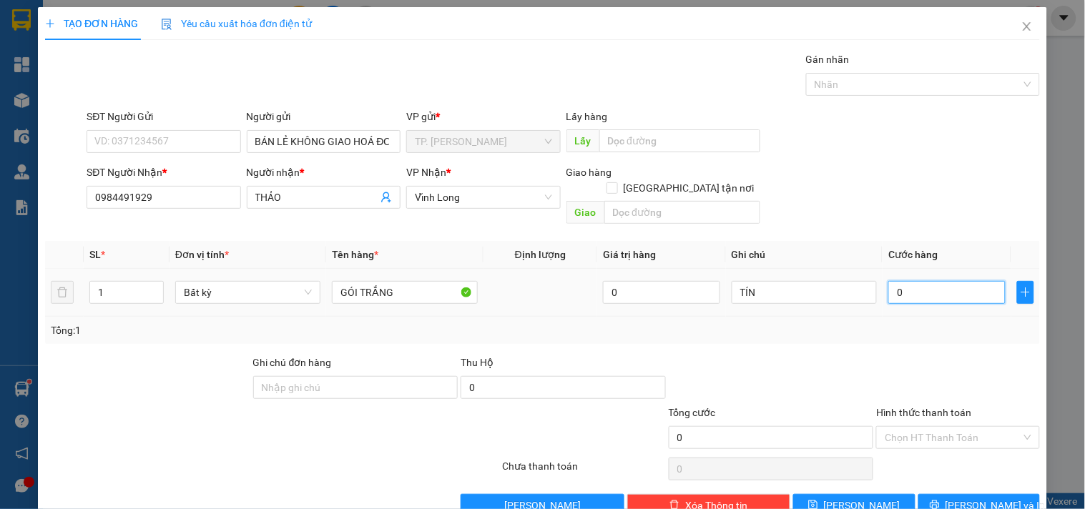
type input "3"
type input "0.030"
type input "30"
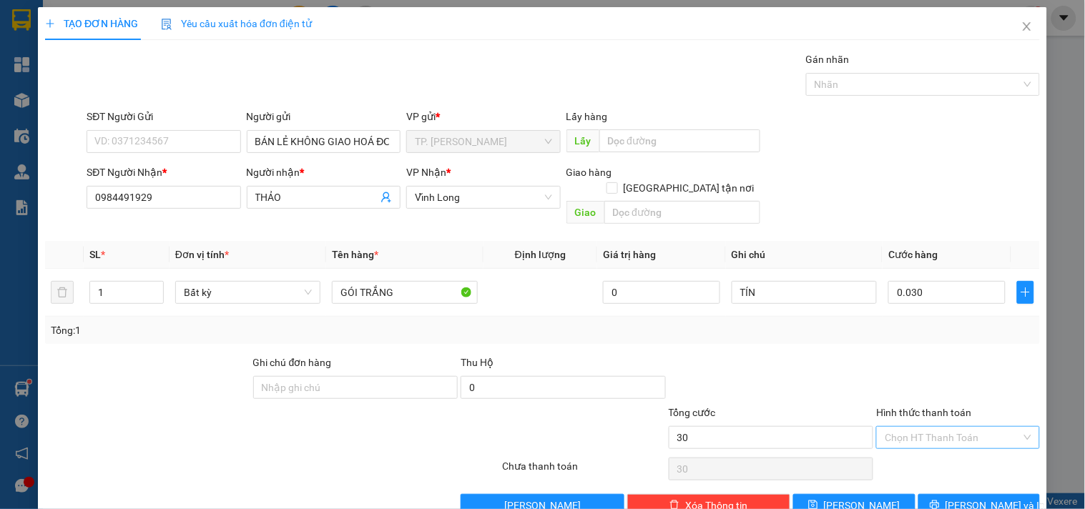
type input "30.000"
click at [924, 427] on input "Hình thức thanh toán" at bounding box center [953, 437] width 136 height 21
click at [919, 449] on div "Tại văn phòng" at bounding box center [949, 451] width 145 height 16
type input "0"
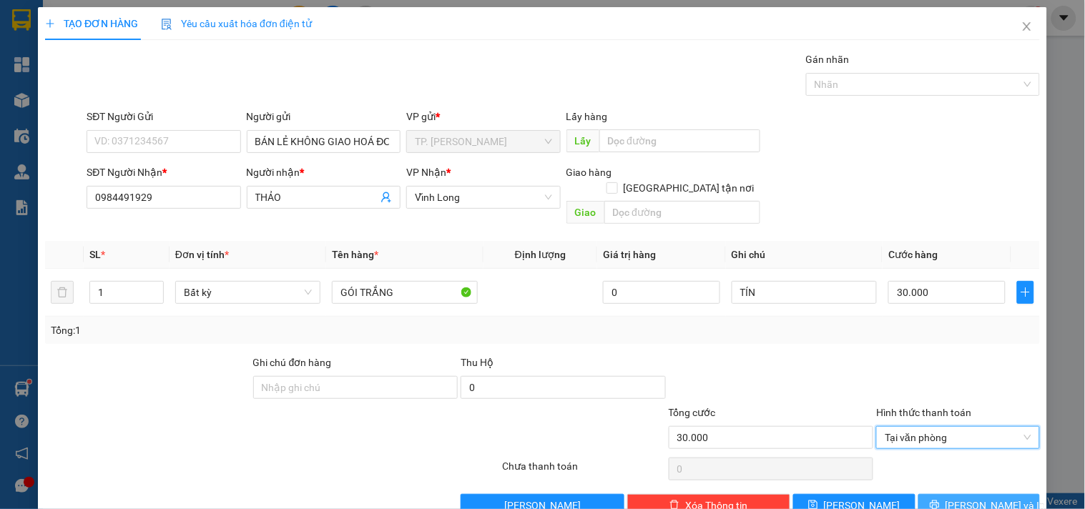
click at [940, 500] on icon "printer" at bounding box center [935, 505] width 10 height 10
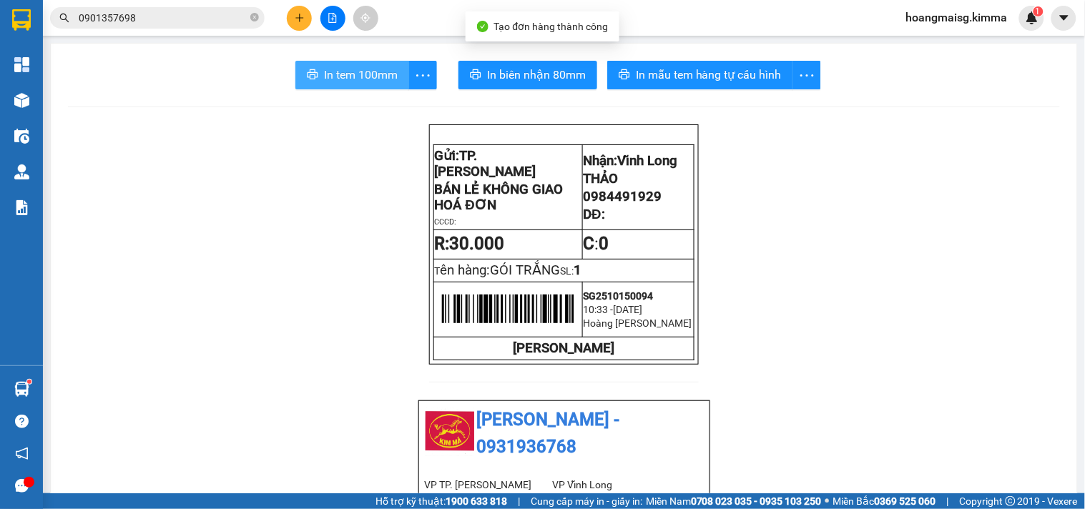
click at [353, 77] on span "In tem 100mm" at bounding box center [361, 75] width 74 height 18
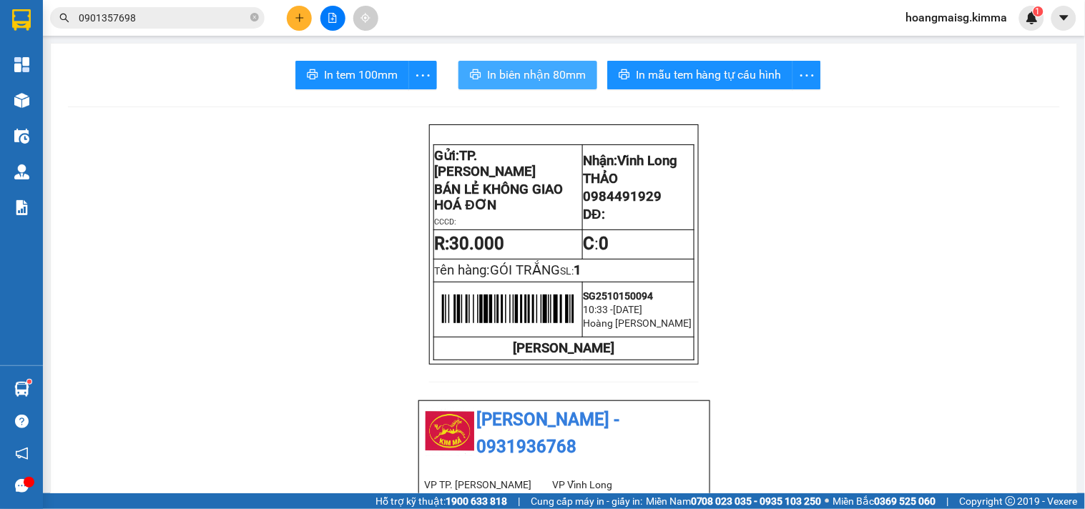
click at [537, 84] on button "In biên nhận 80mm" at bounding box center [528, 75] width 139 height 29
click at [177, 9] on span "0901357698" at bounding box center [157, 17] width 215 height 21
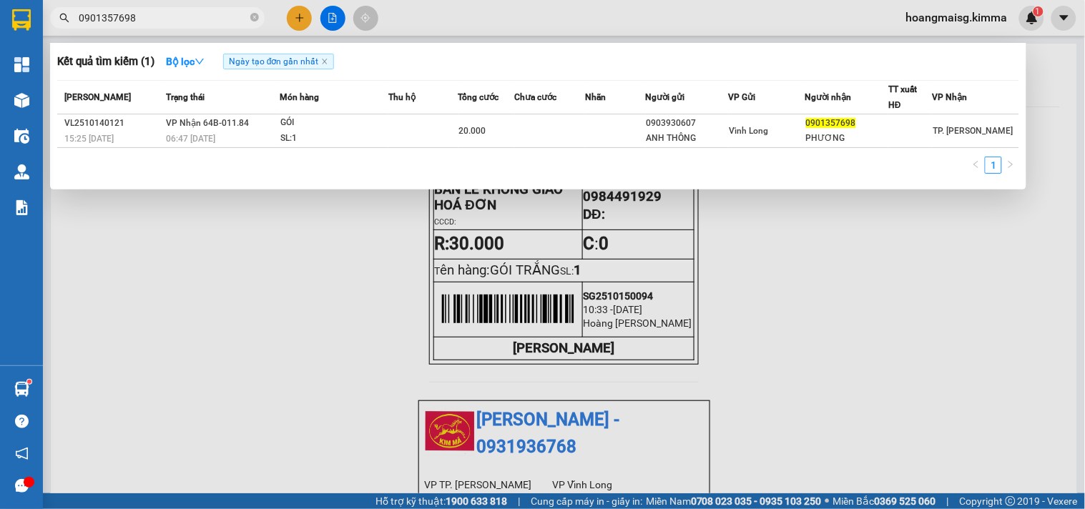
click at [179, 22] on input "0901357698" at bounding box center [163, 18] width 169 height 16
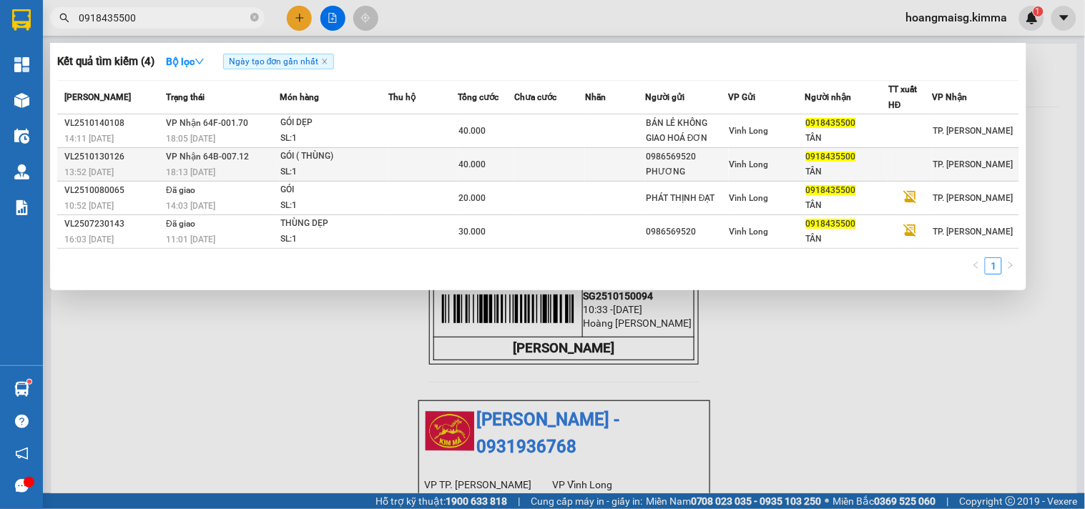
type input "0918435500"
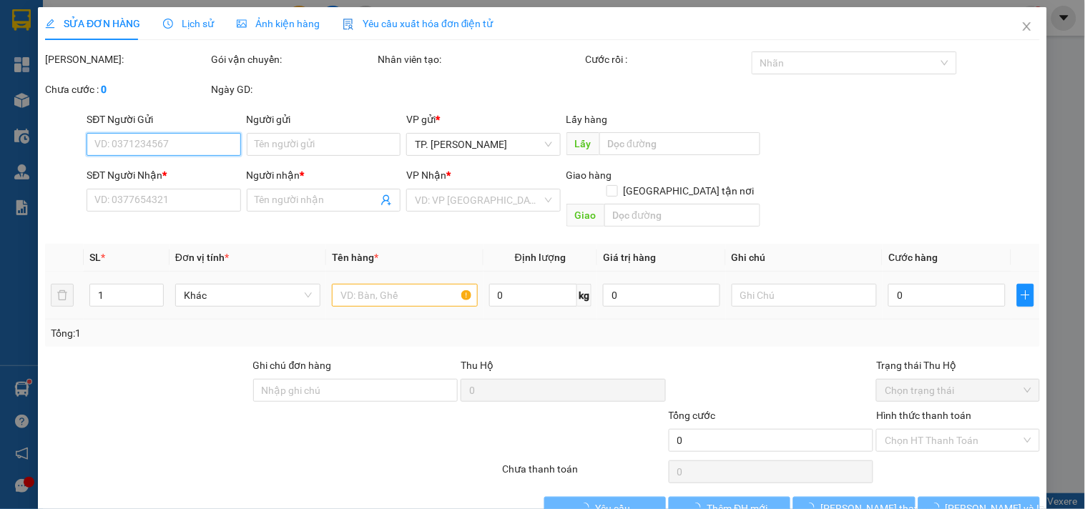
type input "0986569520"
type input "PHƯƠNG"
type input "0918435500"
type input "TÂN"
type input "40.000"
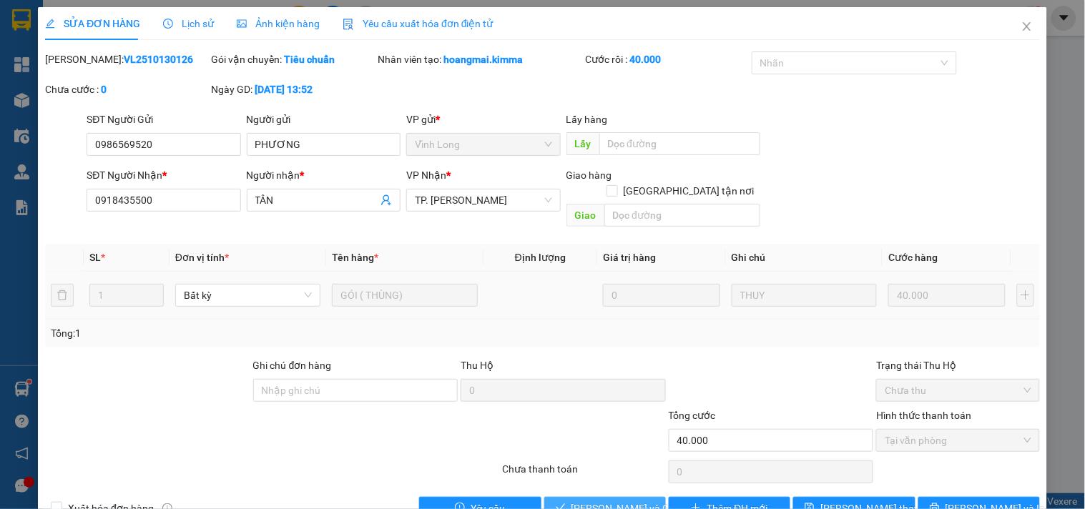
click at [633, 497] on button "[PERSON_NAME] và Giao hàng" at bounding box center [605, 508] width 122 height 23
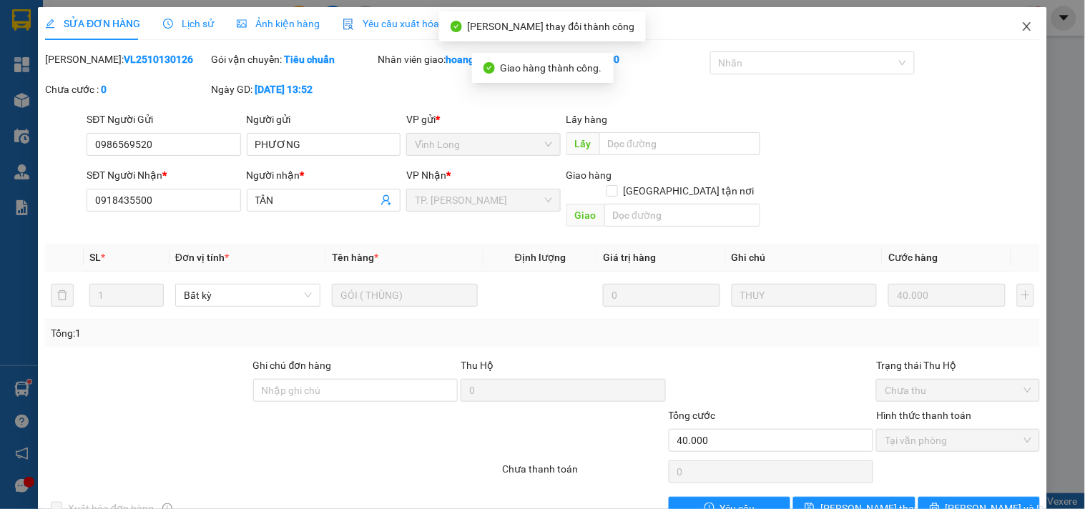
click at [1027, 32] on span "Close" at bounding box center [1027, 27] width 40 height 40
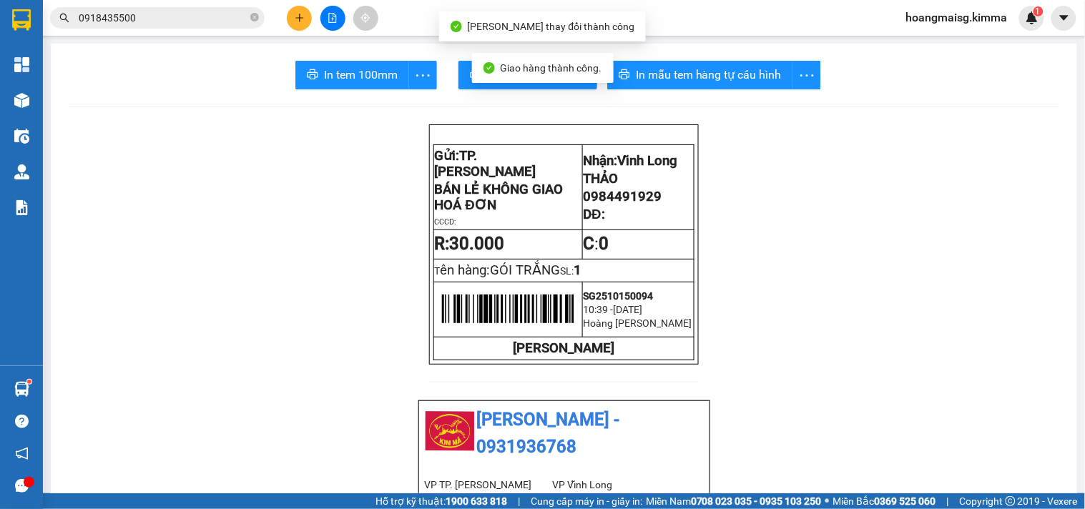
click at [147, 24] on input "0918435500" at bounding box center [163, 18] width 169 height 16
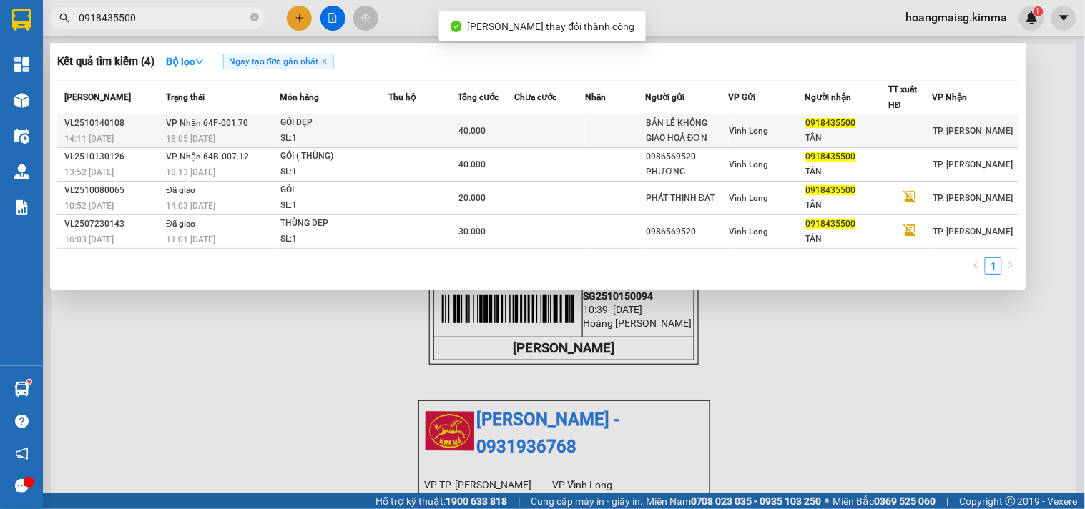
click at [220, 114] on td "VP Nhận 64F-001.70 18:05 [DATE]" at bounding box center [220, 131] width 117 height 34
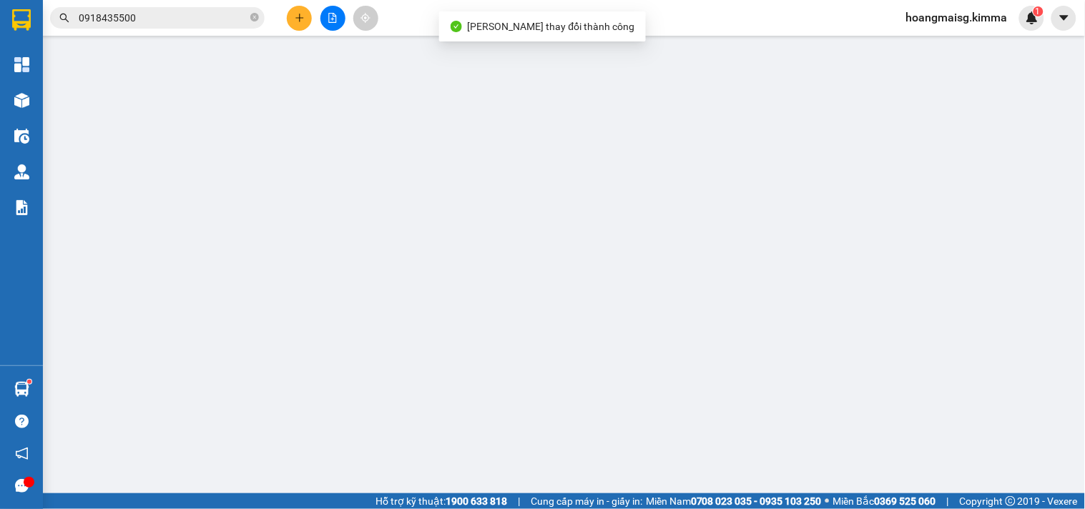
type input "BÁN LẺ KHÔNG GIAO HOÁ ĐƠN"
type input "0918435500"
type input "TÂN"
type input "40.000"
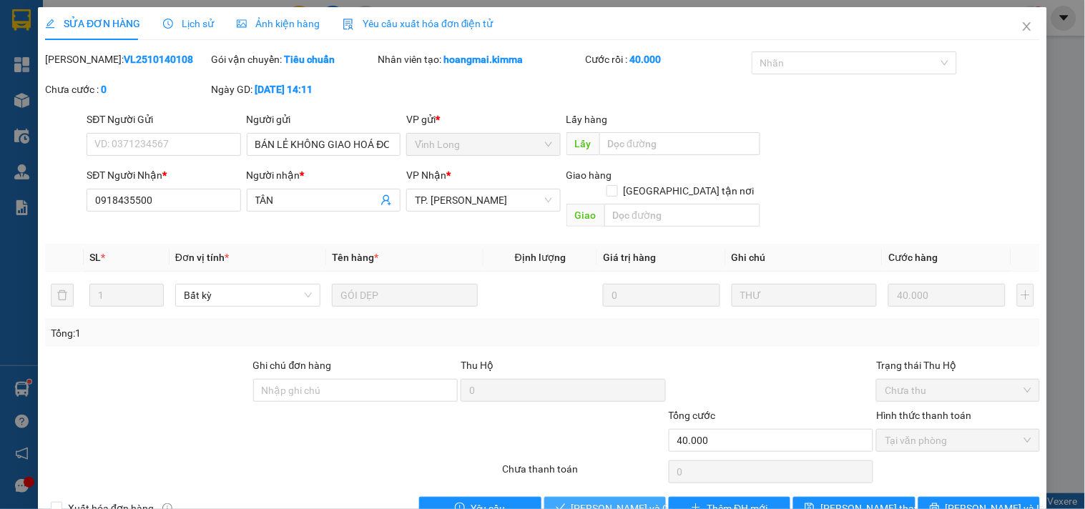
click at [575, 501] on span "[PERSON_NAME] và Giao hàng" at bounding box center [640, 509] width 137 height 16
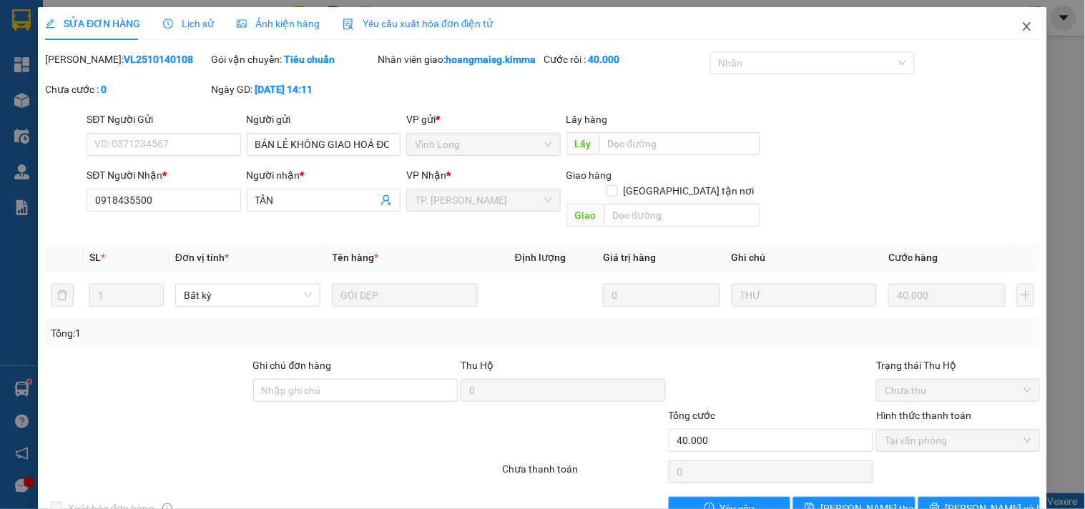
click at [1022, 24] on icon "close" at bounding box center [1027, 26] width 11 height 11
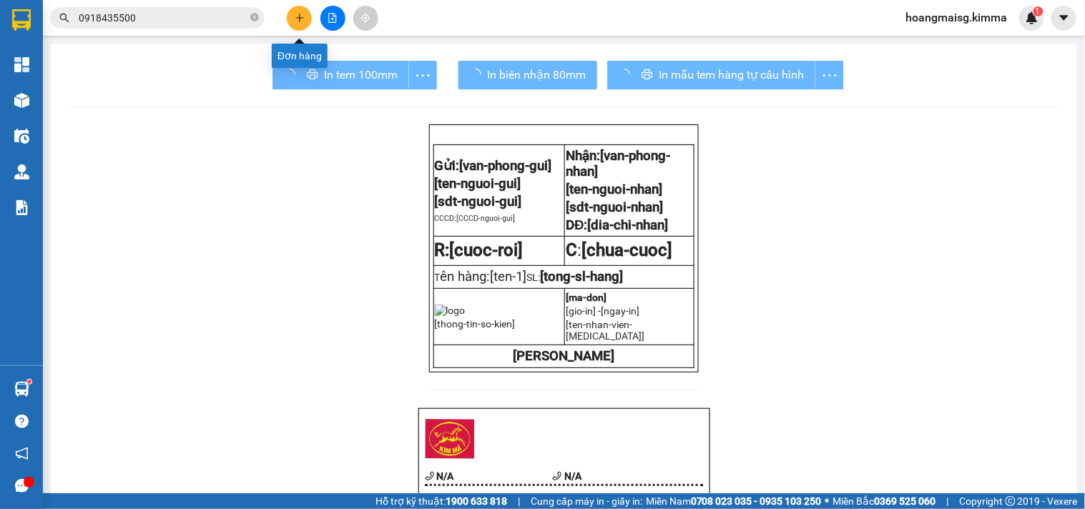
click at [302, 13] on icon "plus" at bounding box center [300, 18] width 10 height 10
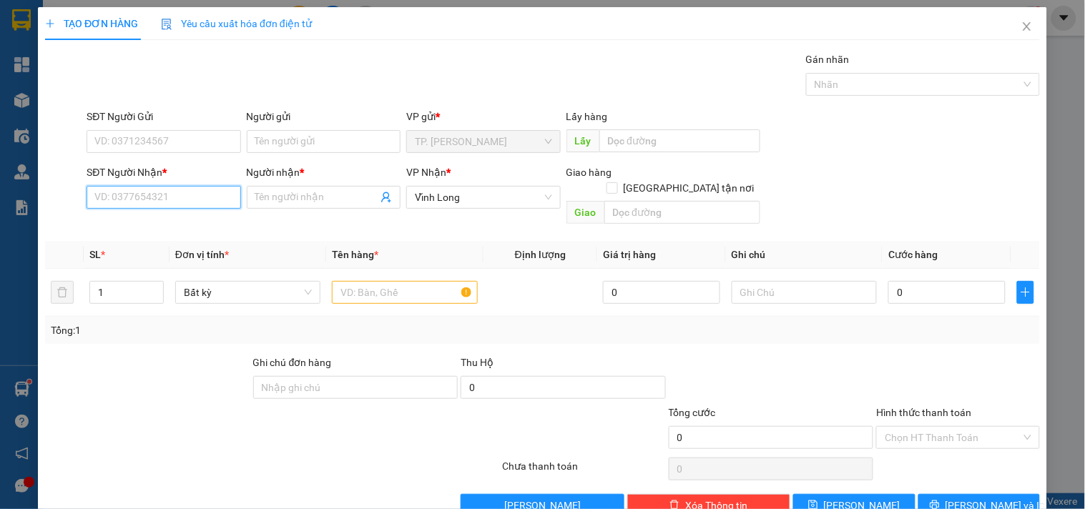
click at [190, 202] on input "SĐT Người Nhận *" at bounding box center [164, 197] width 154 height 23
type input "4"
type input "0937274106"
click at [249, 198] on span at bounding box center [324, 197] width 154 height 23
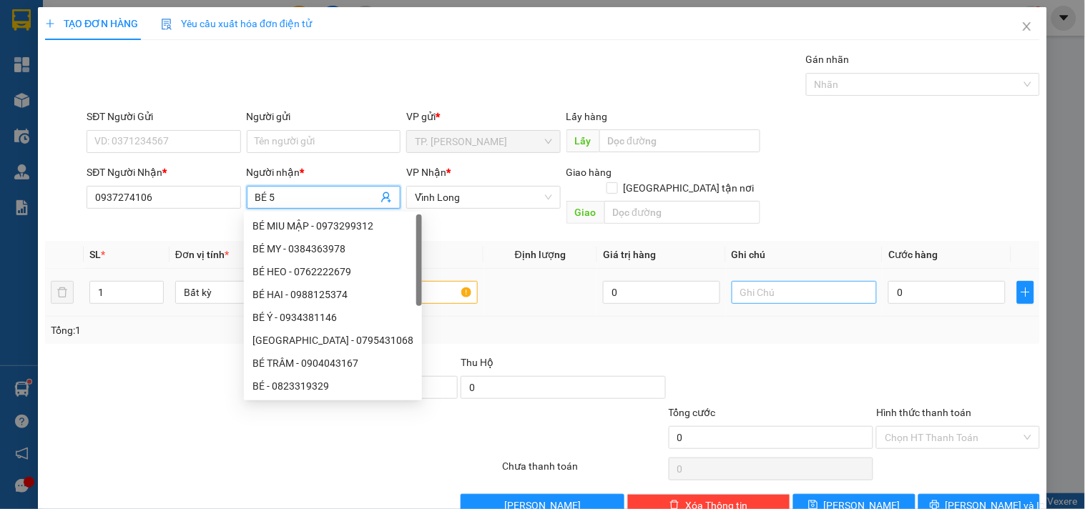
type input "BÉ 5"
click at [816, 282] on input "text" at bounding box center [804, 292] width 145 height 23
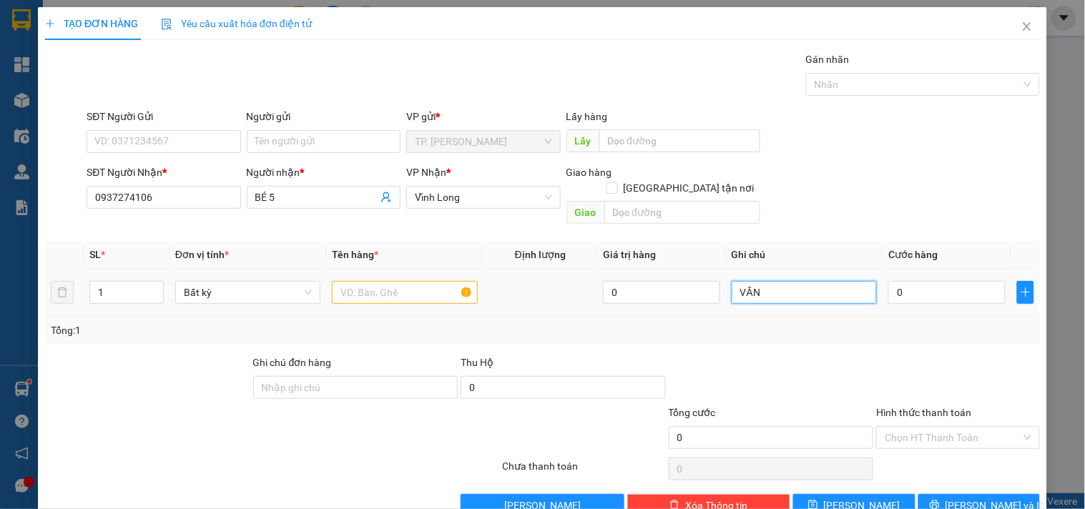
type input "VĂN"
click at [375, 281] on input "text" at bounding box center [404, 292] width 145 height 23
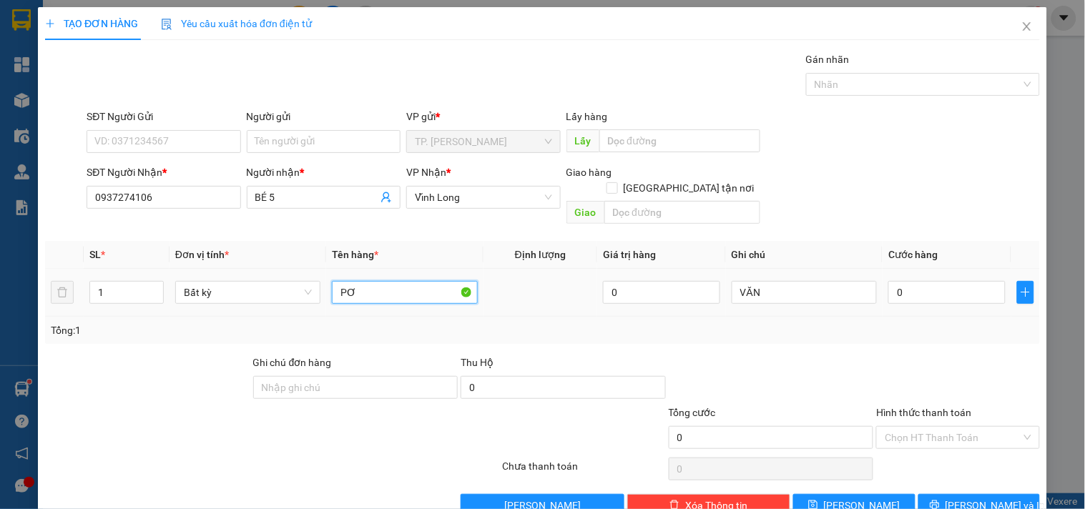
type input "P"
type input "PHONG BÌ"
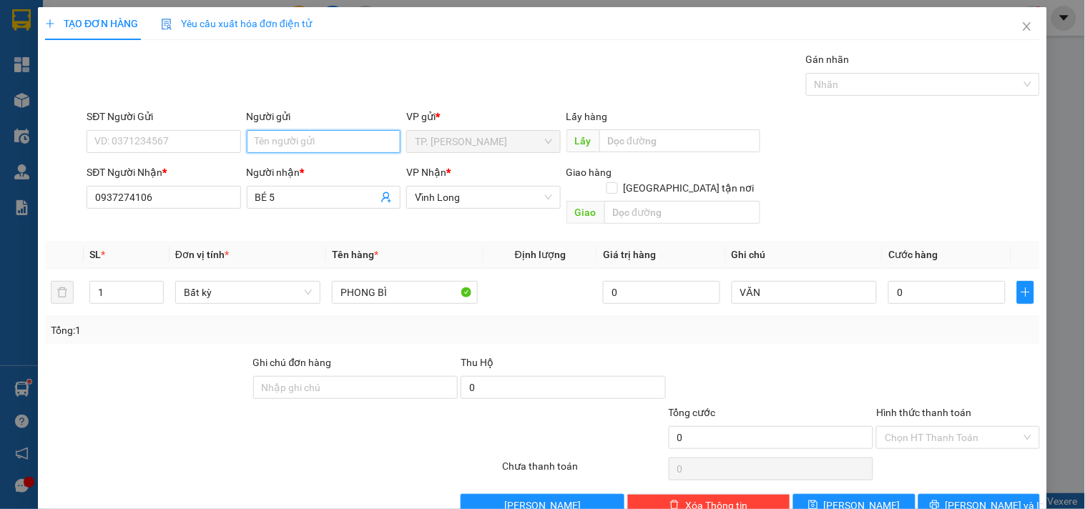
click at [342, 149] on input "Người gửi" at bounding box center [324, 141] width 154 height 23
type input "BA"
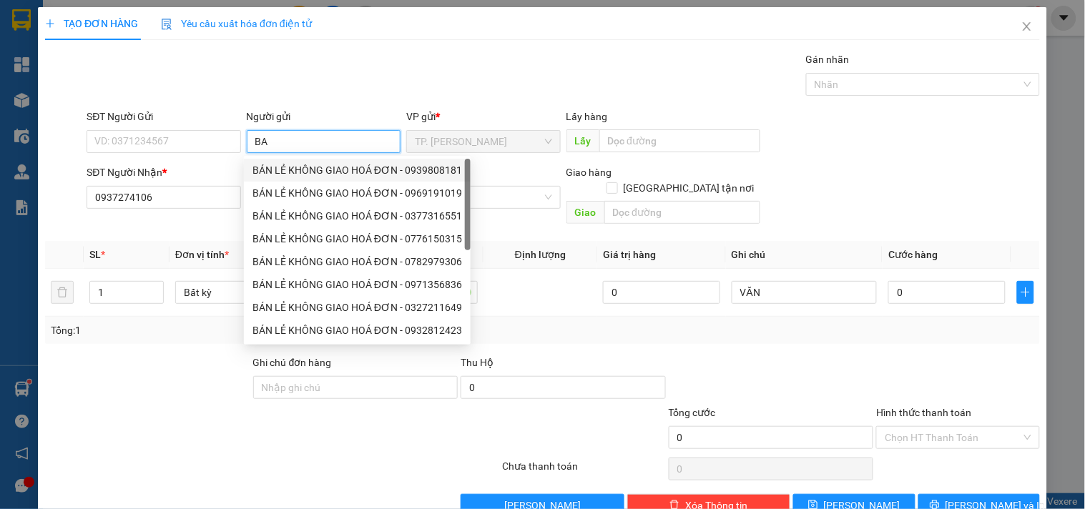
click at [275, 168] on div "BÁN LẺ KHÔNG GIAO HOÁ ĐƠN - 0939808181" at bounding box center [358, 170] width 210 height 16
type input "0939808181"
type input "BÁN LẺ KHÔNG GIAO HOÁ ĐƠN"
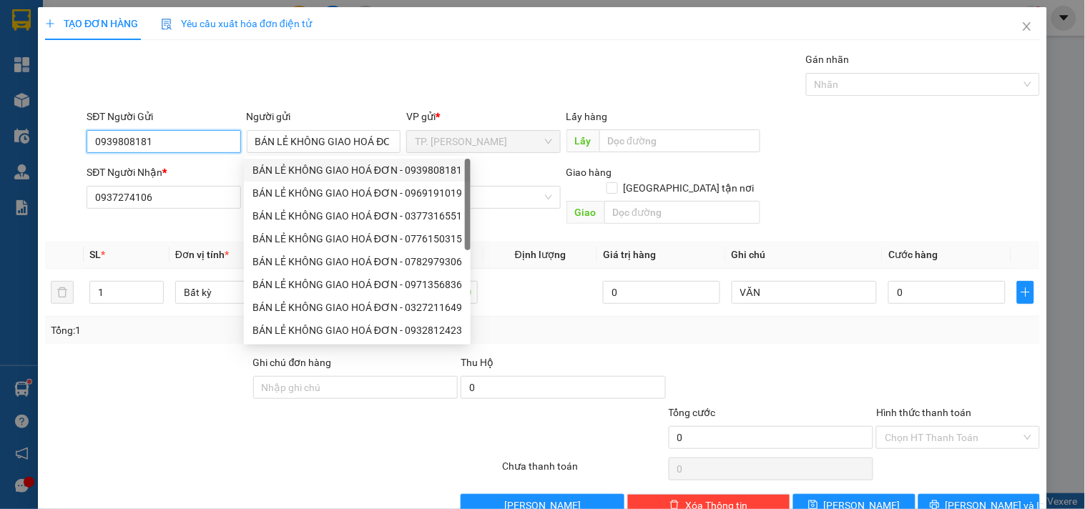
click at [210, 144] on input "0939808181" at bounding box center [164, 141] width 154 height 23
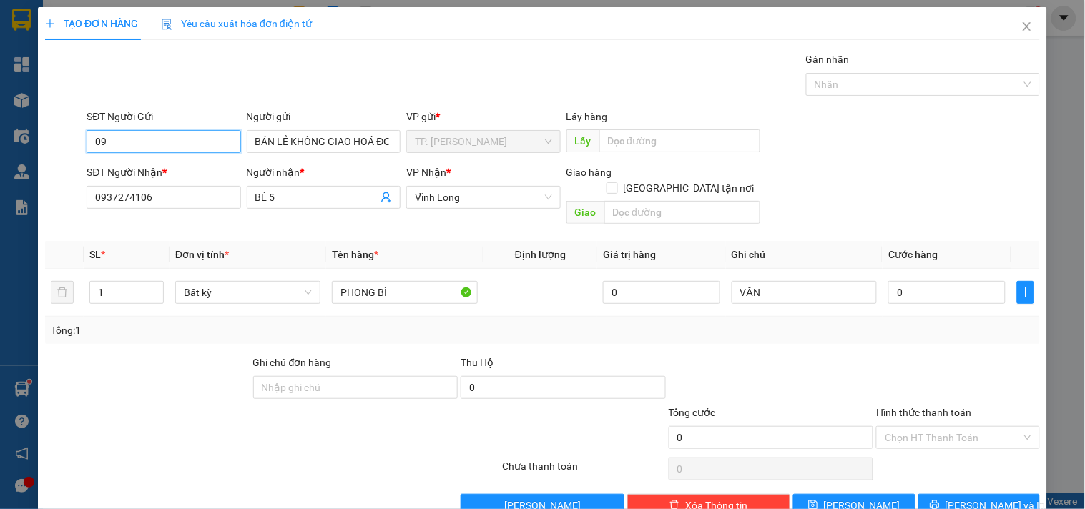
type input "0"
click at [964, 498] on span "[PERSON_NAME] và In" at bounding box center [996, 506] width 100 height 16
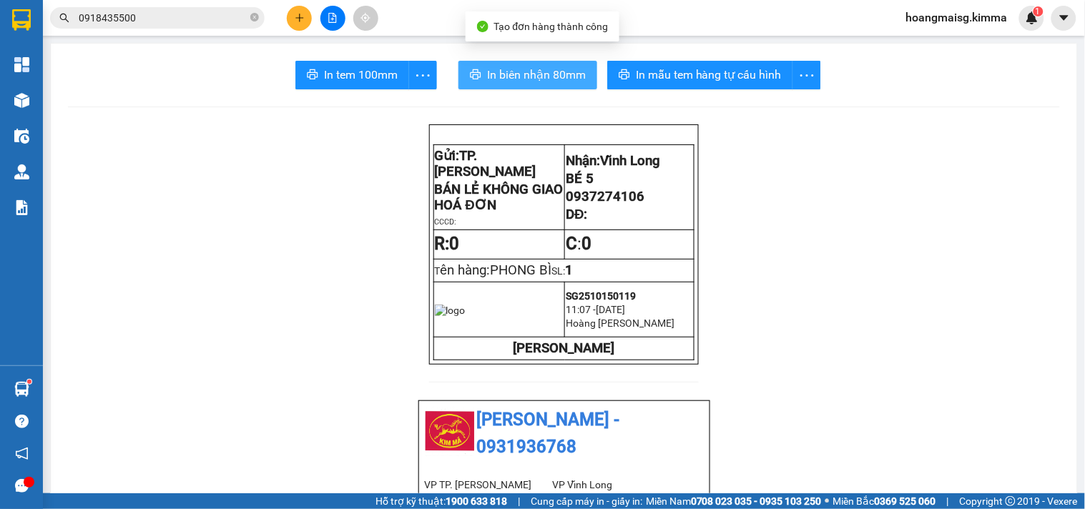
click at [527, 77] on span "In biên nhận 80mm" at bounding box center [536, 75] width 99 height 18
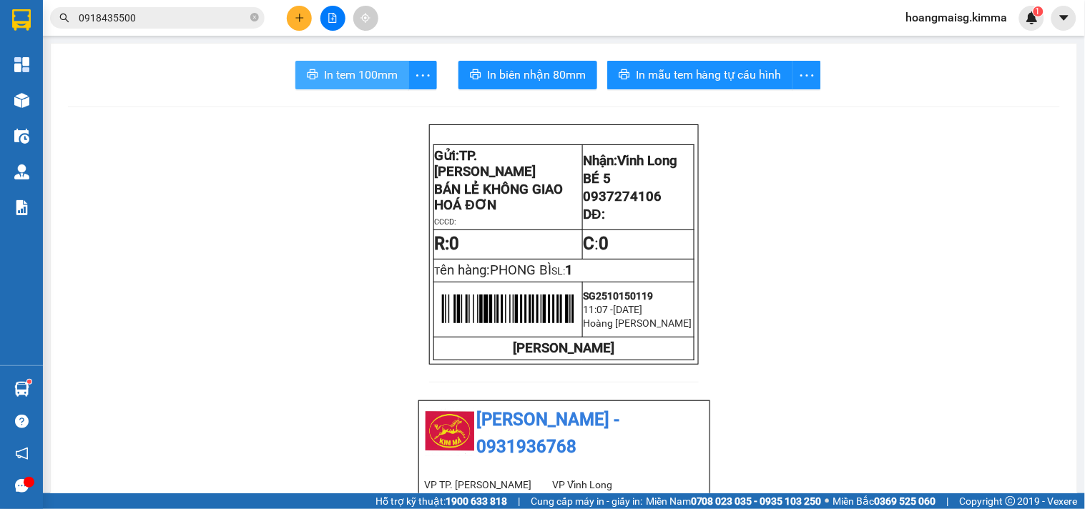
click at [375, 77] on span "In tem 100mm" at bounding box center [361, 75] width 74 height 18
click at [258, 13] on icon "close-circle" at bounding box center [254, 17] width 9 height 9
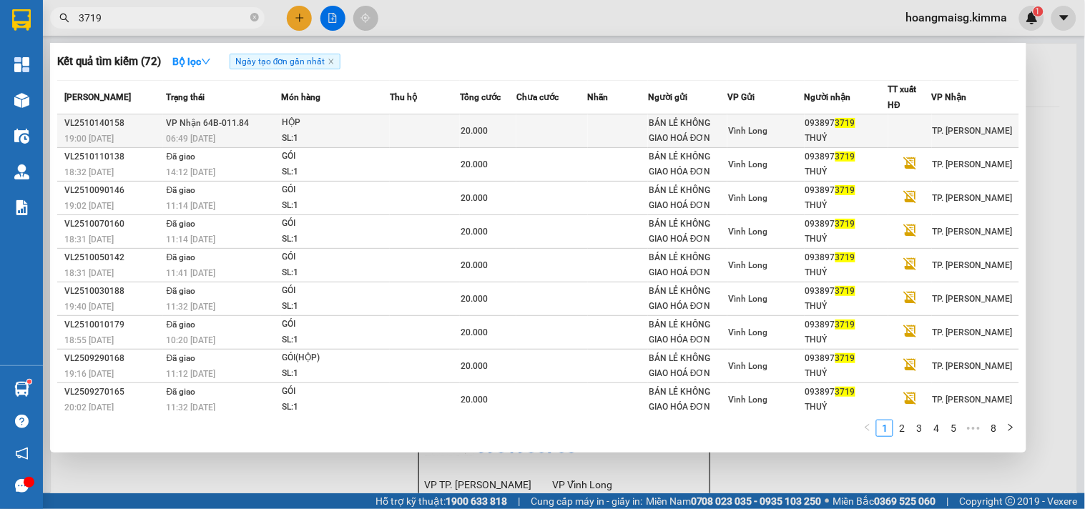
type input "3719"
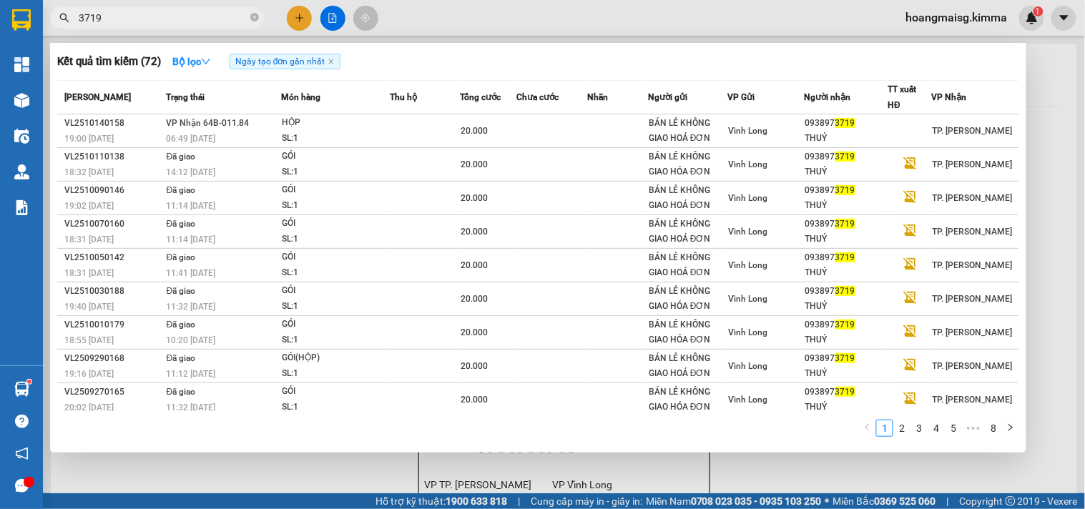
click at [502, 138] on div "20.000" at bounding box center [488, 131] width 55 height 16
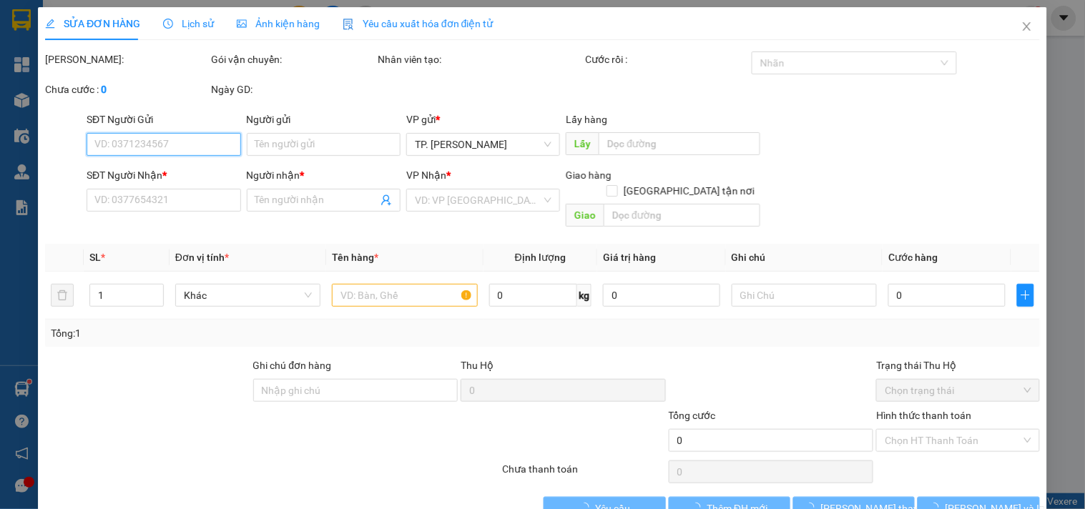
type input "BÁN LẺ KHÔNG GIAO HOÁ ĐƠN"
type input "0938973719"
type input "THUỶ"
type input "20.000"
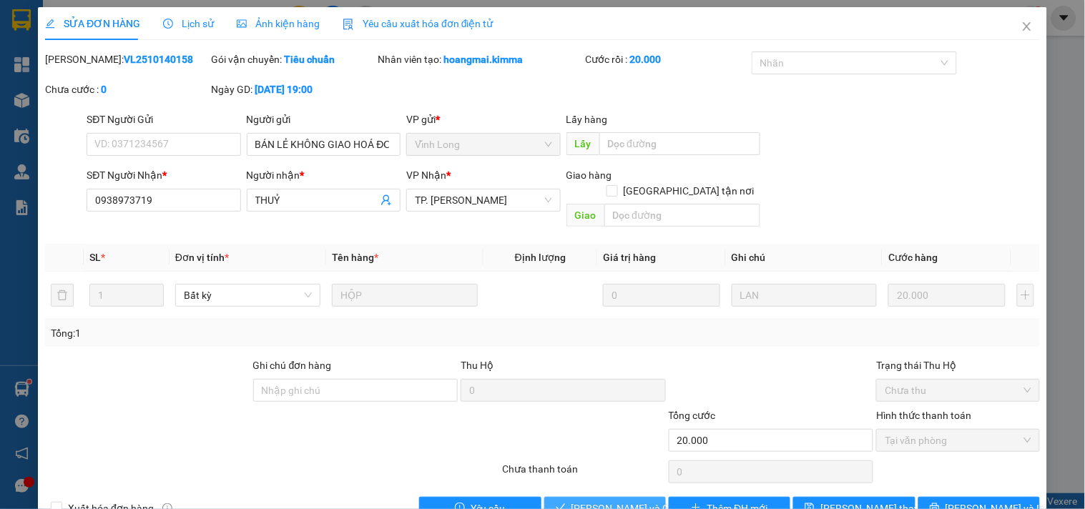
click at [598, 501] on span "[PERSON_NAME] và Giao hàng" at bounding box center [640, 509] width 137 height 16
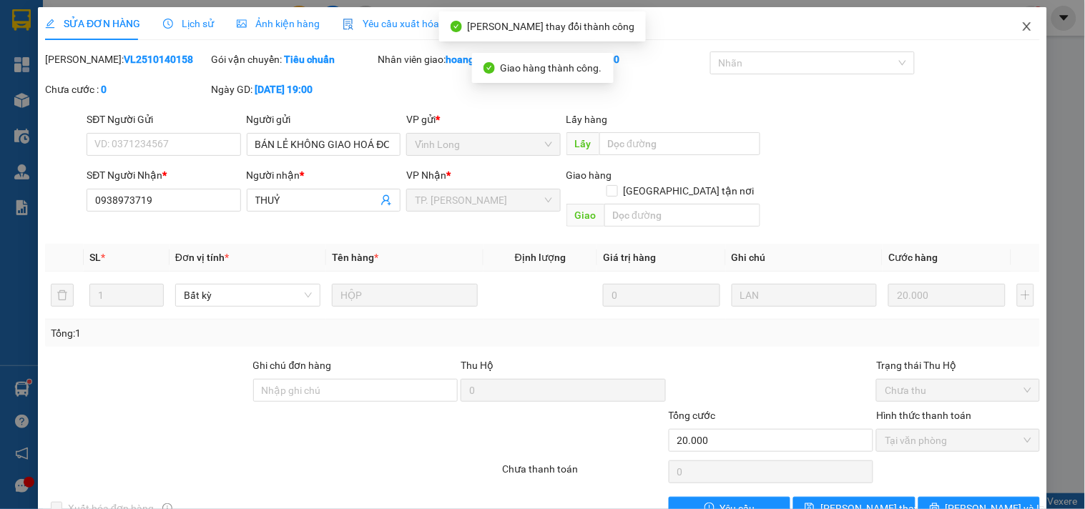
click at [1022, 23] on span "Close" at bounding box center [1027, 27] width 40 height 40
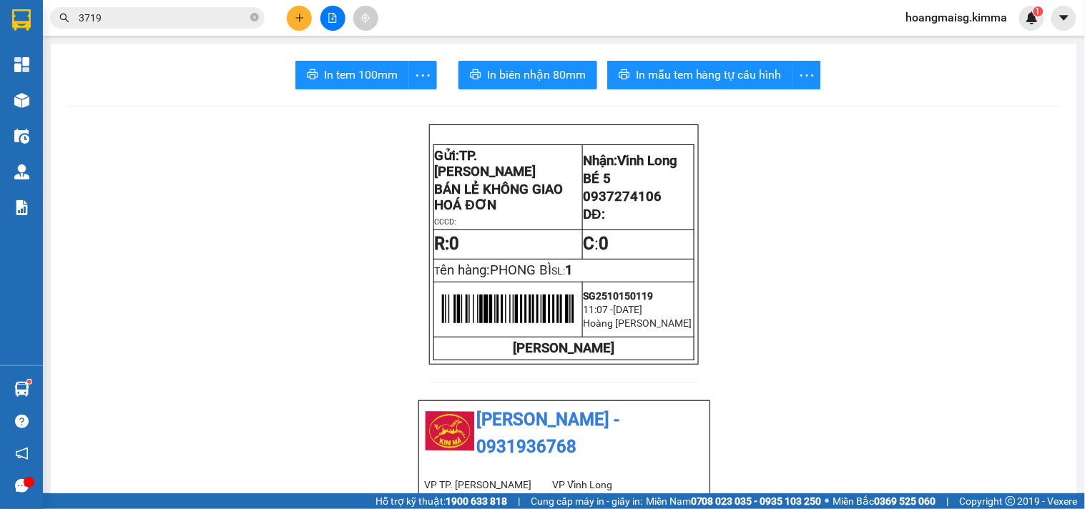
click at [298, 15] on icon "plus" at bounding box center [300, 18] width 10 height 10
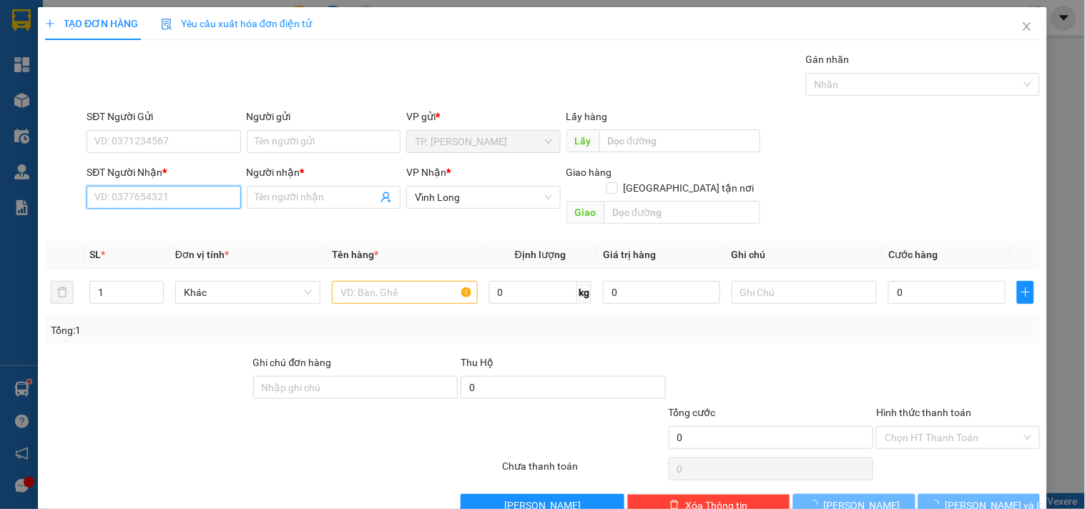
click at [166, 197] on input "SĐT Người Nhận *" at bounding box center [164, 197] width 154 height 23
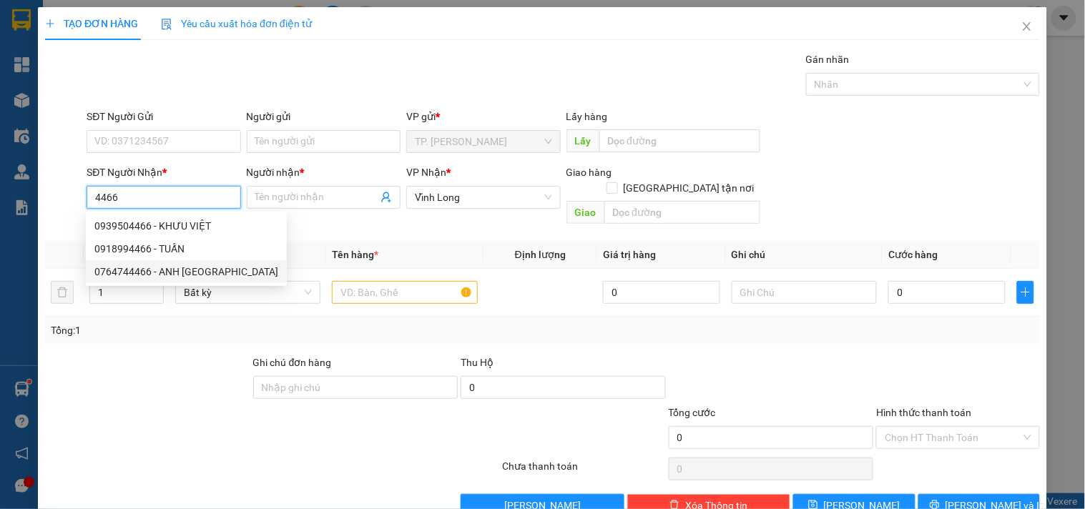
click at [170, 267] on div "0764744466 - ANH [GEOGRAPHIC_DATA]" at bounding box center [186, 272] width 184 height 16
type input "0764744466"
type input "ANH ĐỨC"
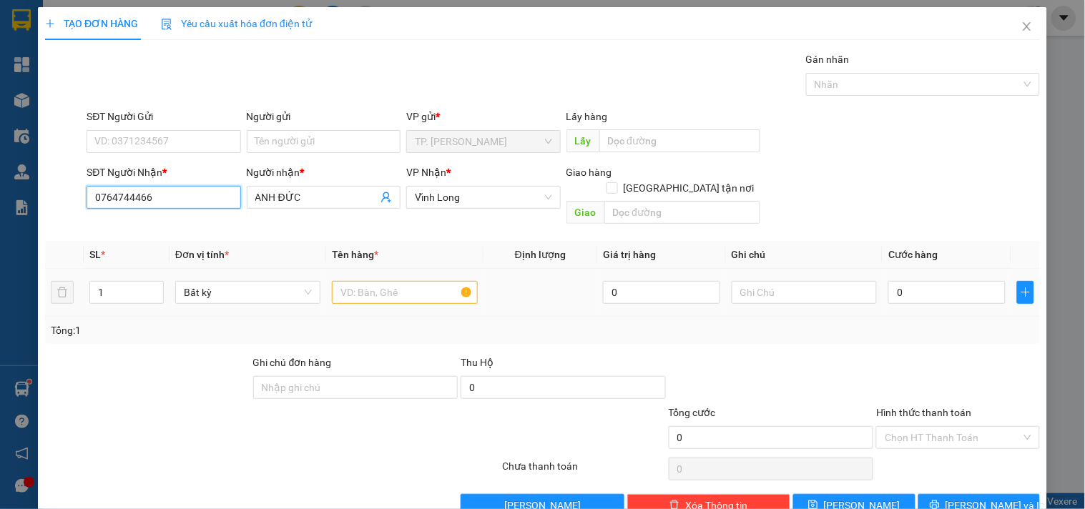
type input "0764744466"
click at [388, 281] on input "text" at bounding box center [404, 292] width 145 height 23
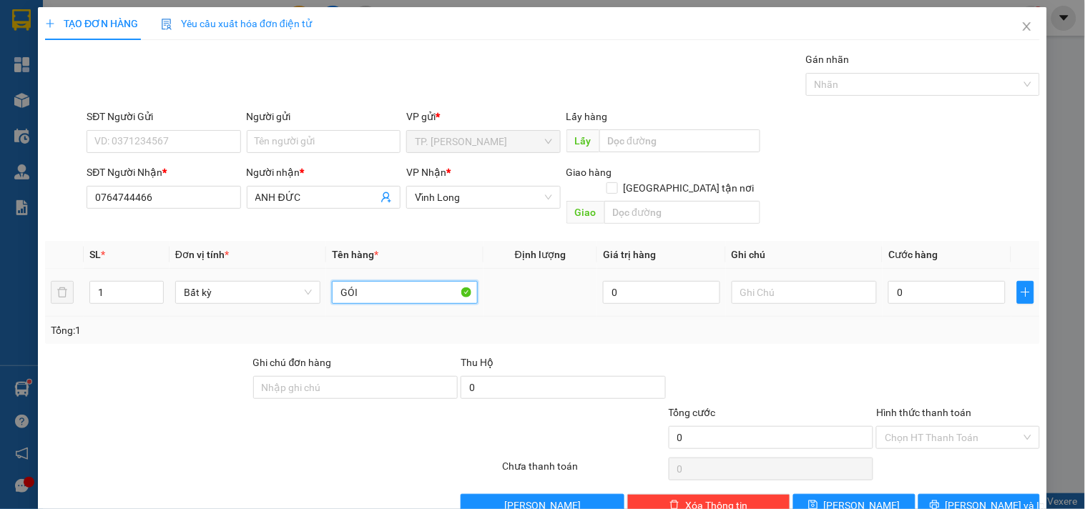
type input "GÓI"
type input "VĂN"
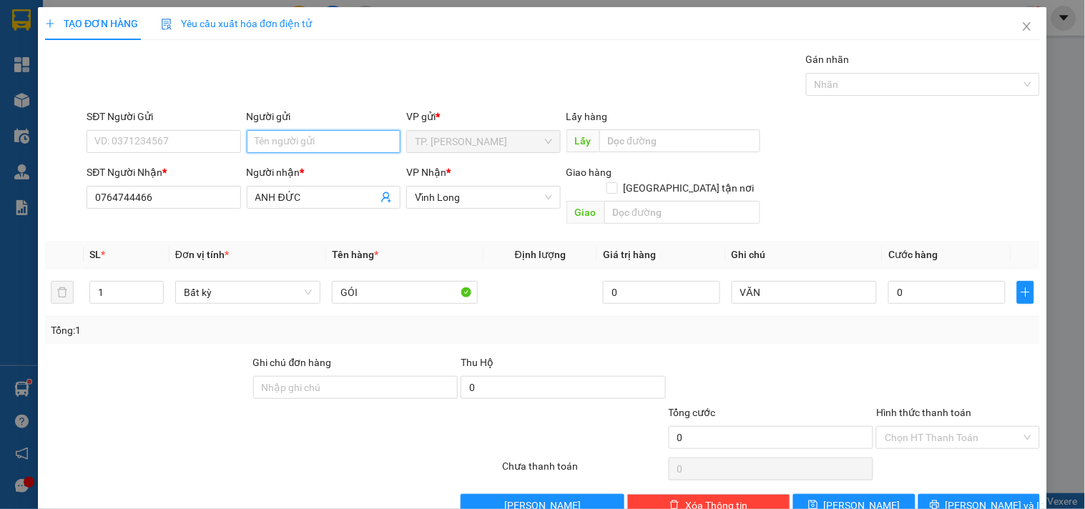
click at [367, 137] on input "Người gửi" at bounding box center [324, 141] width 154 height 23
type input "B"
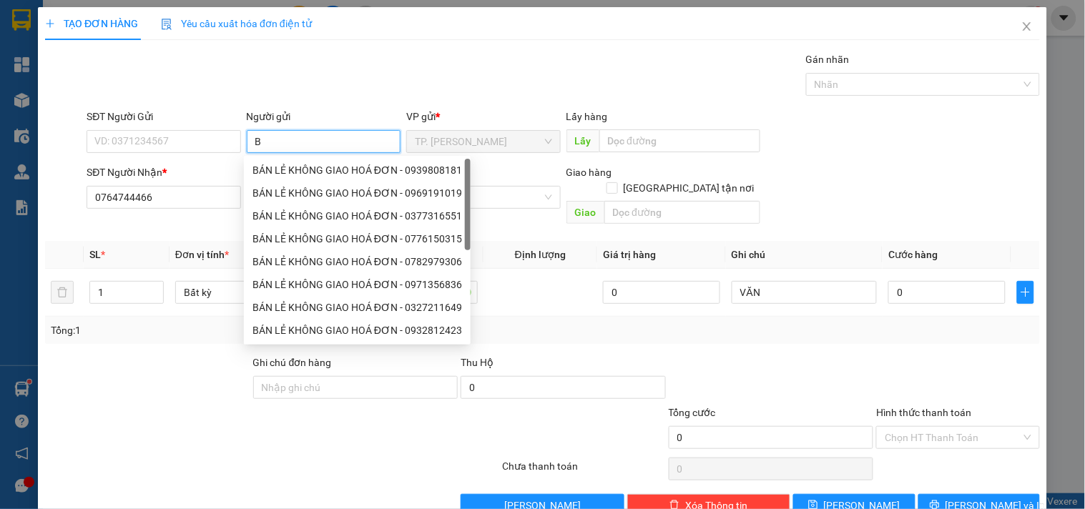
click at [316, 159] on div "BÁN LẺ KHÔNG GIAO HOÁ ĐƠN - 0939808181" at bounding box center [357, 170] width 227 height 23
type input "0939808181"
type input "BÁN LẺ KHÔNG GIAO HOÁ ĐƠN"
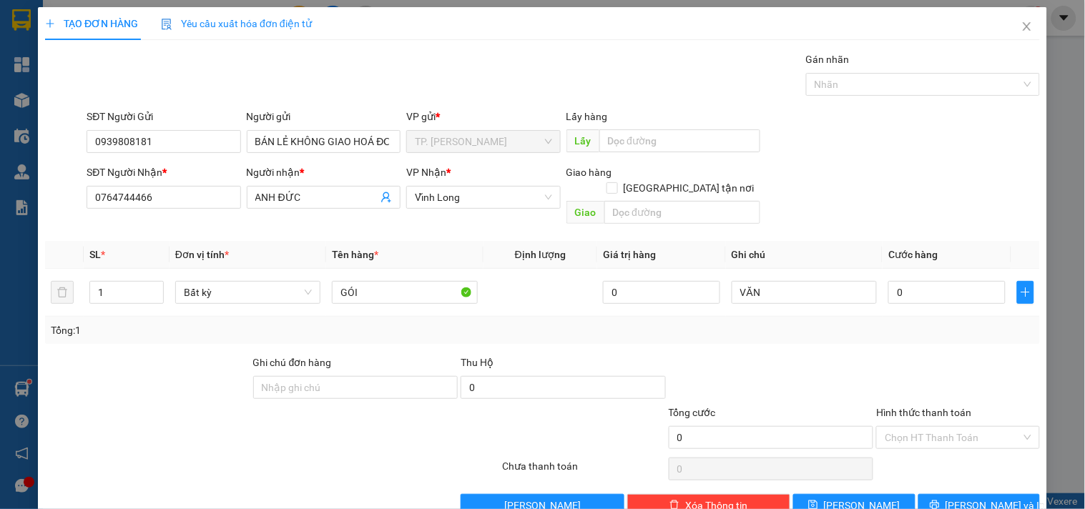
click at [206, 127] on div "SĐT Người Gửi" at bounding box center [164, 119] width 154 height 21
click at [210, 134] on input "0939808181" at bounding box center [164, 141] width 154 height 23
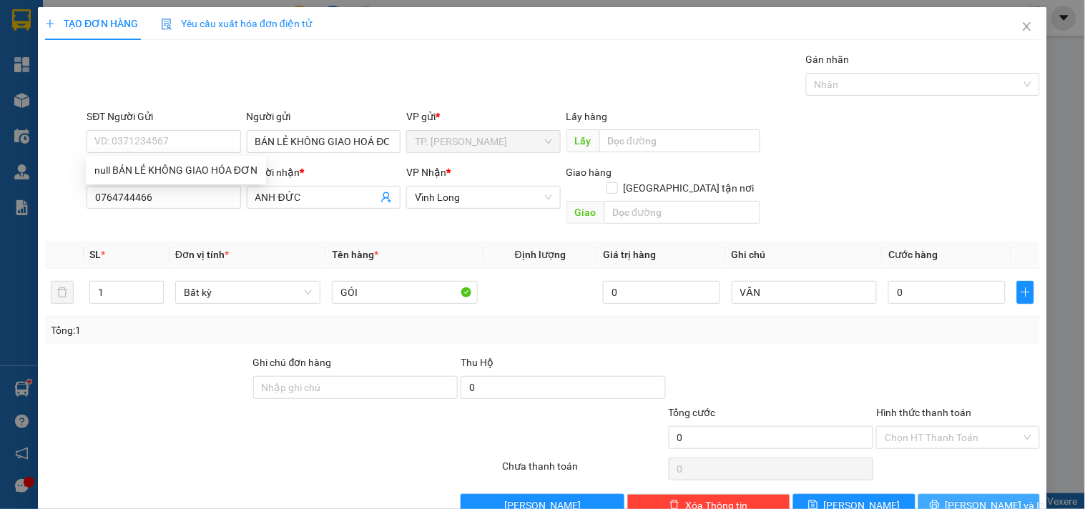
click at [973, 501] on button "[PERSON_NAME] và In" at bounding box center [980, 505] width 122 height 23
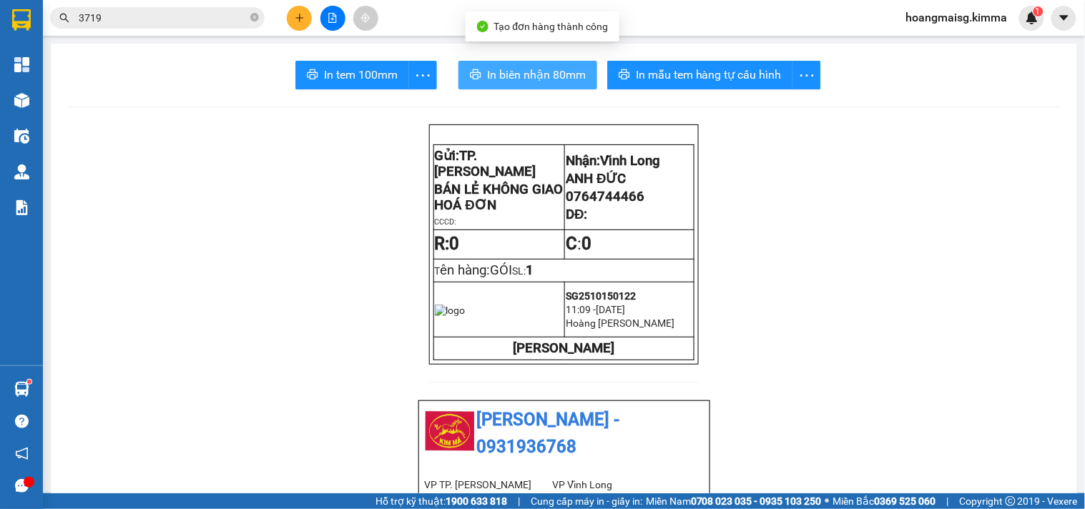
click at [553, 65] on button "In biên nhận 80mm" at bounding box center [528, 75] width 139 height 29
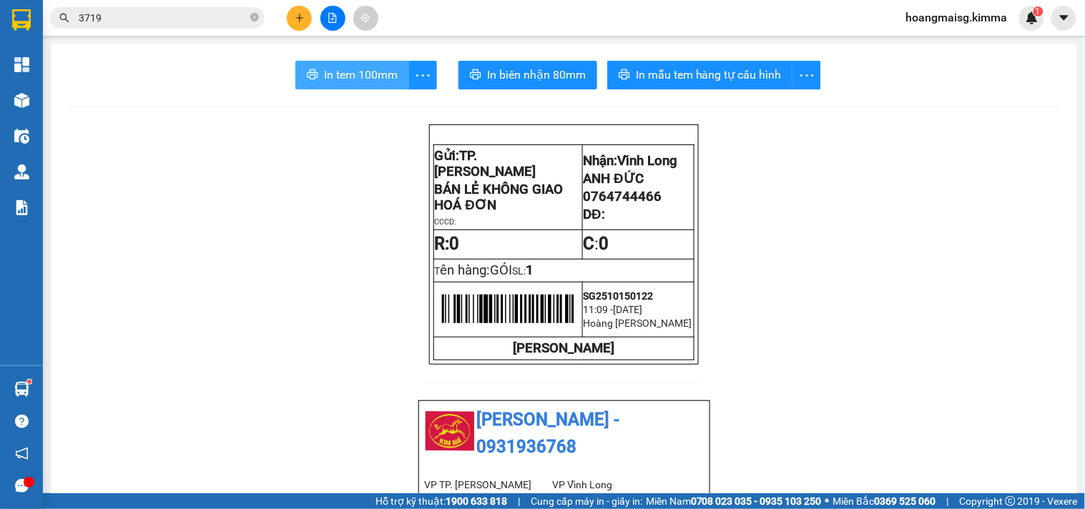
click at [345, 76] on span "In tem 100mm" at bounding box center [361, 75] width 74 height 18
click at [305, 15] on button at bounding box center [299, 18] width 25 height 25
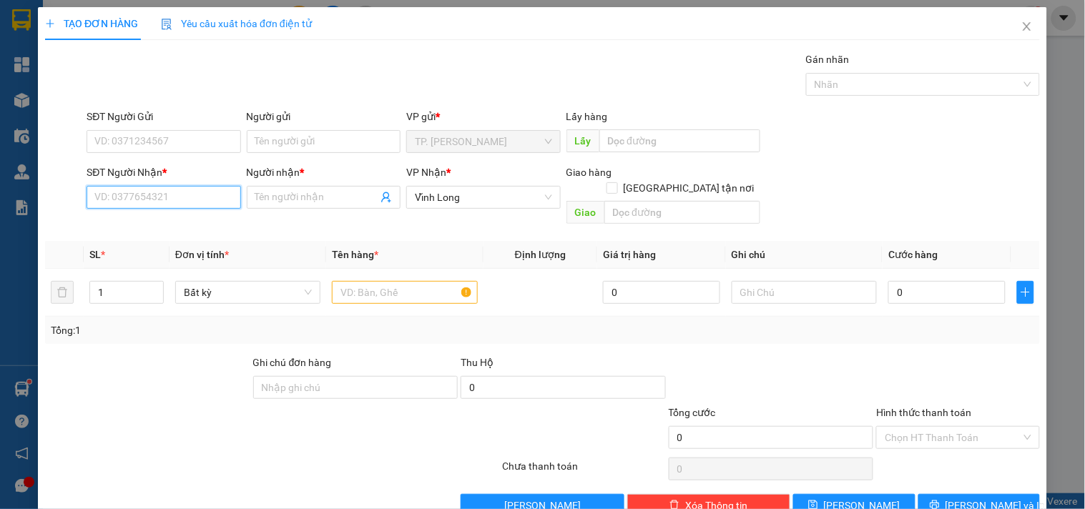
click at [154, 195] on input "SĐT Người Nhận *" at bounding box center [164, 197] width 154 height 23
drag, startPoint x: 747, startPoint y: 265, endPoint x: 756, endPoint y: 275, distance: 12.7
click at [753, 281] on input "text" at bounding box center [804, 292] width 145 height 23
type input "VĂN"
click at [174, 187] on input "SĐT Người Nhận *" at bounding box center [164, 197] width 154 height 23
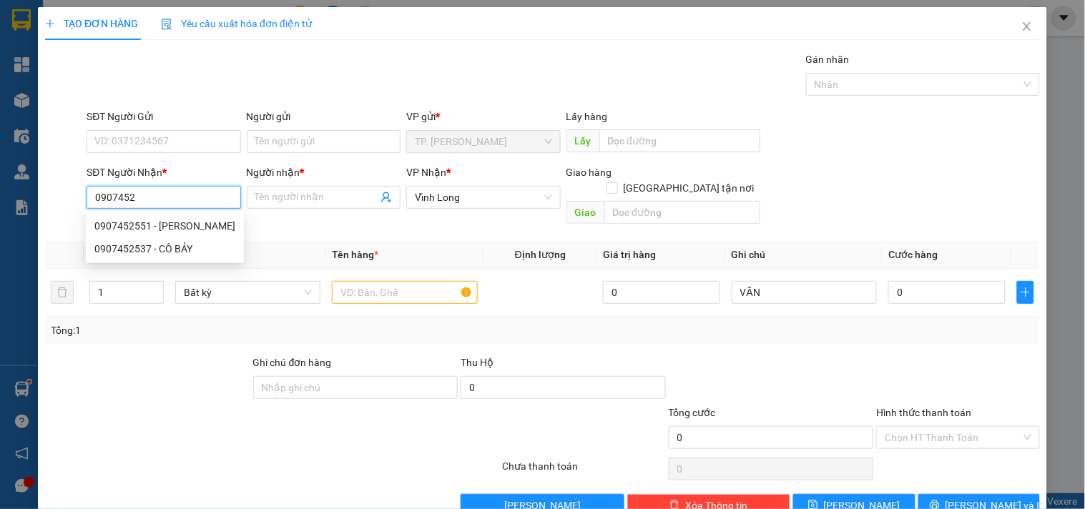
click at [172, 246] on div "0907452537 - CÔ BẢY" at bounding box center [164, 249] width 141 height 16
type input "0907452537"
type input "CÔ BẢY"
type input "0907452537"
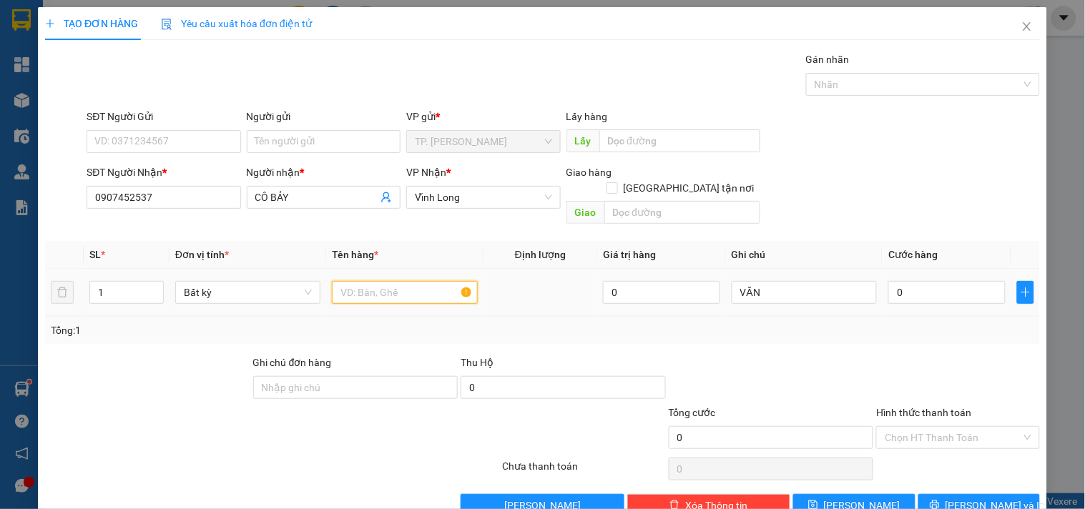
click at [356, 282] on input "text" at bounding box center [404, 292] width 145 height 23
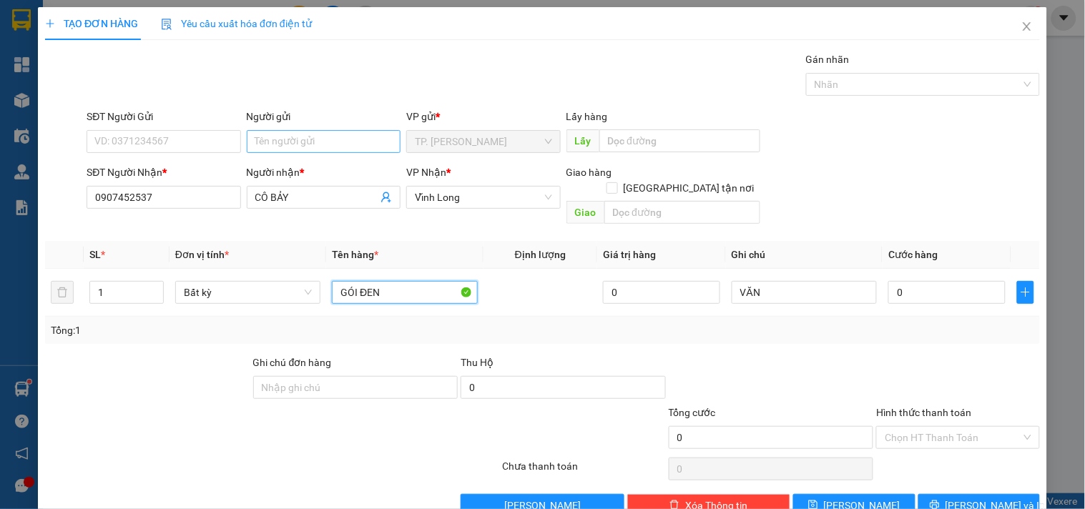
type input "GÓI ĐEN"
click at [322, 140] on input "Người gửi" at bounding box center [324, 141] width 154 height 23
type input "B"
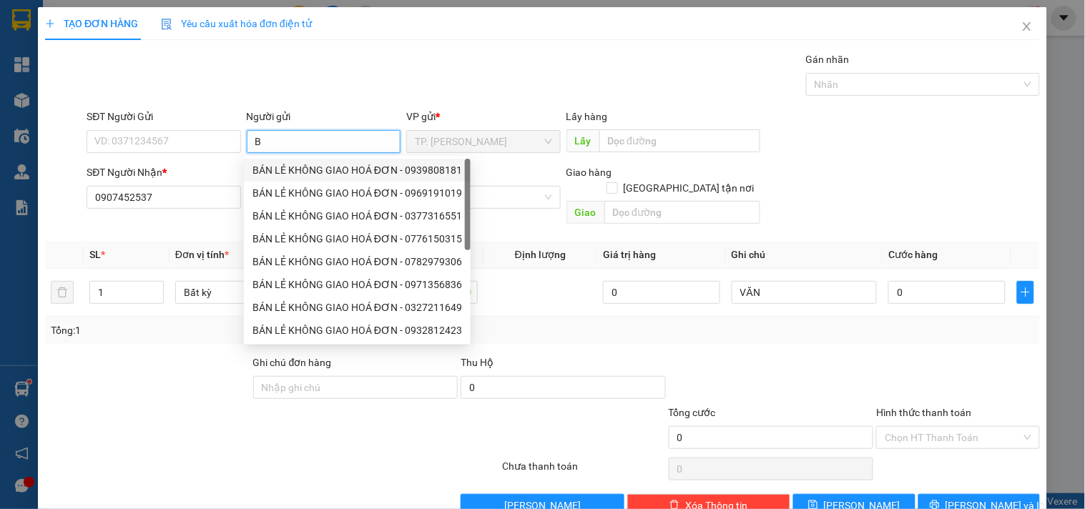
click at [300, 165] on div "BÁN LẺ KHÔNG GIAO HOÁ ĐƠN - 0939808181" at bounding box center [358, 170] width 210 height 16
type input "0939808181"
type input "BÁN LẺ KHÔNG GIAO HOÁ ĐƠN"
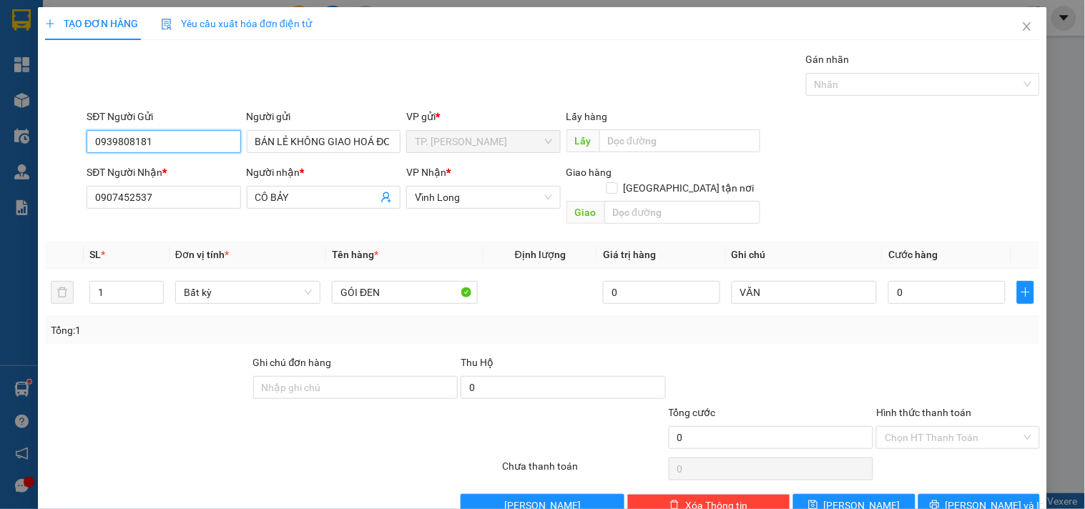
drag, startPoint x: 172, startPoint y: 146, endPoint x: 155, endPoint y: 132, distance: 22.4
click at [170, 145] on input "0939808181" at bounding box center [164, 141] width 154 height 23
type input "0"
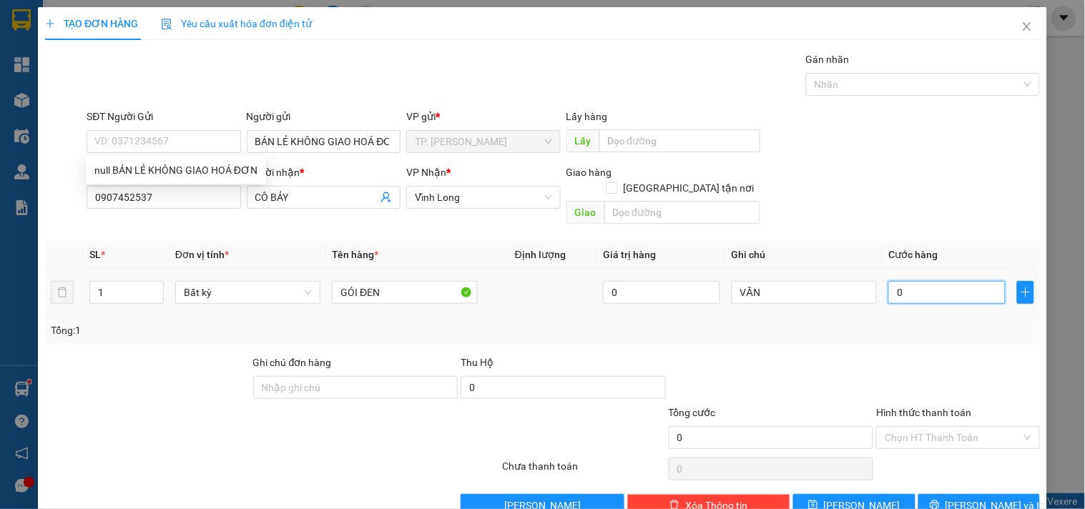
click at [969, 281] on input "0" at bounding box center [947, 292] width 117 height 23
type input "2"
type input "20"
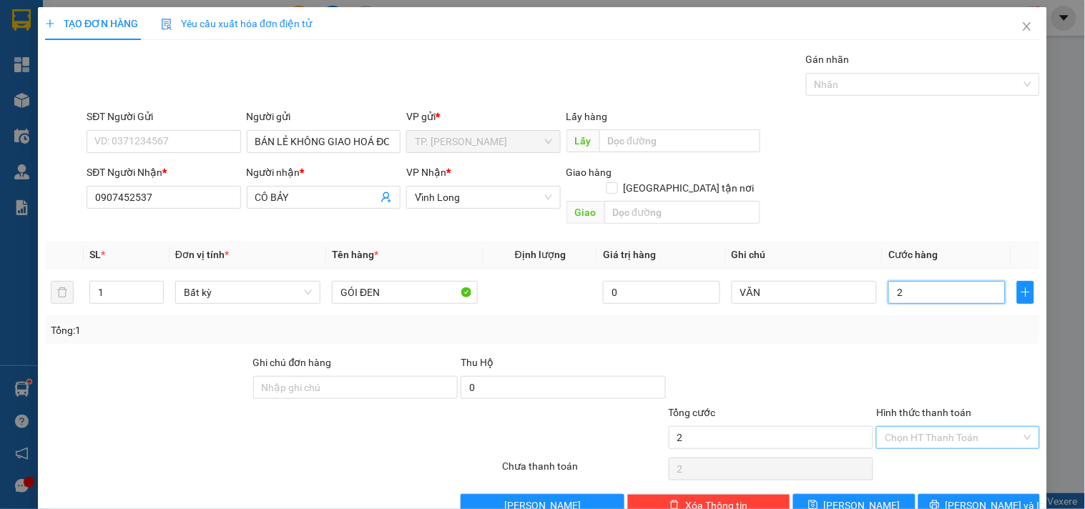
type input "20"
type input "20.000"
click at [942, 429] on input "Hình thức thanh toán" at bounding box center [953, 437] width 136 height 21
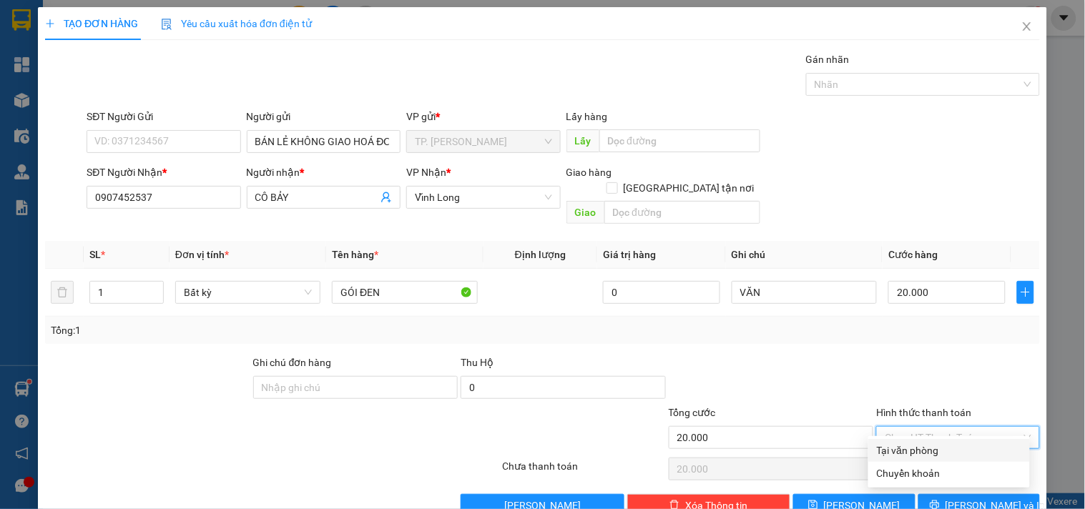
click at [924, 454] on div "Tại văn phòng" at bounding box center [949, 451] width 145 height 16
type input "0"
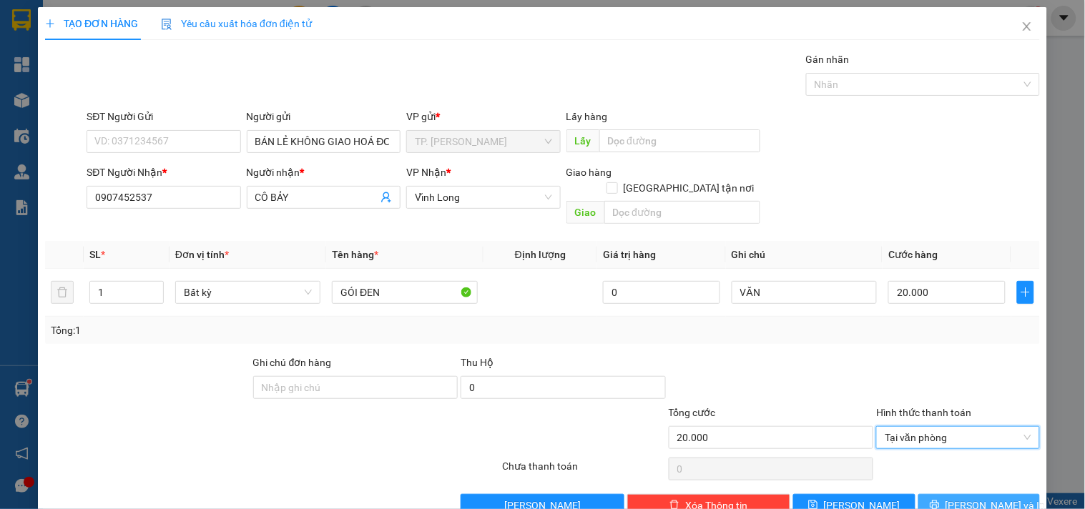
click at [939, 494] on button "[PERSON_NAME] và In" at bounding box center [980, 505] width 122 height 23
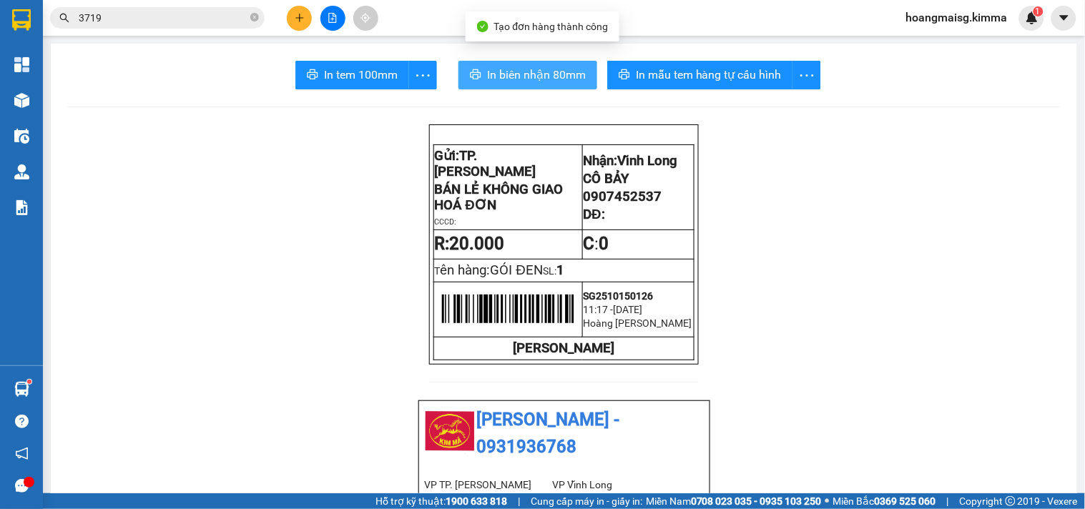
click at [502, 66] on span "In biên nhận 80mm" at bounding box center [536, 75] width 99 height 18
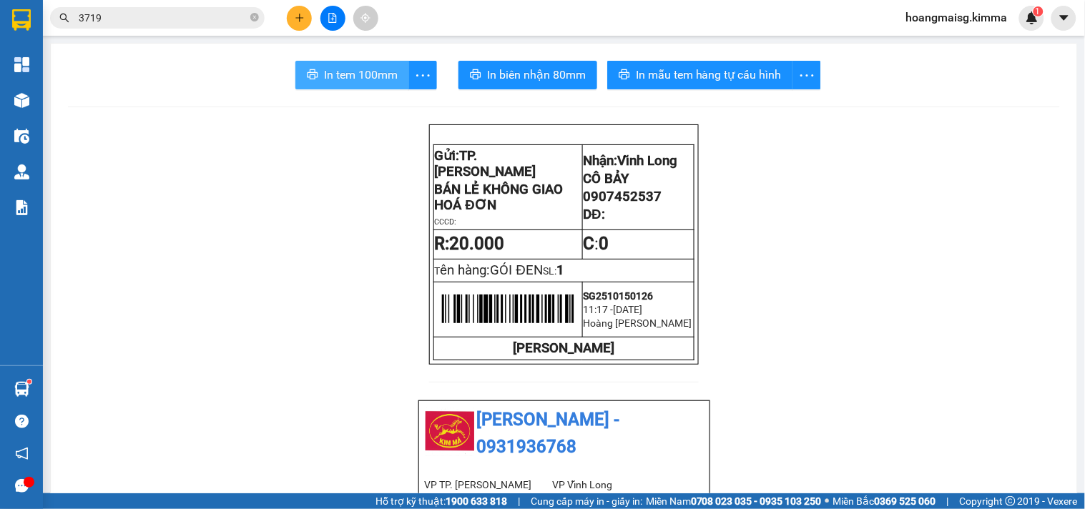
click at [363, 77] on span "In tem 100mm" at bounding box center [361, 75] width 74 height 18
click at [303, 18] on icon "plus" at bounding box center [299, 17] width 8 height 1
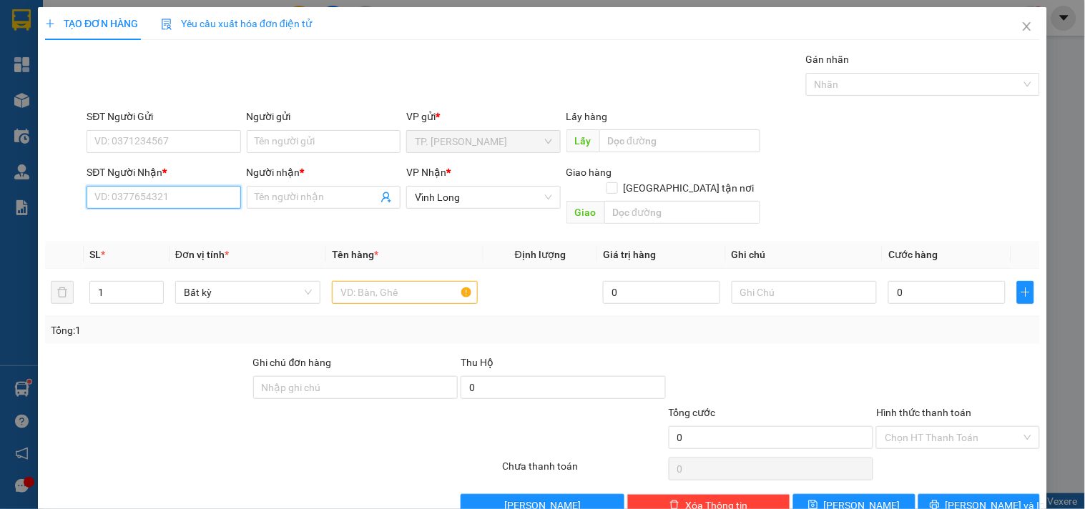
click at [137, 195] on input "SĐT Người Nhận *" at bounding box center [164, 197] width 154 height 23
click at [174, 225] on div "0914740022 - [PERSON_NAME]" at bounding box center [164, 226] width 141 height 16
type input "0914740022"
type input "[PERSON_NAME]"
type input "0914740022"
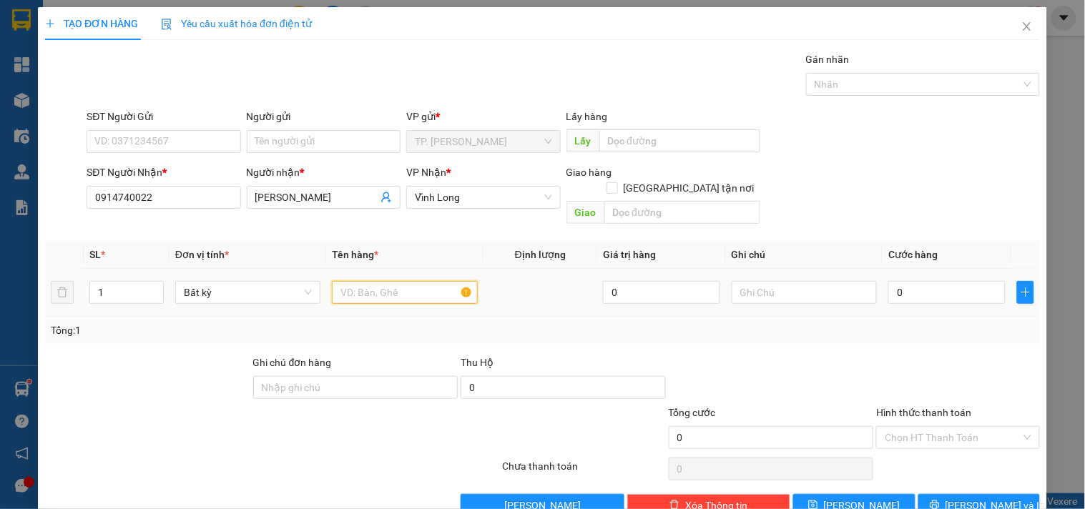
click at [410, 284] on input "text" at bounding box center [404, 292] width 145 height 23
type input "T"
type input "GIỎ MÀU HỒNG"
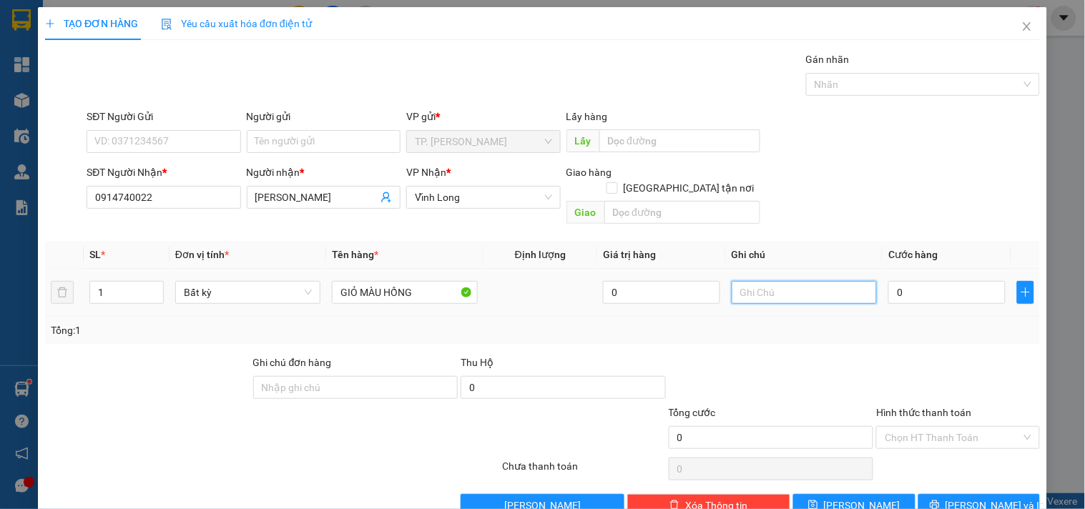
click at [752, 281] on input "text" at bounding box center [804, 292] width 145 height 23
type input "VĂN"
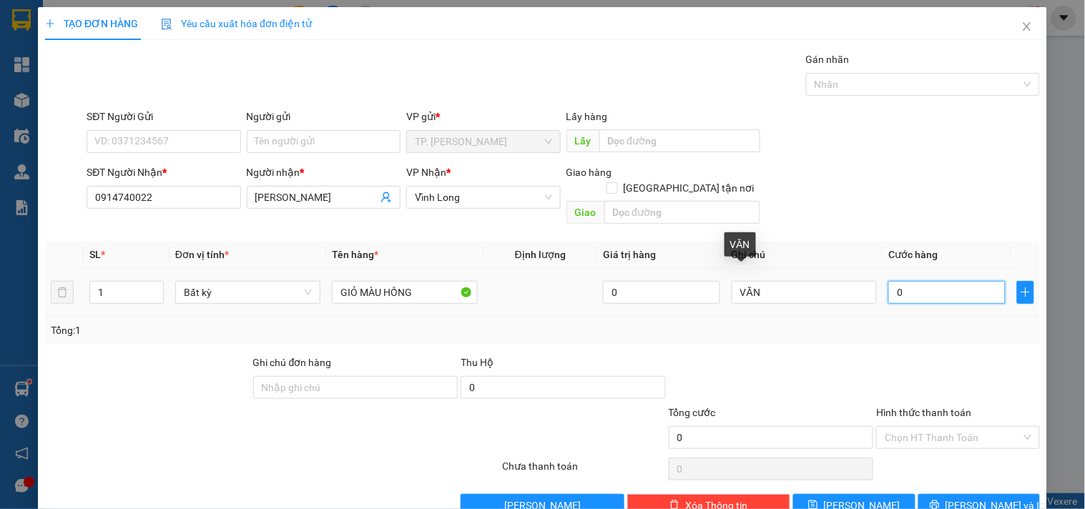
click at [889, 281] on input "0" at bounding box center [947, 292] width 117 height 23
type input "4"
type input "40"
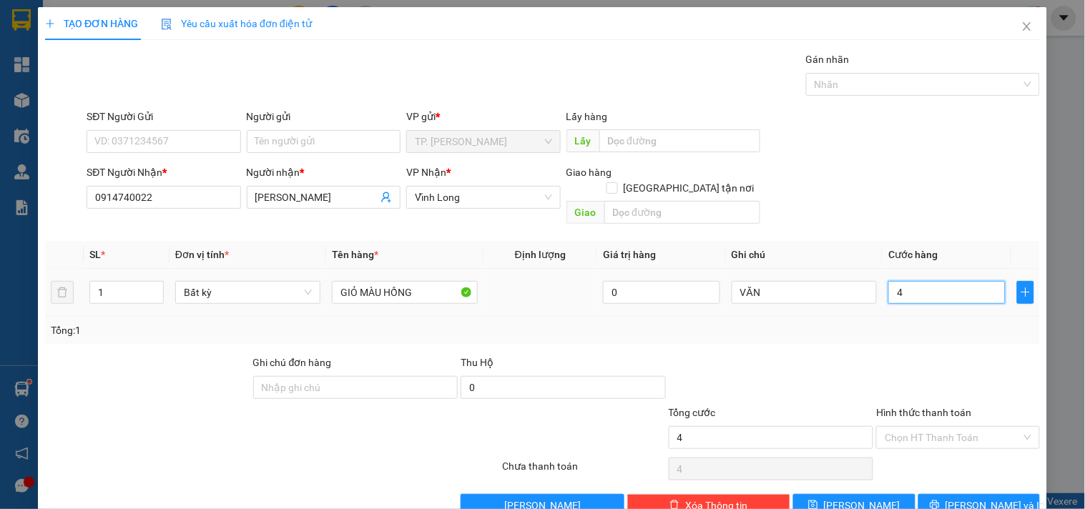
type input "40"
type input "40.000"
click at [916, 427] on input "Hình thức thanh toán" at bounding box center [953, 437] width 136 height 21
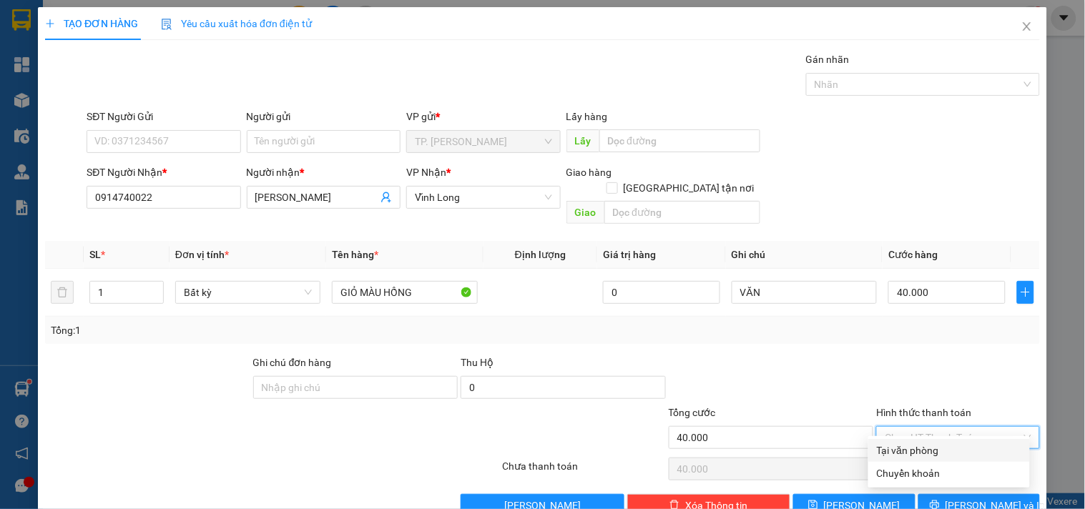
click at [906, 447] on div "Tại văn phòng" at bounding box center [949, 451] width 145 height 16
type input "0"
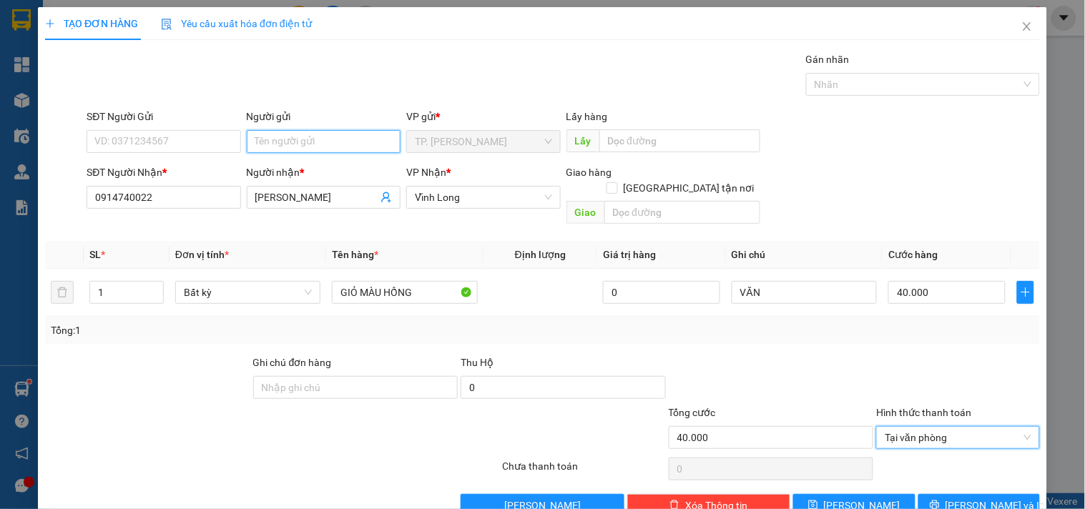
click at [359, 142] on input "Người gửi" at bounding box center [324, 141] width 154 height 23
type input "B"
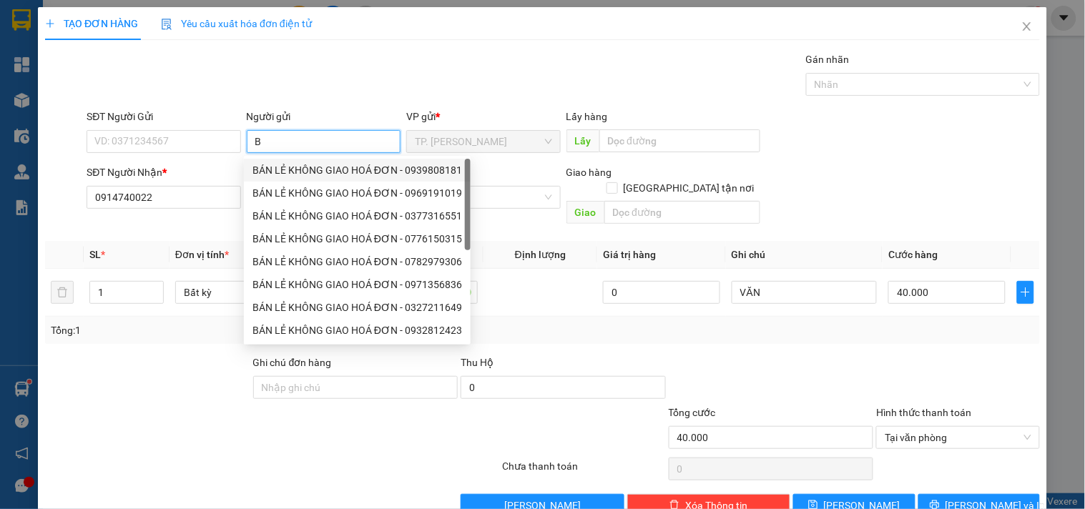
click at [291, 162] on div "BÁN LẺ KHÔNG GIAO HOÁ ĐƠN - 0939808181" at bounding box center [358, 170] width 210 height 16
type input "0939808181"
type input "BÁN LẺ KHÔNG GIAO HOÁ ĐƠN"
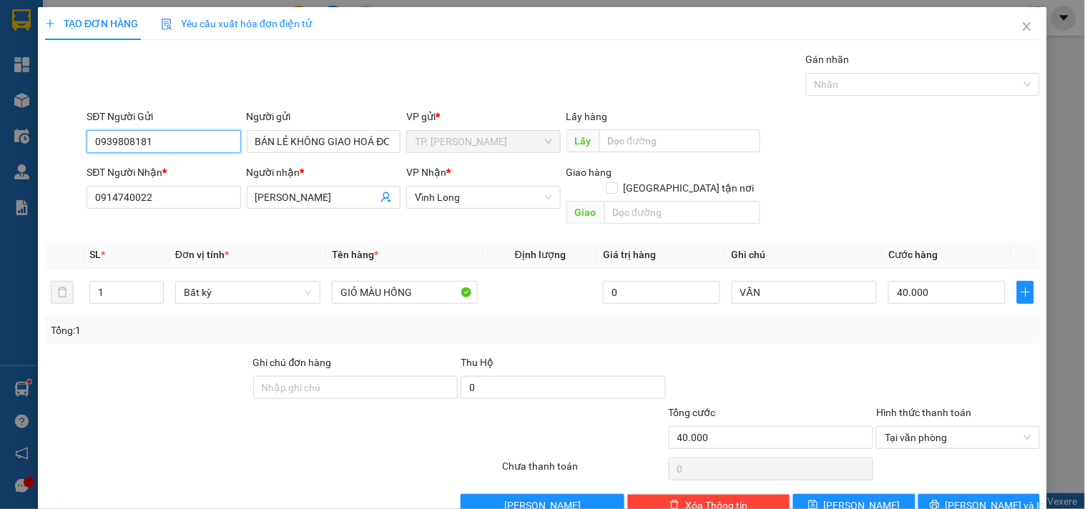
click at [215, 145] on input "0939808181" at bounding box center [164, 141] width 154 height 23
type input "0"
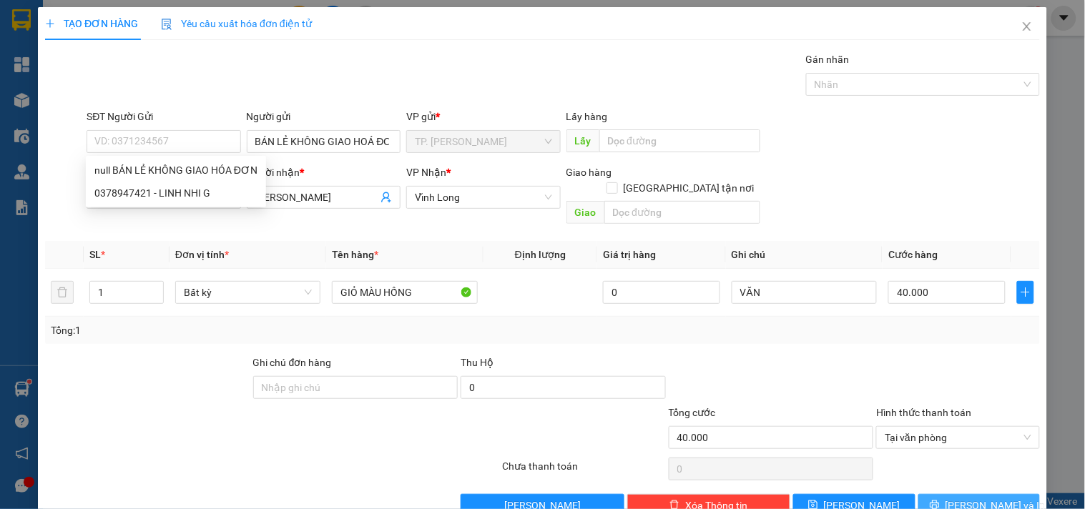
click at [941, 494] on button "[PERSON_NAME] và In" at bounding box center [980, 505] width 122 height 23
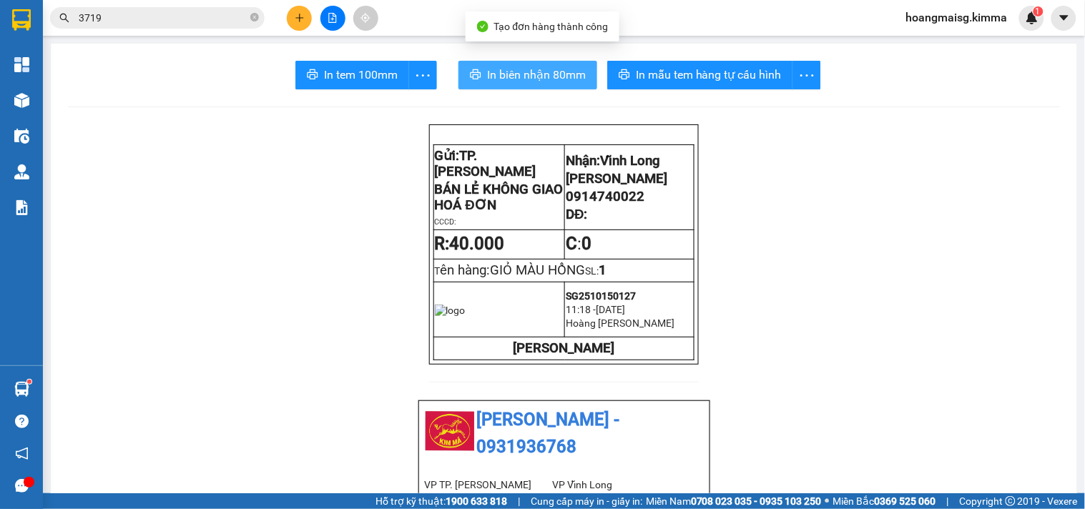
click at [568, 65] on button "In biên nhận 80mm" at bounding box center [528, 75] width 139 height 29
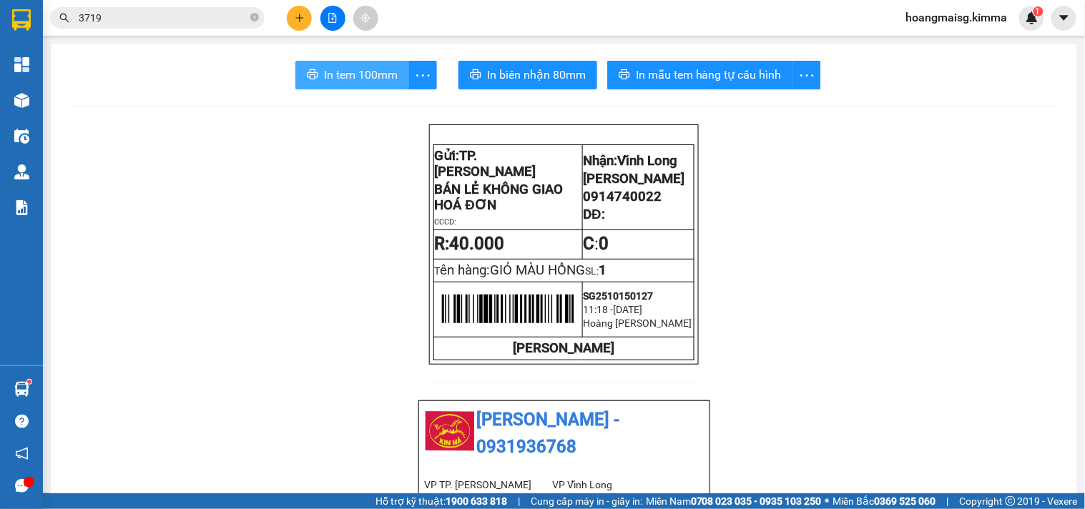
click at [354, 66] on span "In tem 100mm" at bounding box center [361, 75] width 74 height 18
click at [254, 18] on icon "close-circle" at bounding box center [254, 17] width 9 height 9
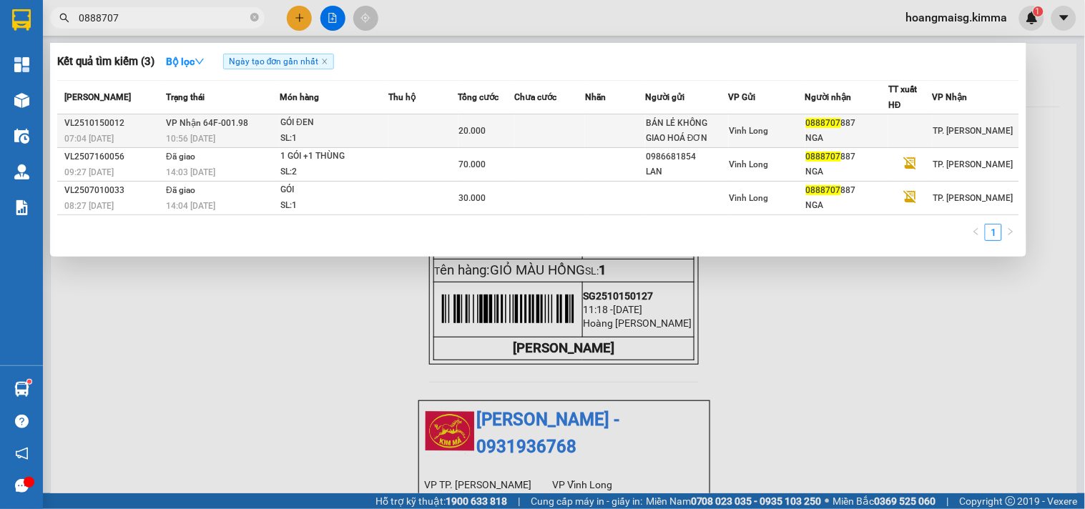
type input "0888707"
click at [377, 124] on div "GÓI ĐEN" at bounding box center [333, 123] width 107 height 16
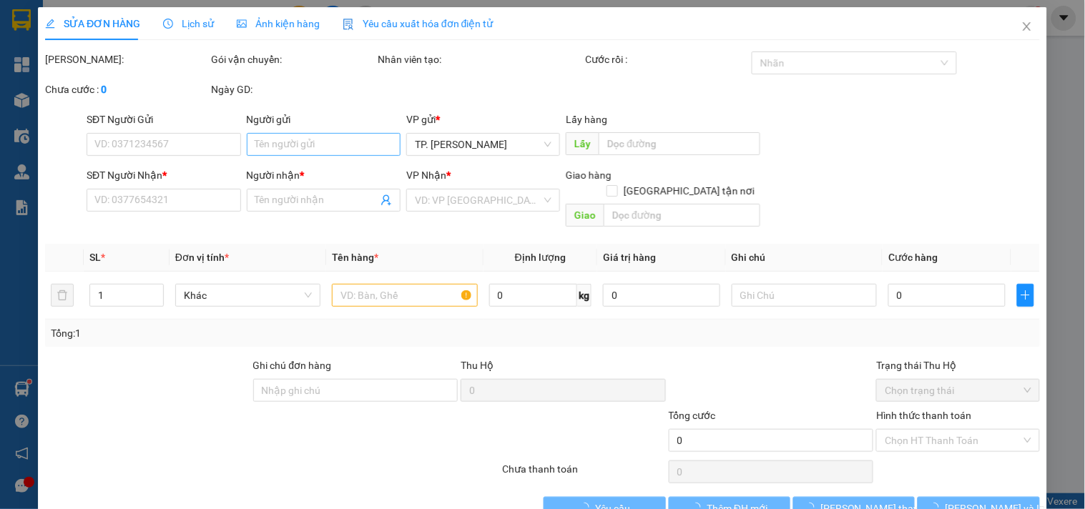
type input "BÁN LẺ KHÔNG GIAO HOÁ ĐƠN"
type input "0888707887"
type input "NGA"
type input "20.000"
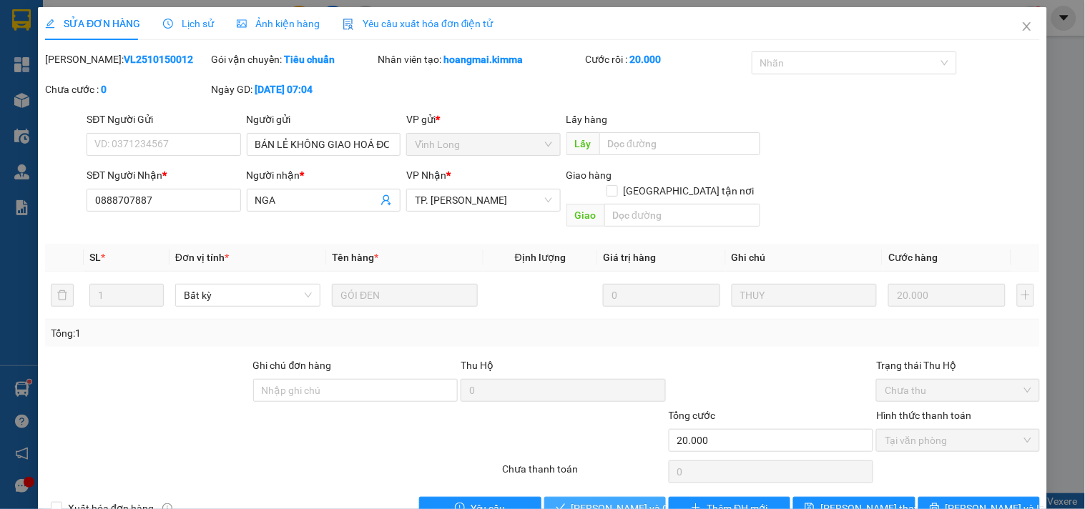
click at [601, 501] on span "[PERSON_NAME] và Giao hàng" at bounding box center [640, 509] width 137 height 16
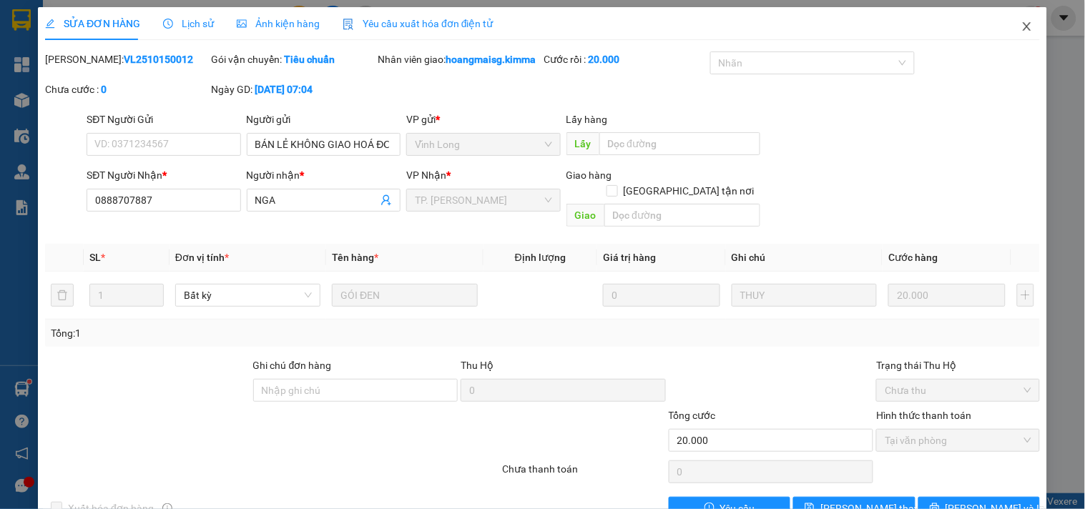
click at [1022, 30] on icon "close" at bounding box center [1027, 26] width 11 height 11
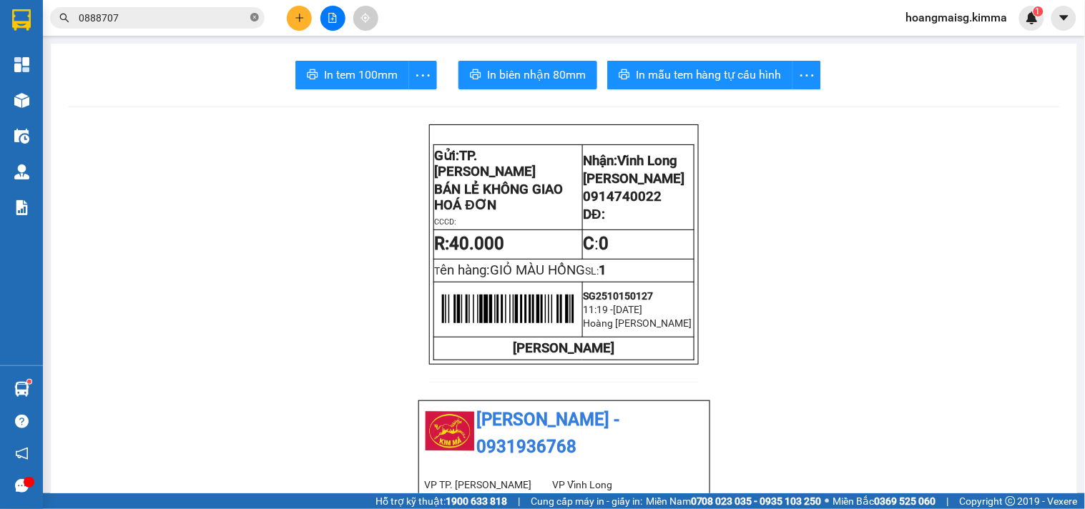
click at [253, 19] on icon "close-circle" at bounding box center [254, 17] width 9 height 9
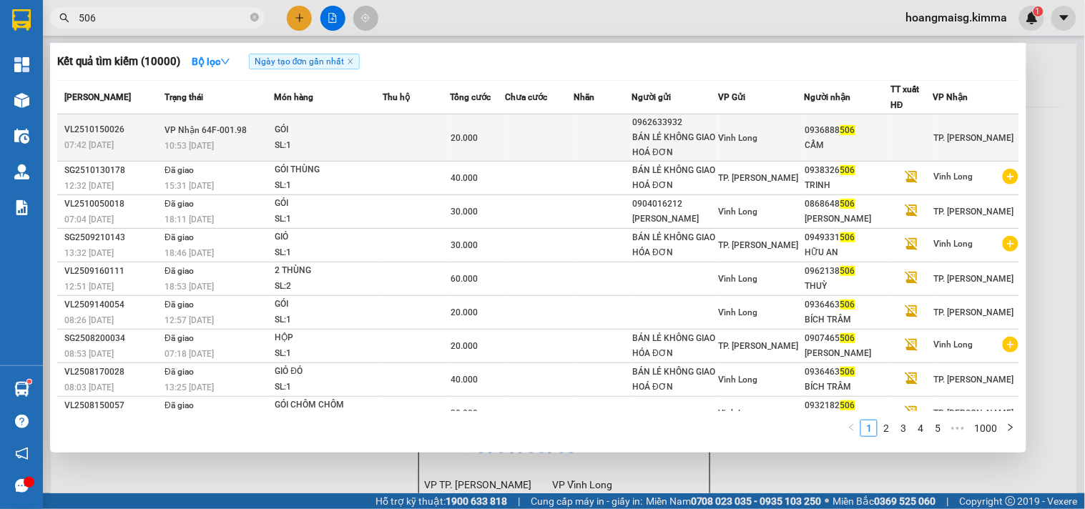
type input "506"
click at [836, 148] on div "CẨM" at bounding box center [848, 145] width 85 height 15
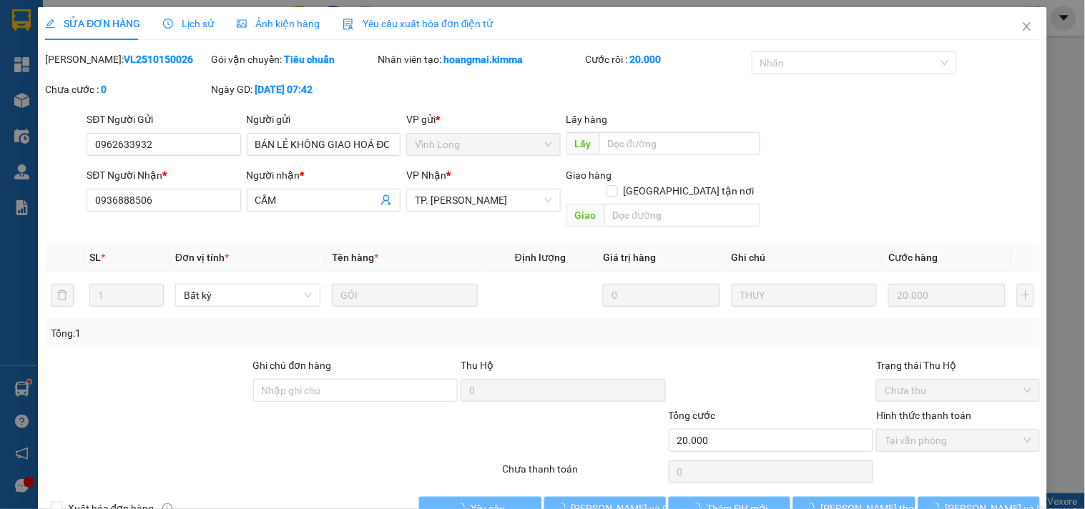
type input "0962633932"
type input "BÁN LẺ KHÔNG GIAO HOÁ ĐƠN"
type input "0936888506"
type input "CẨM"
type input "20.000"
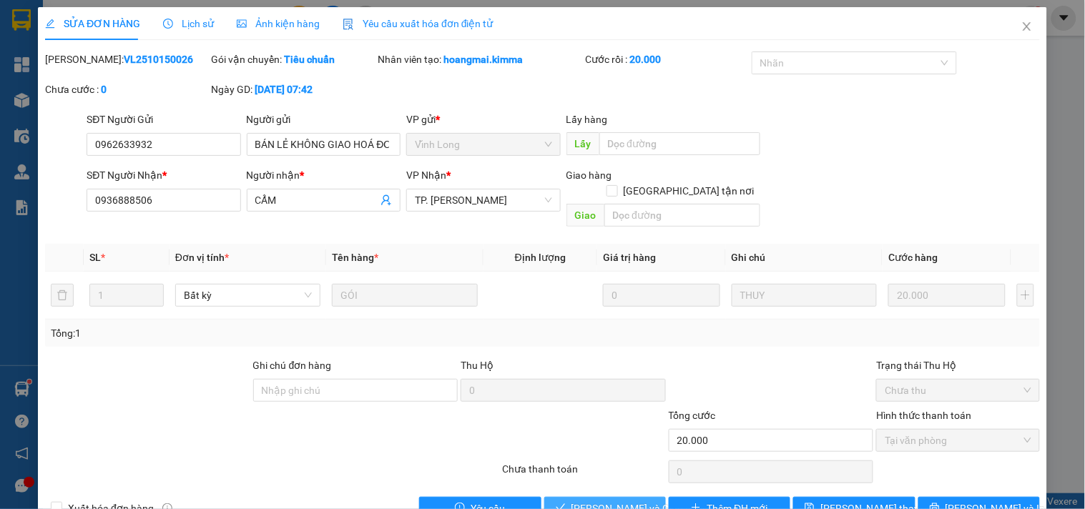
click at [603, 501] on span "[PERSON_NAME] và Giao hàng" at bounding box center [640, 509] width 137 height 16
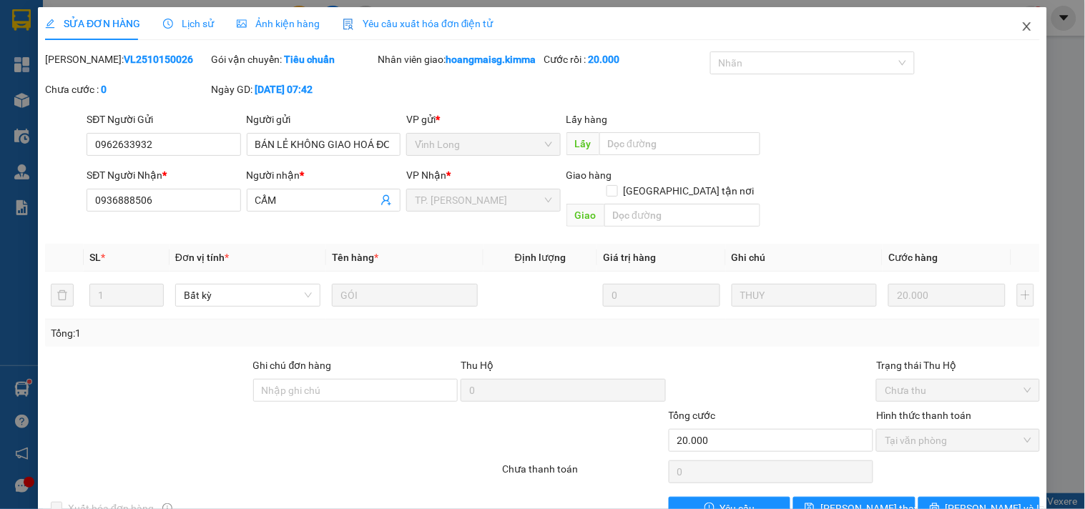
drag, startPoint x: 1018, startPoint y: 21, endPoint x: 977, endPoint y: 22, distance: 41.5
click at [1022, 22] on icon "close" at bounding box center [1027, 26] width 11 height 11
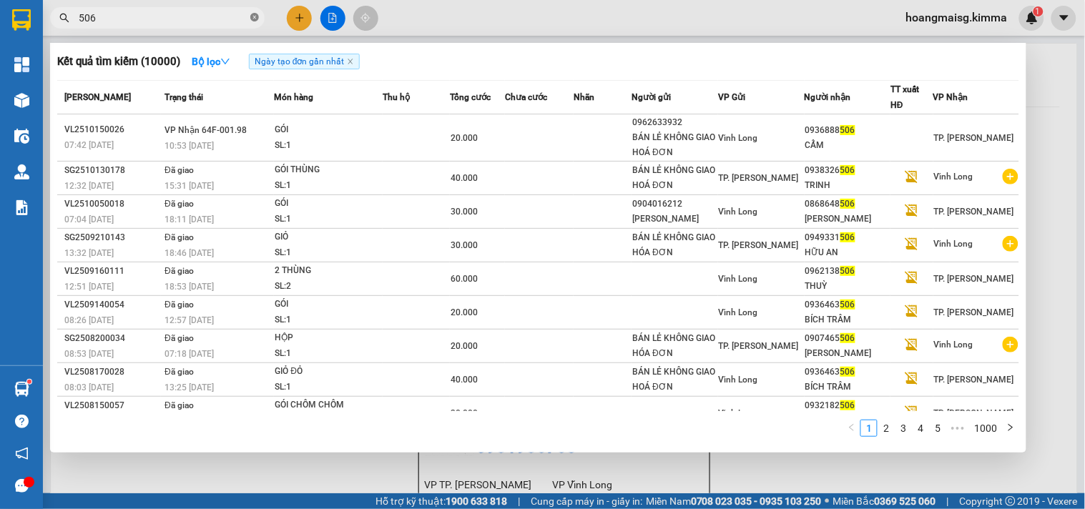
click at [253, 15] on icon "close-circle" at bounding box center [254, 17] width 9 height 9
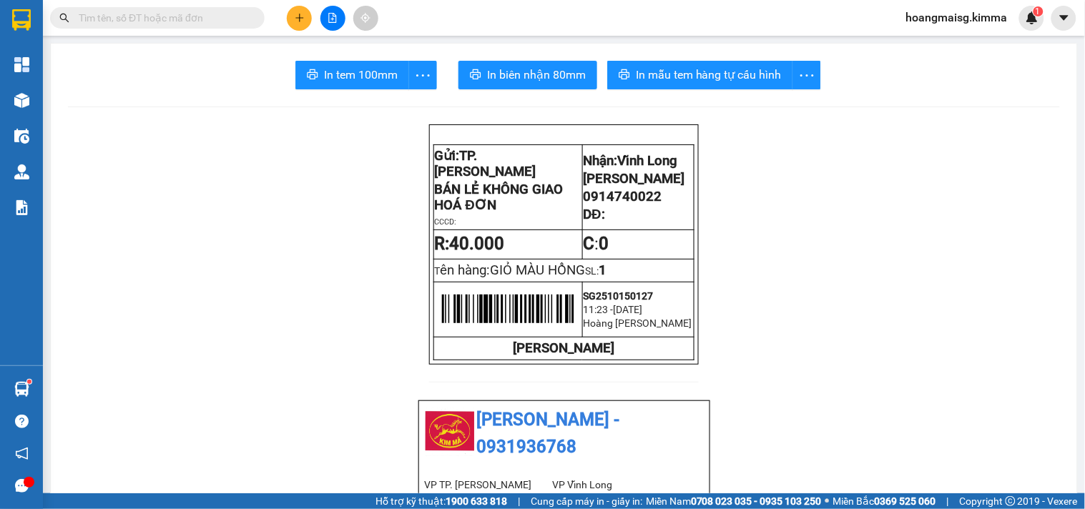
click at [223, 21] on input "text" at bounding box center [163, 18] width 169 height 16
click at [304, 15] on icon "plus" at bounding box center [300, 18] width 10 height 10
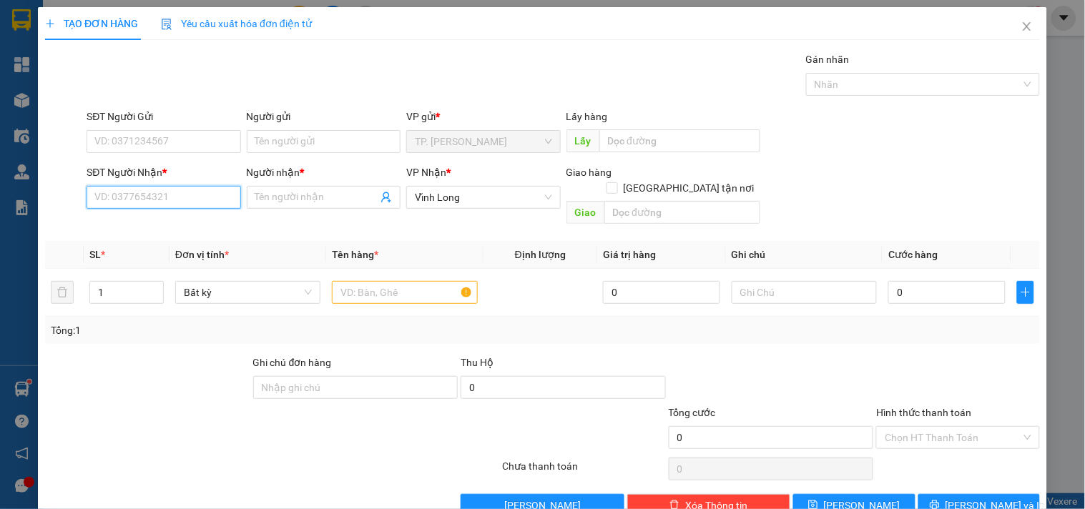
click at [167, 193] on input "SĐT Người Nhận *" at bounding box center [164, 197] width 154 height 23
click at [420, 281] on input "text" at bounding box center [404, 292] width 145 height 23
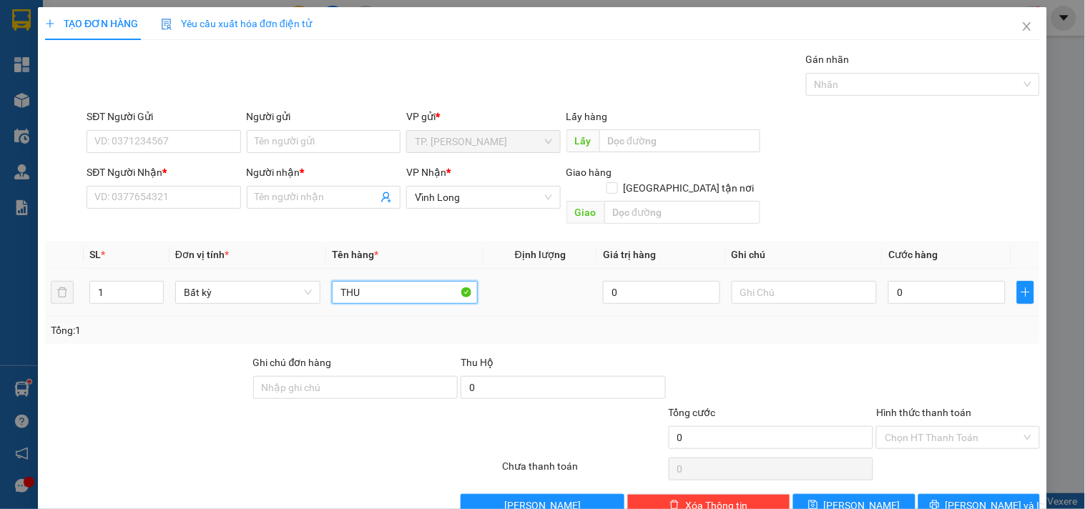
type input "THU"
click at [1022, 24] on icon "close" at bounding box center [1027, 26] width 11 height 11
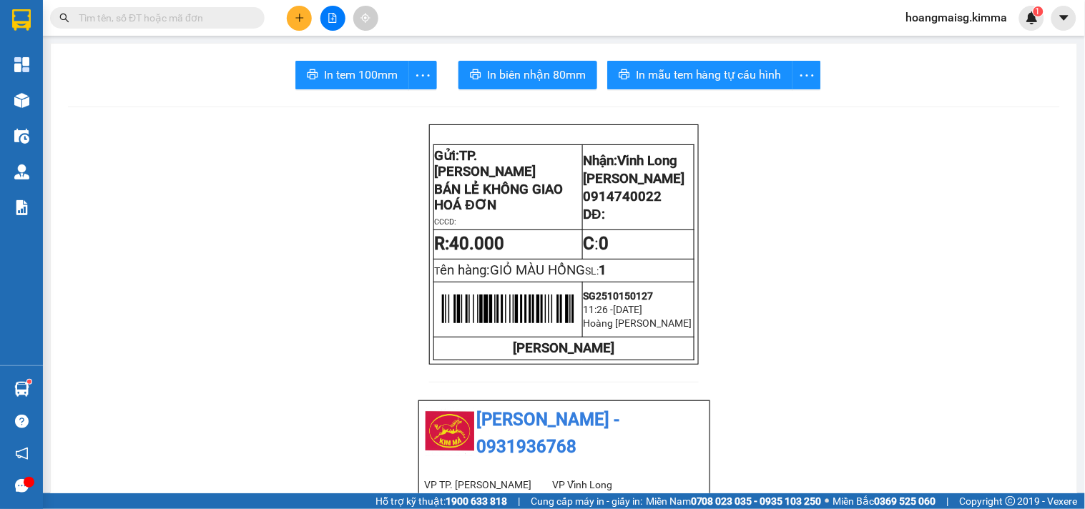
click at [253, 15] on span at bounding box center [254, 18] width 9 height 16
click at [240, 13] on input "text" at bounding box center [163, 18] width 169 height 16
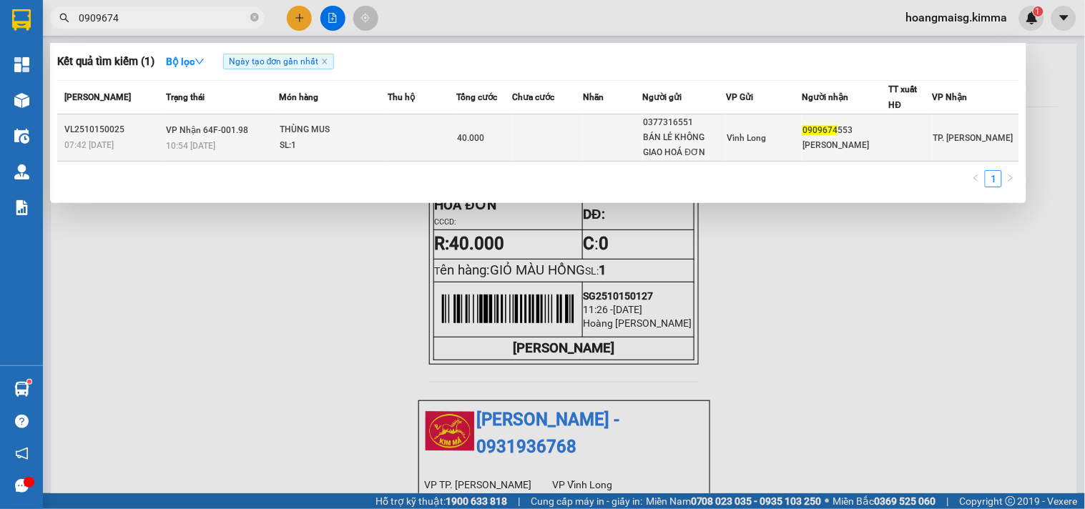
type input "0909674"
click at [501, 129] on td "40.000" at bounding box center [485, 137] width 56 height 47
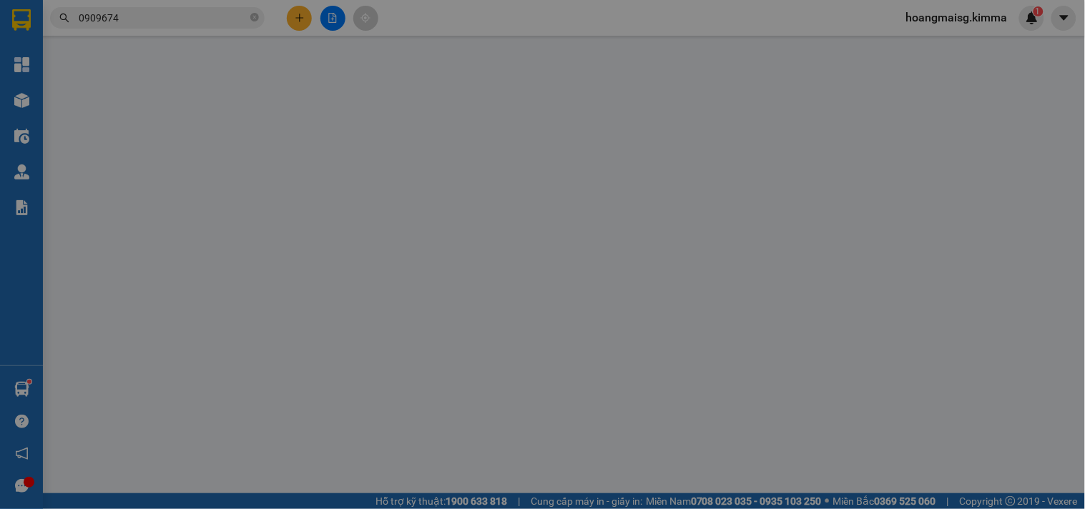
type input "0377316551"
type input "BÁN LẺ KHÔNG GIAO HOÁ ĐƠN"
type input "0909674553"
type input "[PERSON_NAME]"
type input "40.000"
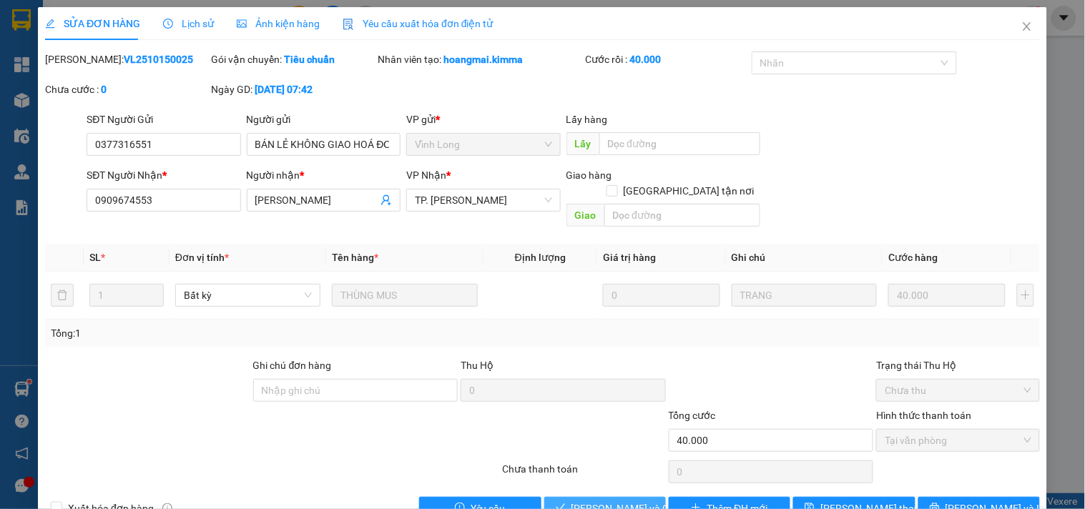
click at [611, 501] on span "[PERSON_NAME] và Giao hàng" at bounding box center [640, 509] width 137 height 16
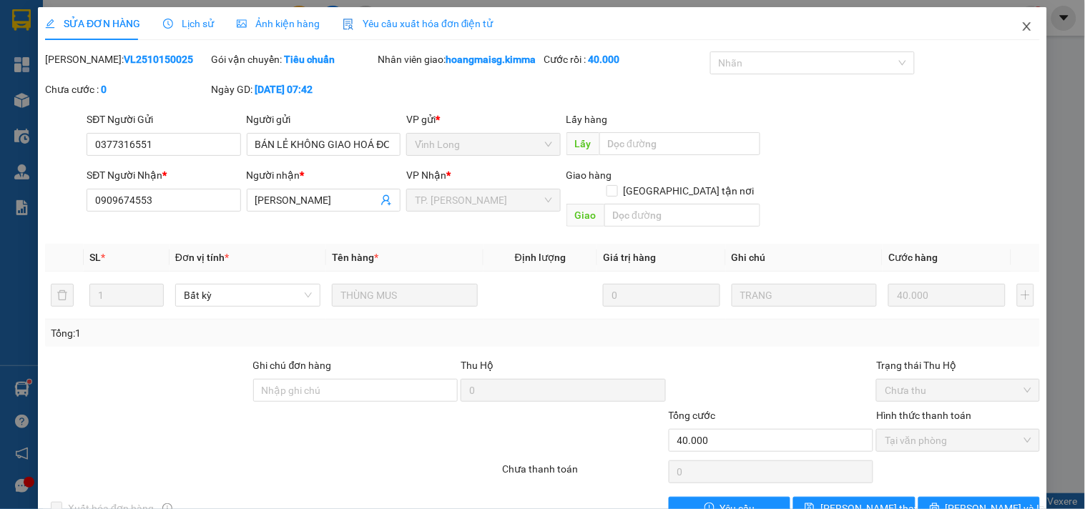
drag, startPoint x: 1016, startPoint y: 24, endPoint x: 985, endPoint y: 26, distance: 30.8
click at [1022, 24] on icon "close" at bounding box center [1027, 26] width 11 height 11
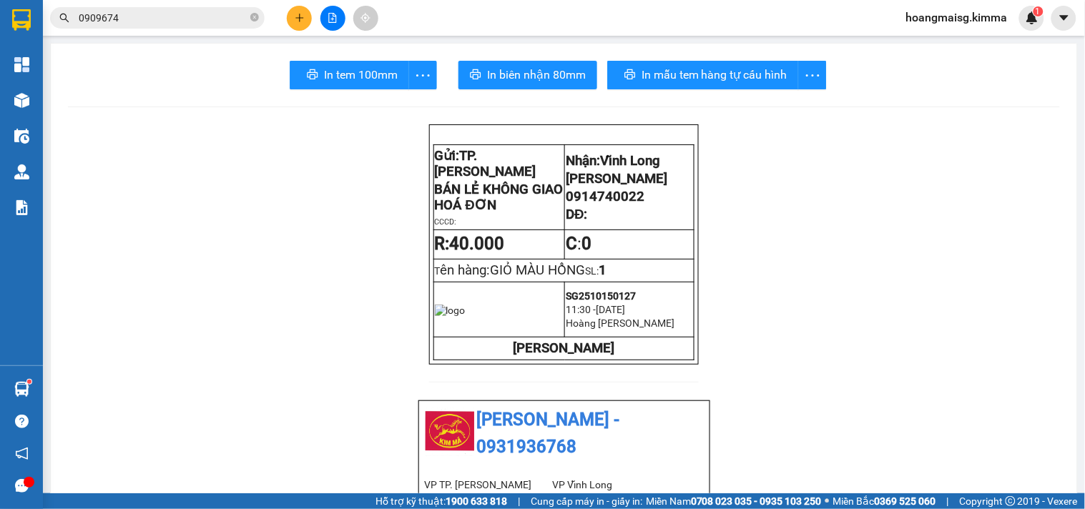
click at [303, 10] on button at bounding box center [299, 18] width 25 height 25
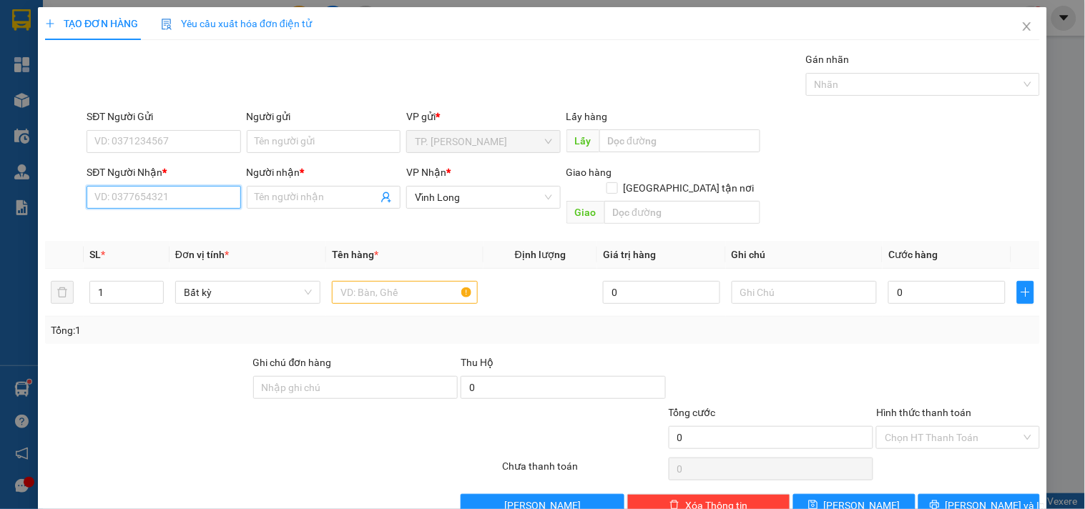
click at [155, 202] on input "SĐT Người Nhận *" at bounding box center [164, 197] width 154 height 23
type input "0939425384"
click at [283, 199] on input "Người nhận *" at bounding box center [316, 198] width 122 height 16
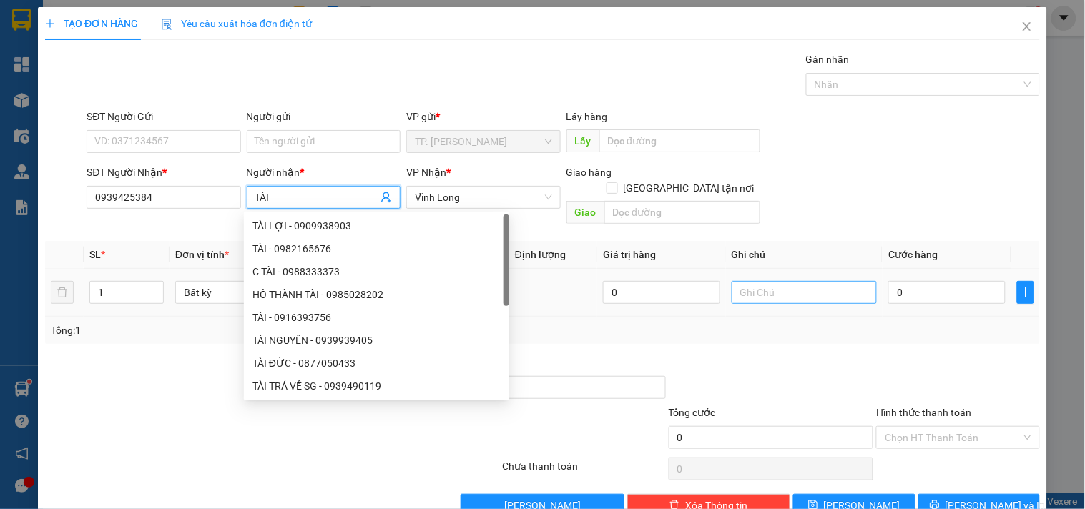
type input "TÀI"
click at [756, 281] on input "text" at bounding box center [804, 292] width 145 height 23
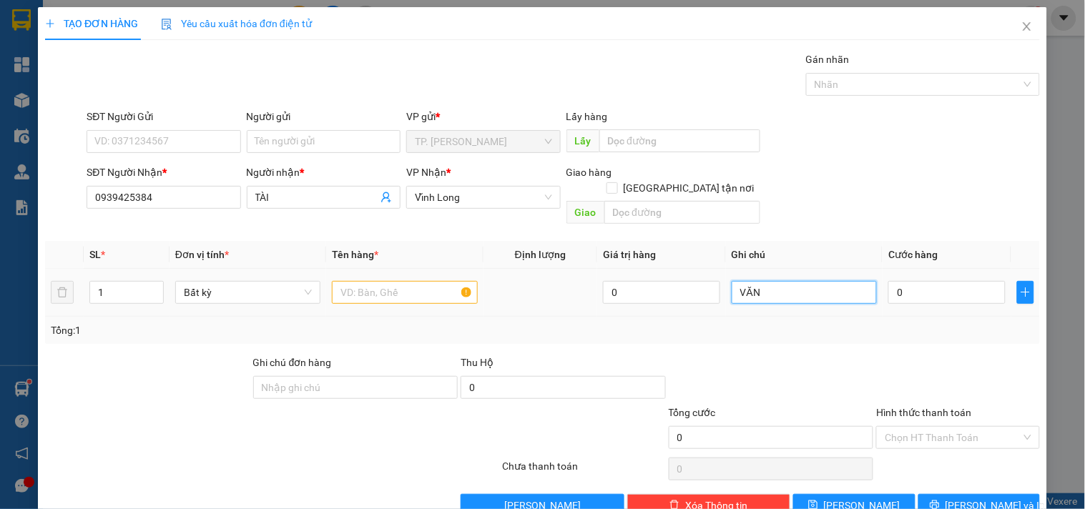
type input "VĂN"
click at [369, 281] on input "text" at bounding box center [404, 292] width 145 height 23
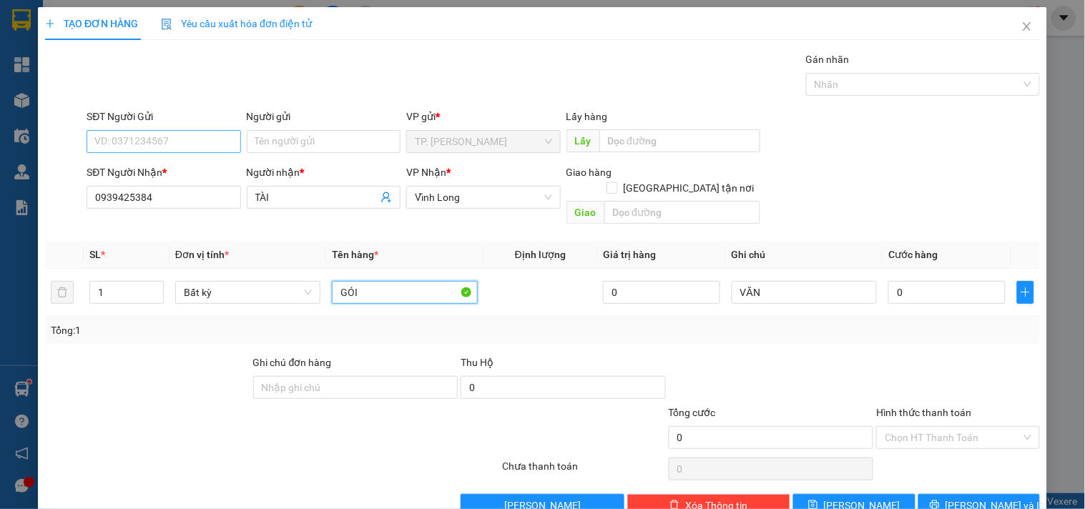
type input "GÓI"
click at [182, 135] on input "SĐT Người Gửi" at bounding box center [164, 141] width 154 height 23
click at [303, 129] on div "Người gửi" at bounding box center [324, 119] width 154 height 21
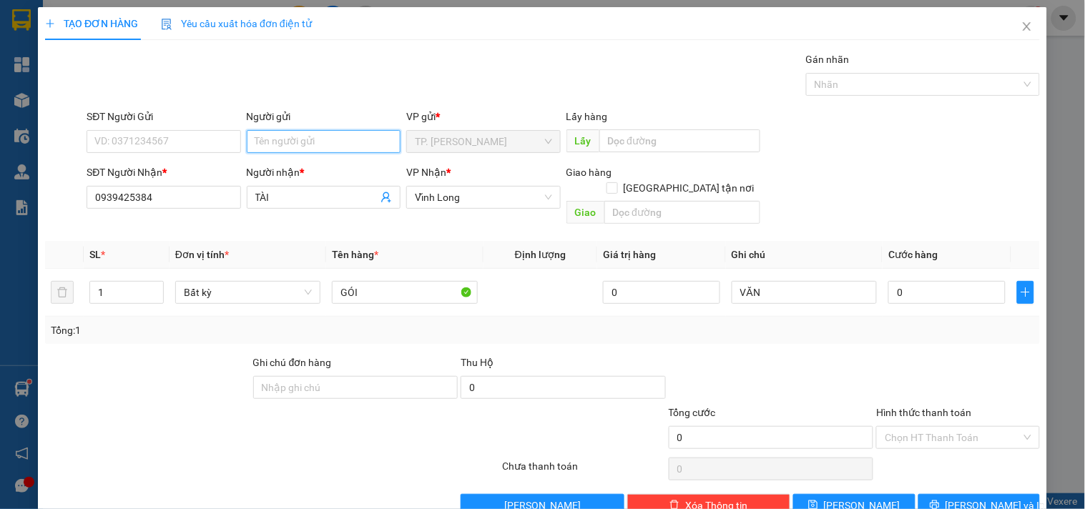
click at [303, 133] on input "Người gửi" at bounding box center [324, 141] width 154 height 23
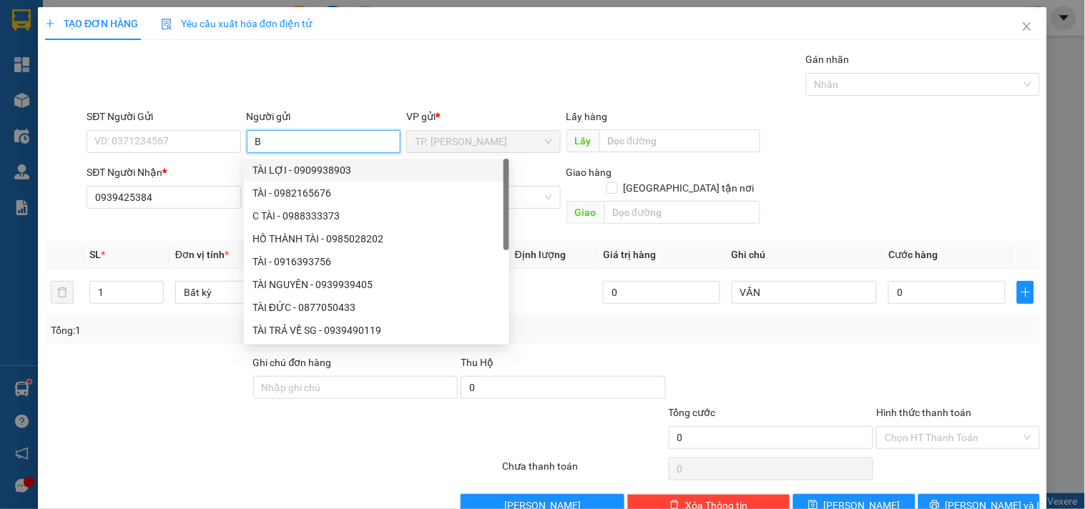
type input "BA"
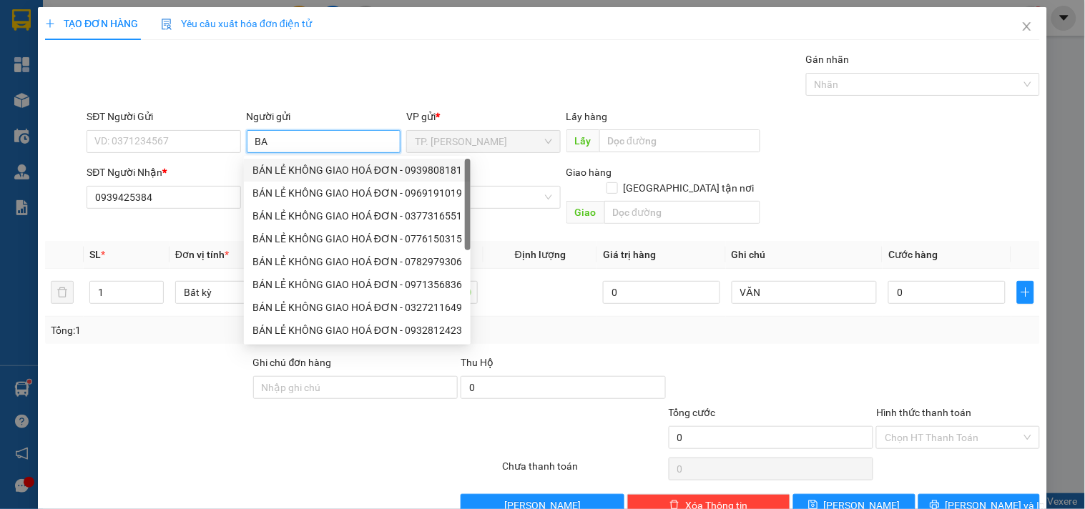
click at [275, 170] on div "BÁN LẺ KHÔNG GIAO HOÁ ĐƠN - 0939808181" at bounding box center [358, 170] width 210 height 16
type input "0939808181"
type input "BÁN LẺ KHÔNG GIAO HOÁ ĐƠN"
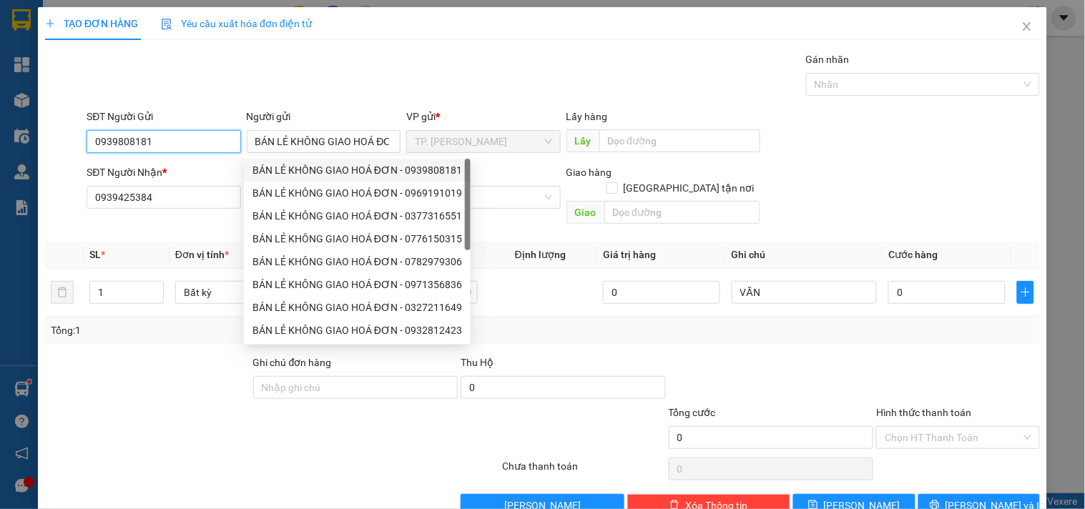
drag, startPoint x: 210, startPoint y: 152, endPoint x: 205, endPoint y: 146, distance: 7.7
click at [205, 146] on input "0939808181" at bounding box center [164, 141] width 154 height 23
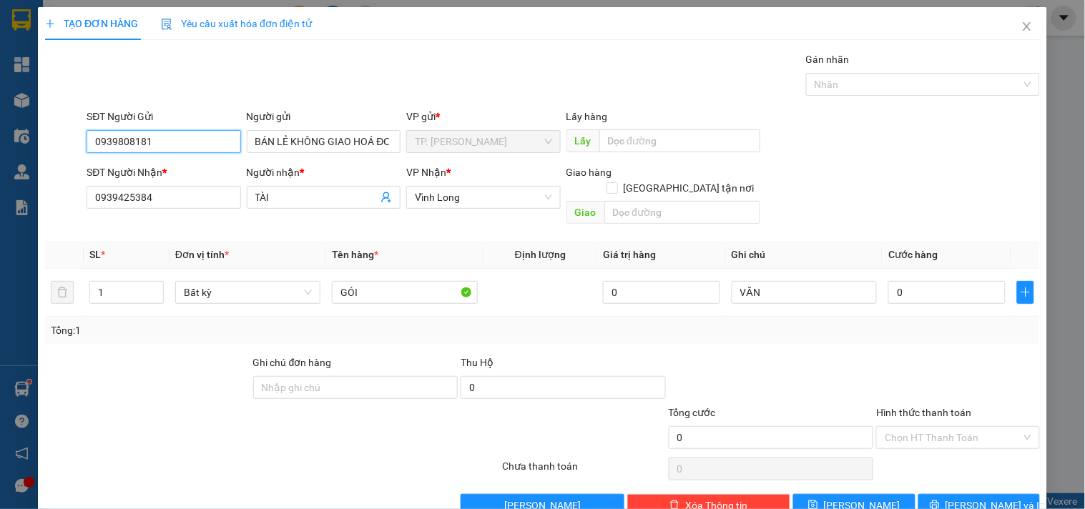
click at [202, 140] on input "0939808181" at bounding box center [164, 141] width 154 height 23
type input "0"
type input "0967899170"
click at [968, 498] on span "[PERSON_NAME] và In" at bounding box center [996, 506] width 100 height 16
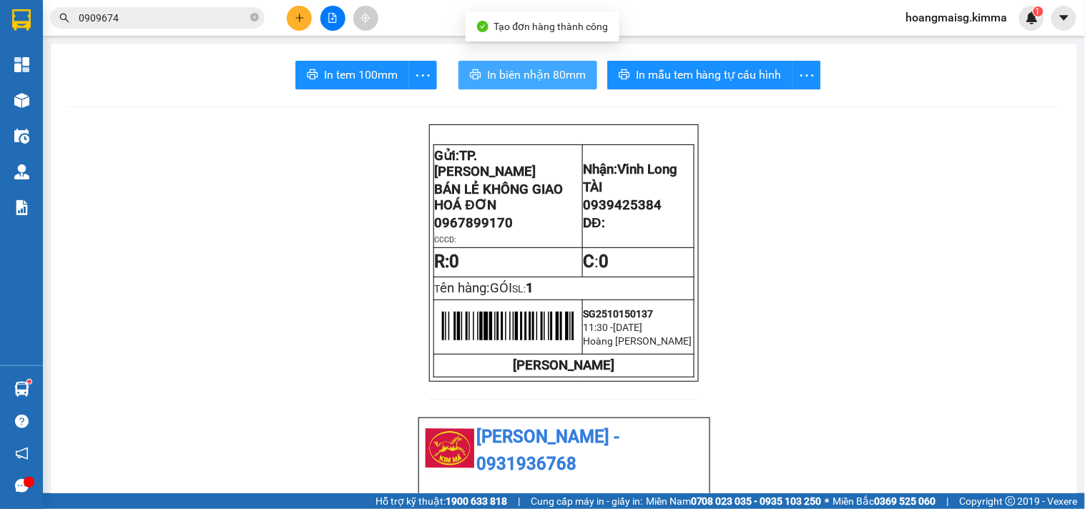
click at [519, 68] on span "In biên nhận 80mm" at bounding box center [536, 75] width 99 height 18
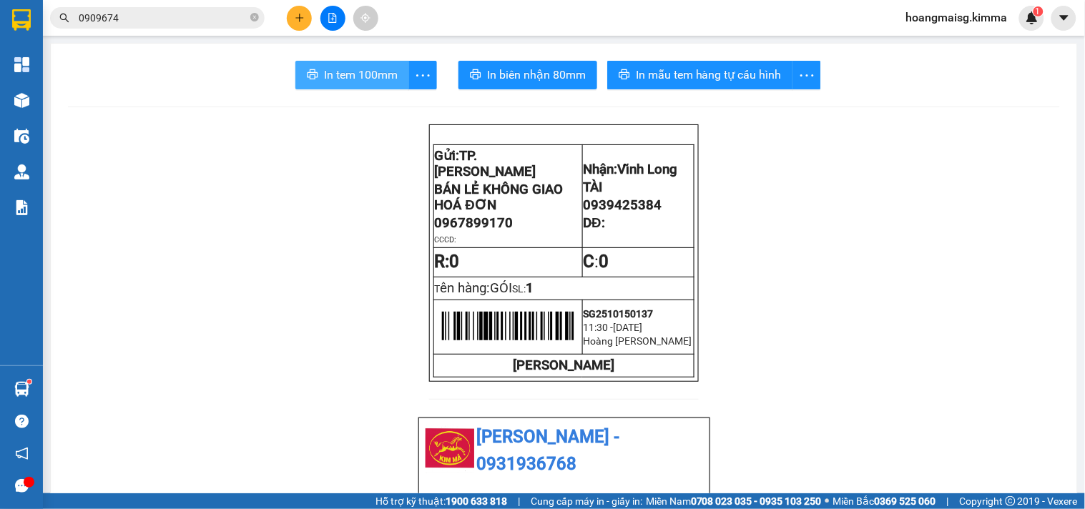
click at [368, 84] on button "In tem 100mm" at bounding box center [352, 75] width 114 height 29
click at [305, 20] on button at bounding box center [299, 18] width 25 height 25
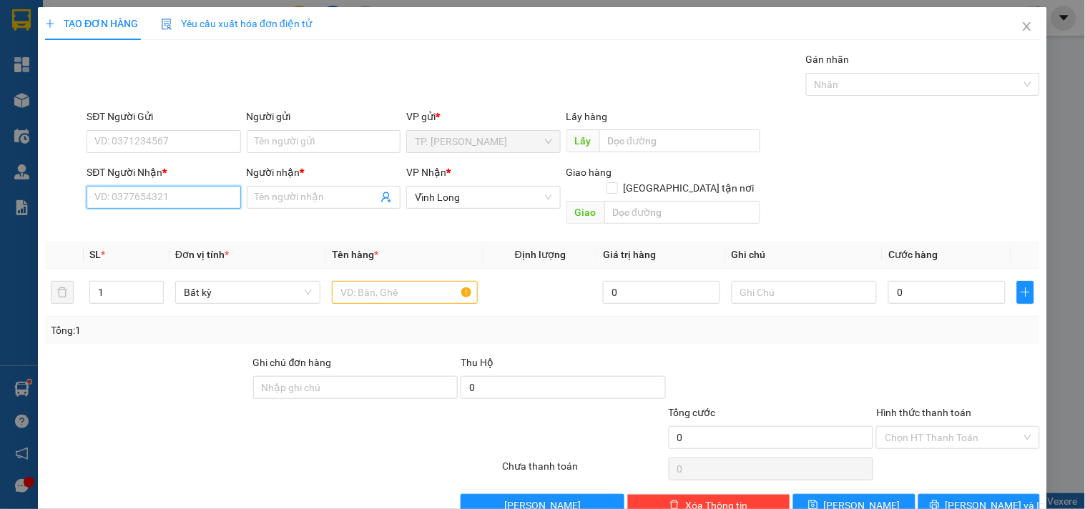
drag, startPoint x: 193, startPoint y: 199, endPoint x: 183, endPoint y: 196, distance: 10.4
click at [184, 199] on input "SĐT Người Nhận *" at bounding box center [164, 197] width 154 height 23
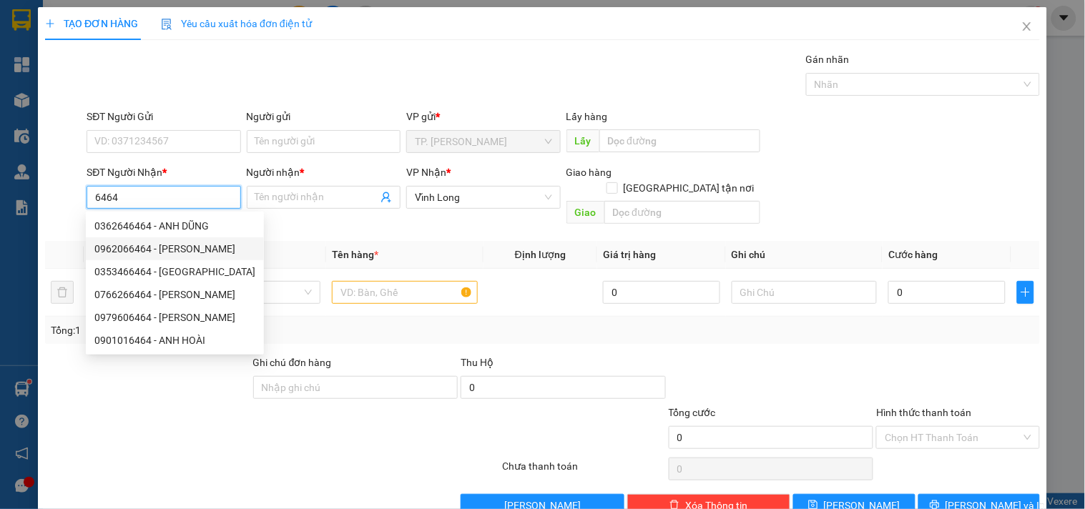
click at [191, 248] on div "0962066464 - [PERSON_NAME]" at bounding box center [174, 249] width 161 height 16
type input "0962066464"
type input "ANH THẮNG"
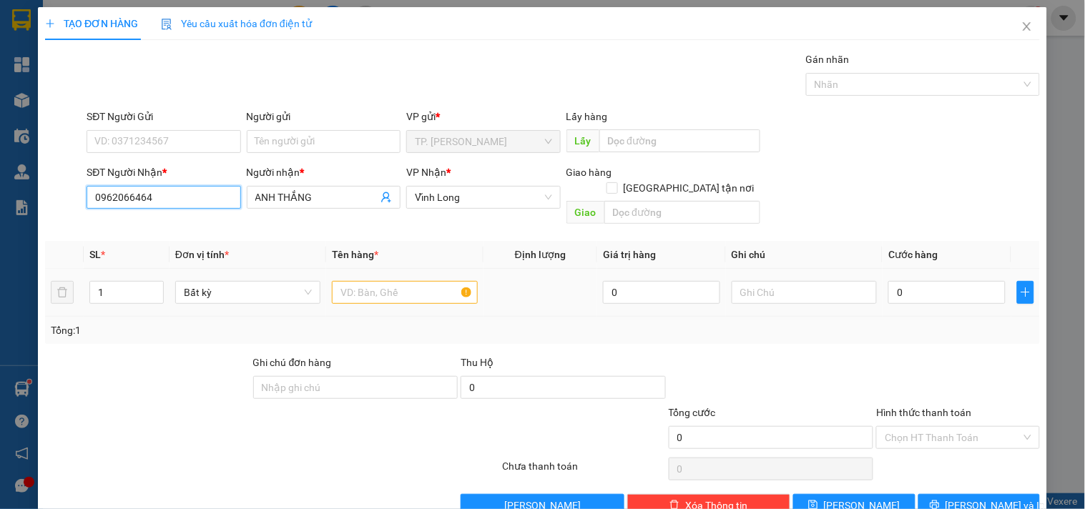
type input "0962066464"
click at [370, 281] on input "text" at bounding box center [404, 292] width 145 height 23
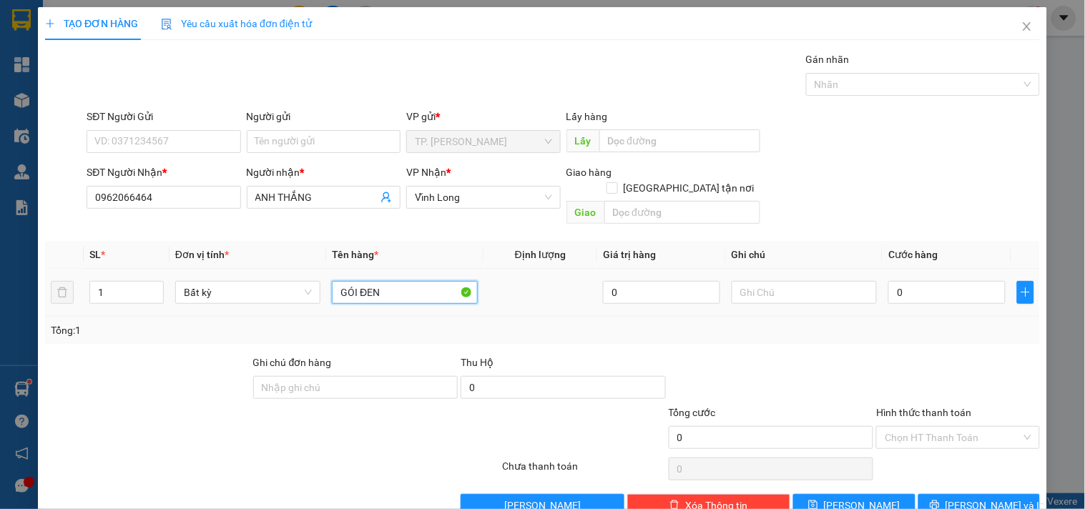
type input "GÓI ĐEN"
type input "VĂN"
drag, startPoint x: 347, startPoint y: 154, endPoint x: 345, endPoint y: 138, distance: 15.9
click at [347, 153] on div "Người gửi Tên người gửi" at bounding box center [324, 134] width 154 height 50
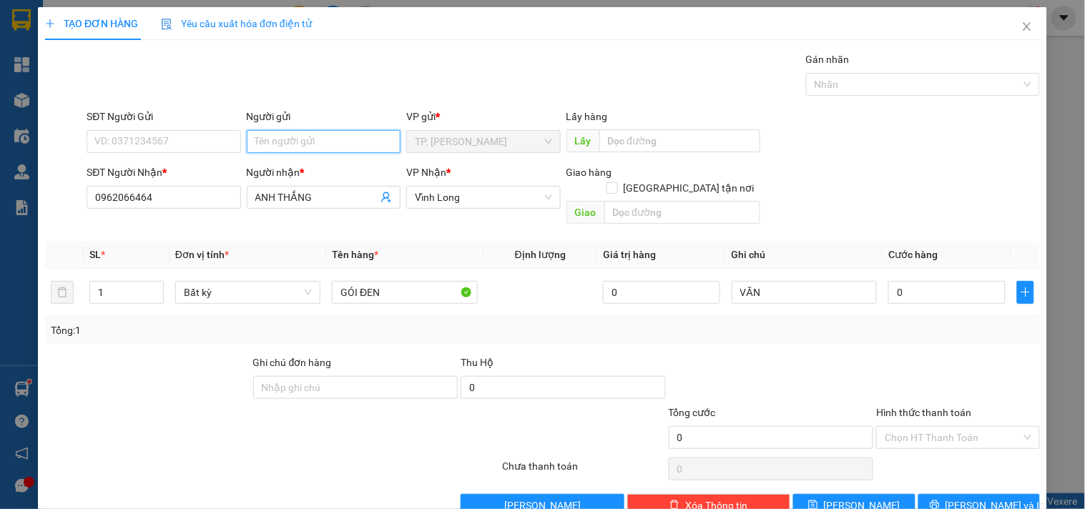
click at [345, 138] on input "Người gửi" at bounding box center [324, 141] width 154 height 23
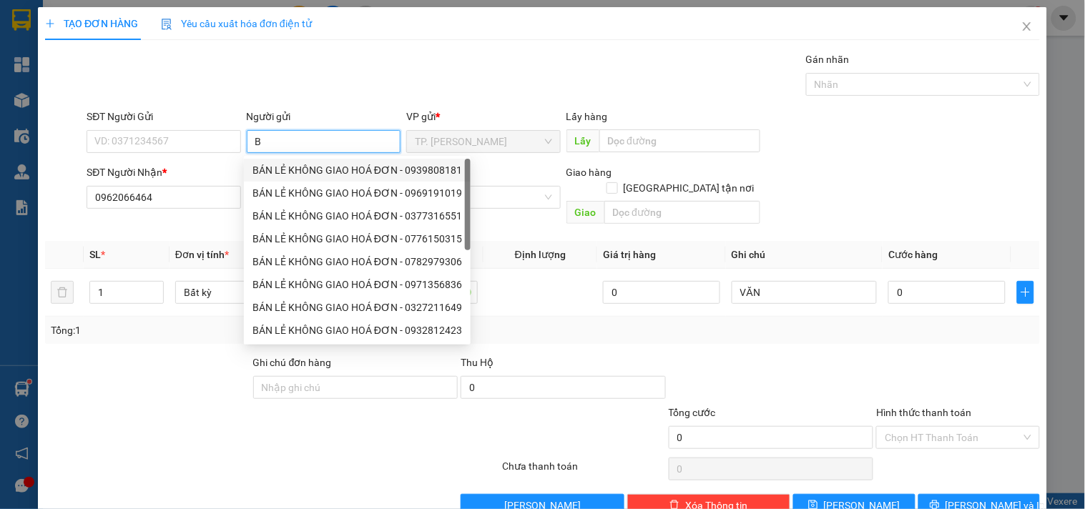
drag, startPoint x: 302, startPoint y: 162, endPoint x: 251, endPoint y: 147, distance: 53.0
click at [298, 162] on div "BÁN LẺ KHÔNG GIAO HOÁ ĐƠN - 0939808181" at bounding box center [358, 170] width 210 height 16
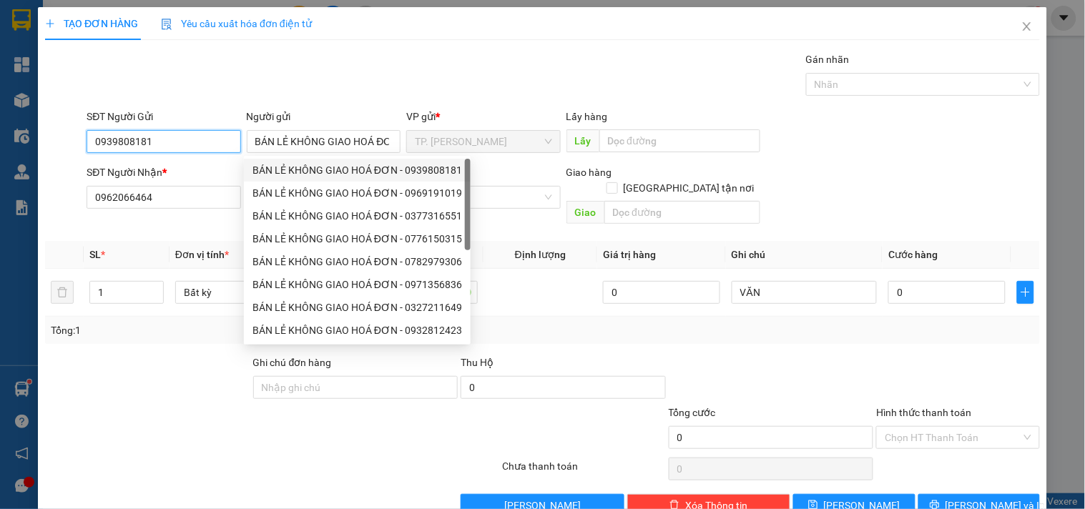
click at [217, 137] on input "0939808181" at bounding box center [164, 141] width 154 height 23
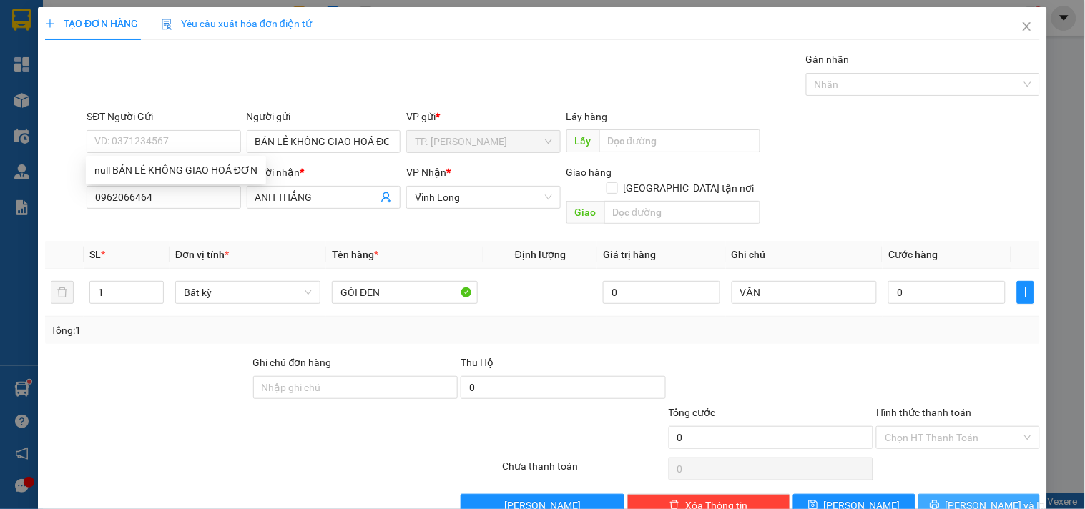
click at [957, 496] on div "TẠO ĐƠN HÀNG Yêu cầu xuất hóa đơn điện tử Transit Pickup Surcharge Ids Transit …" at bounding box center [543, 267] width 1010 height 521
click at [960, 498] on span "[PERSON_NAME] và In" at bounding box center [996, 506] width 100 height 16
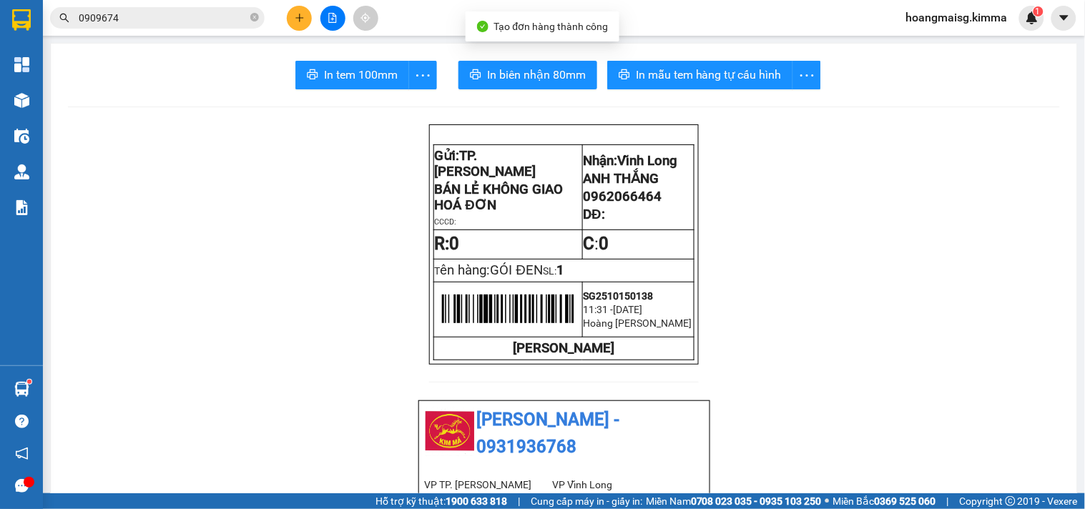
click at [545, 72] on span "In biên nhận 80mm" at bounding box center [536, 75] width 99 height 18
click at [370, 73] on span "In tem 100mm" at bounding box center [361, 75] width 74 height 18
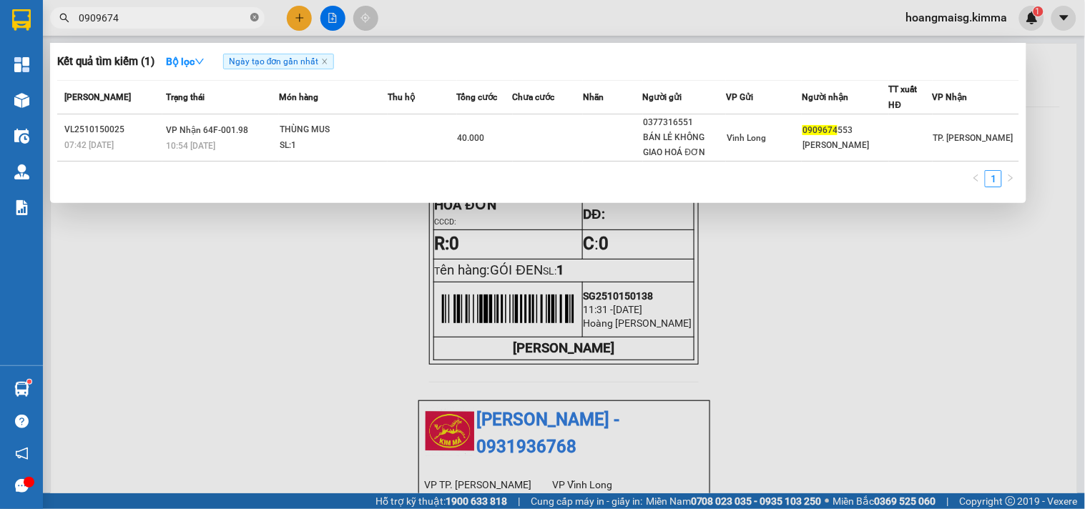
click at [254, 16] on icon "close-circle" at bounding box center [254, 17] width 9 height 9
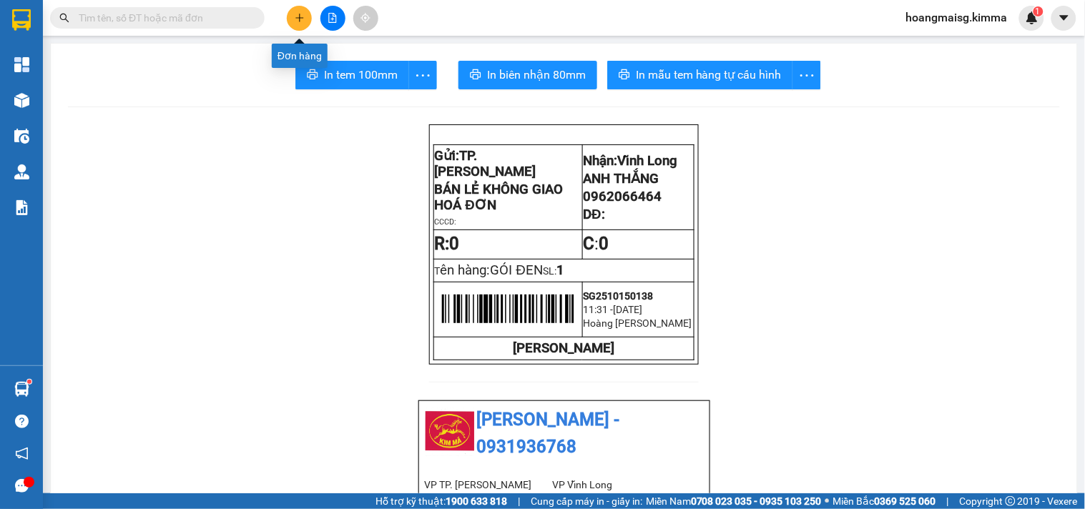
click at [300, 15] on icon "plus" at bounding box center [300, 18] width 10 height 10
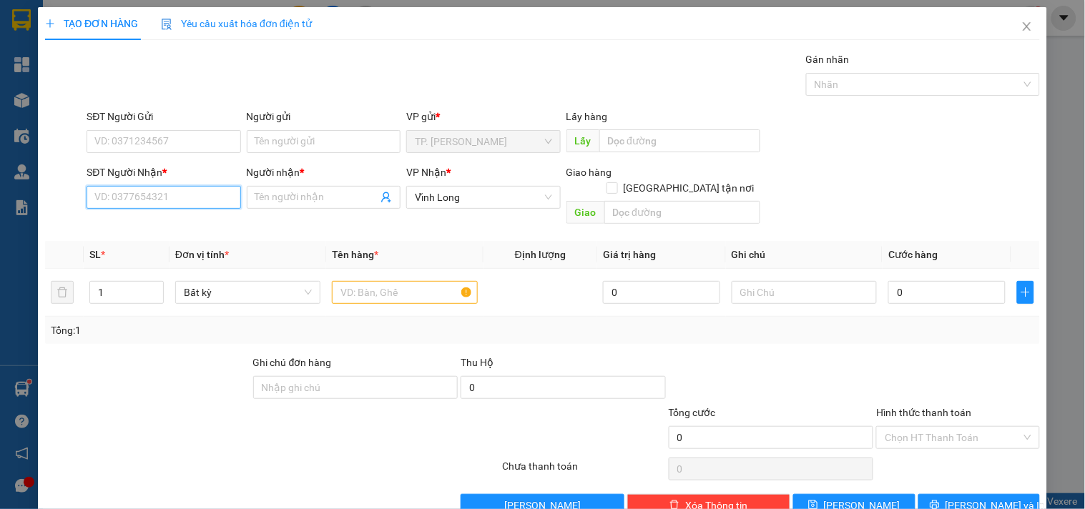
click at [145, 206] on input "SĐT Người Nhận *" at bounding box center [164, 197] width 154 height 23
click at [161, 247] on div "0936321838 - [PERSON_NAME]" at bounding box center [164, 249] width 141 height 16
type input "0936321838"
type input "NGỌC CÓ"
type input "0936321838"
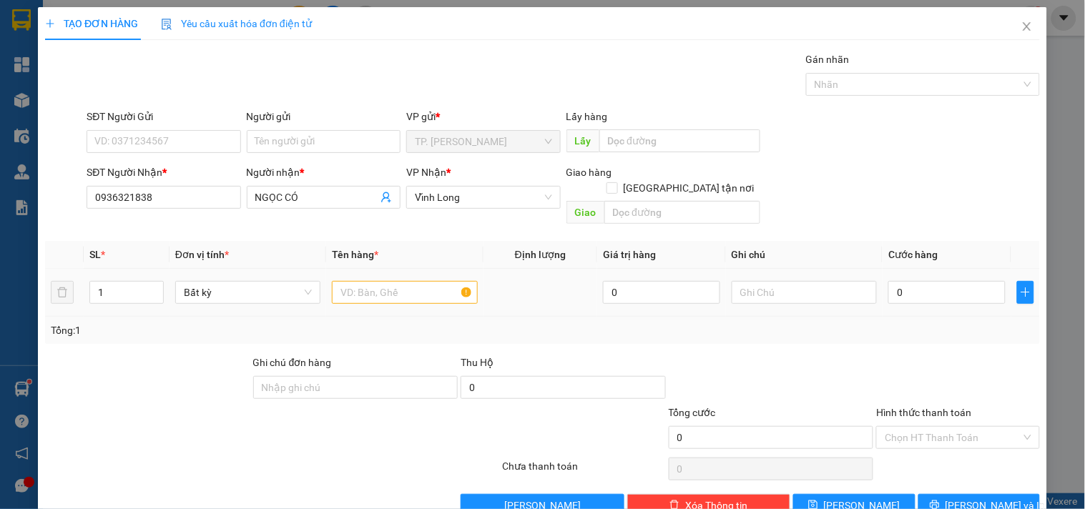
drag, startPoint x: 383, startPoint y: 295, endPoint x: 390, endPoint y: 276, distance: 19.7
click at [390, 276] on td at bounding box center [404, 293] width 157 height 48
click at [390, 281] on input "text" at bounding box center [404, 292] width 145 height 23
click at [375, 281] on input "text" at bounding box center [404, 292] width 145 height 23
type input "KIỆN TRÁI CÂY"
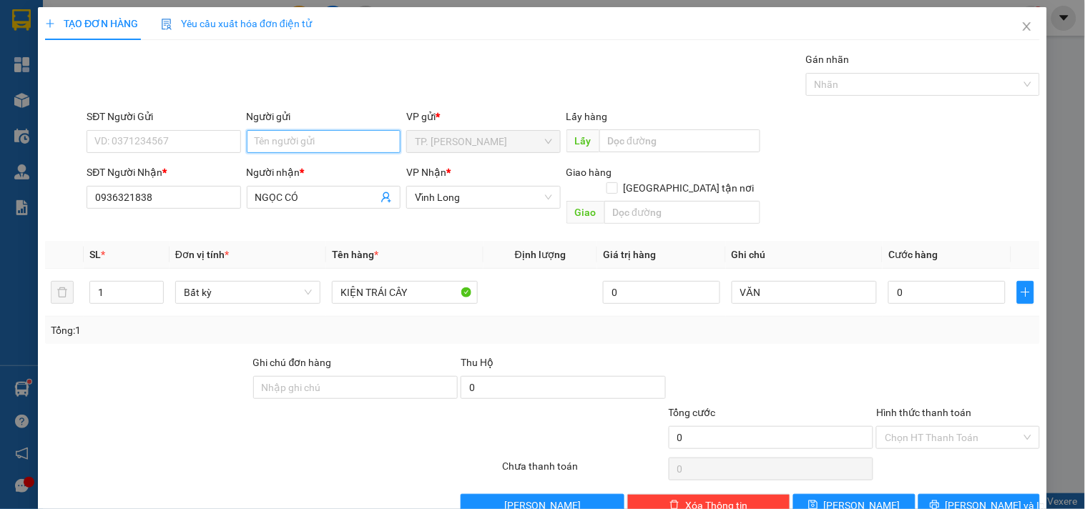
click at [316, 130] on input "Người gửi" at bounding box center [324, 141] width 154 height 23
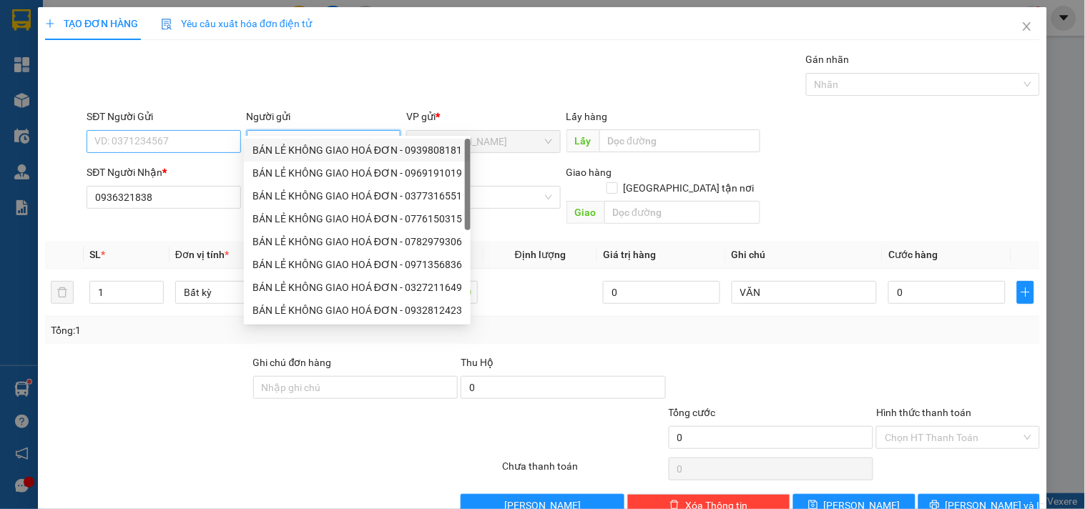
drag, startPoint x: 292, startPoint y: 147, endPoint x: 233, endPoint y: 131, distance: 61.6
click at [287, 147] on div "BÁN LẺ KHÔNG GIAO HOÁ ĐƠN - 0939808181" at bounding box center [358, 150] width 210 height 16
click at [162, 130] on input "0939808181" at bounding box center [164, 141] width 154 height 23
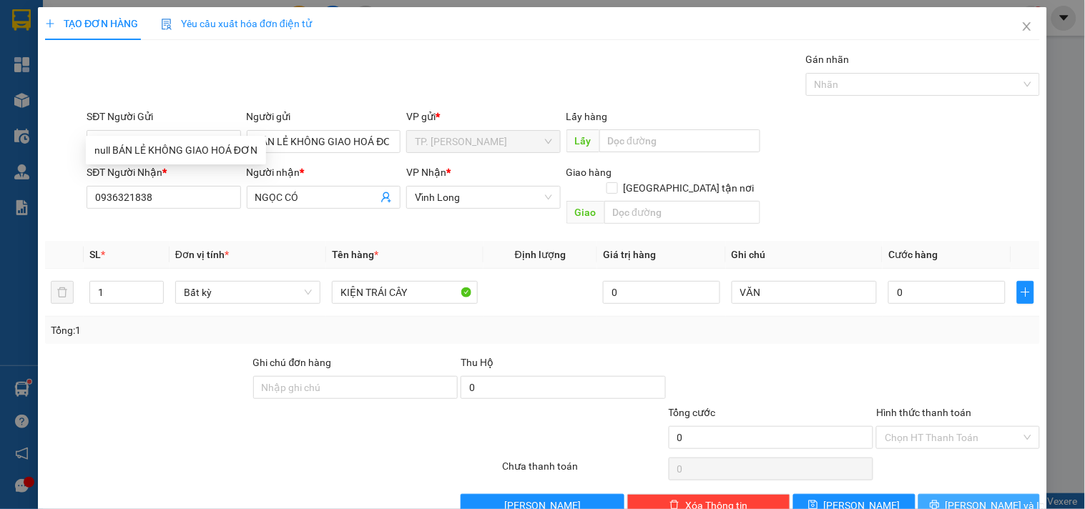
click at [979, 498] on span "[PERSON_NAME] và In" at bounding box center [996, 506] width 100 height 16
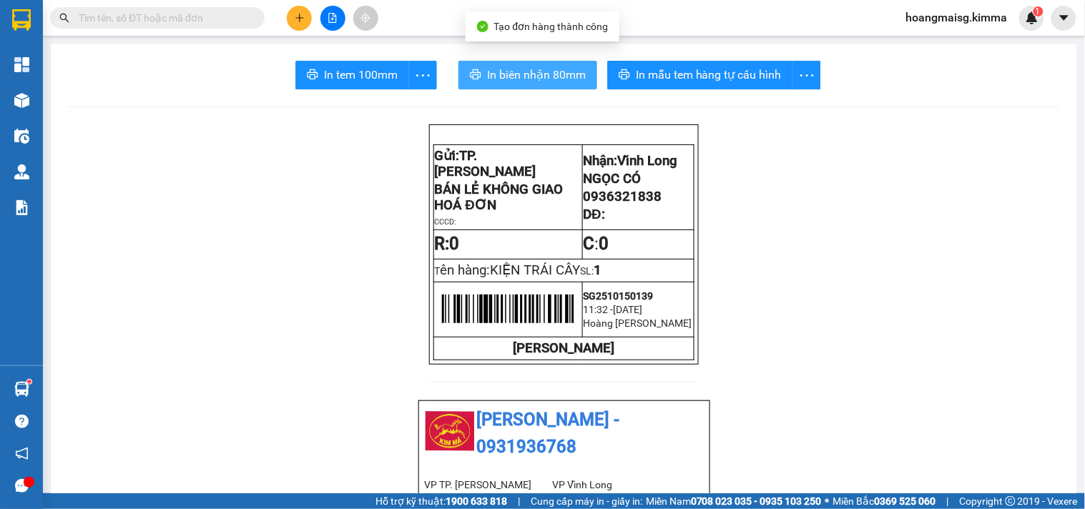
click at [528, 69] on span "In biên nhận 80mm" at bounding box center [536, 75] width 99 height 18
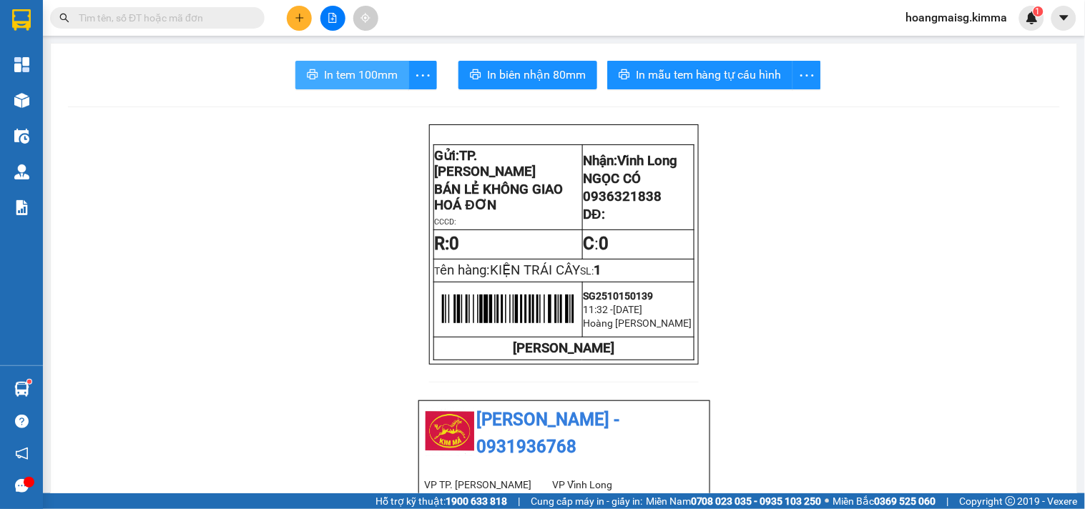
click at [345, 73] on span "In tem 100mm" at bounding box center [361, 75] width 74 height 18
click at [366, 86] on button "In tem 100mm" at bounding box center [352, 75] width 114 height 29
